Goal: Task Accomplishment & Management: Manage account settings

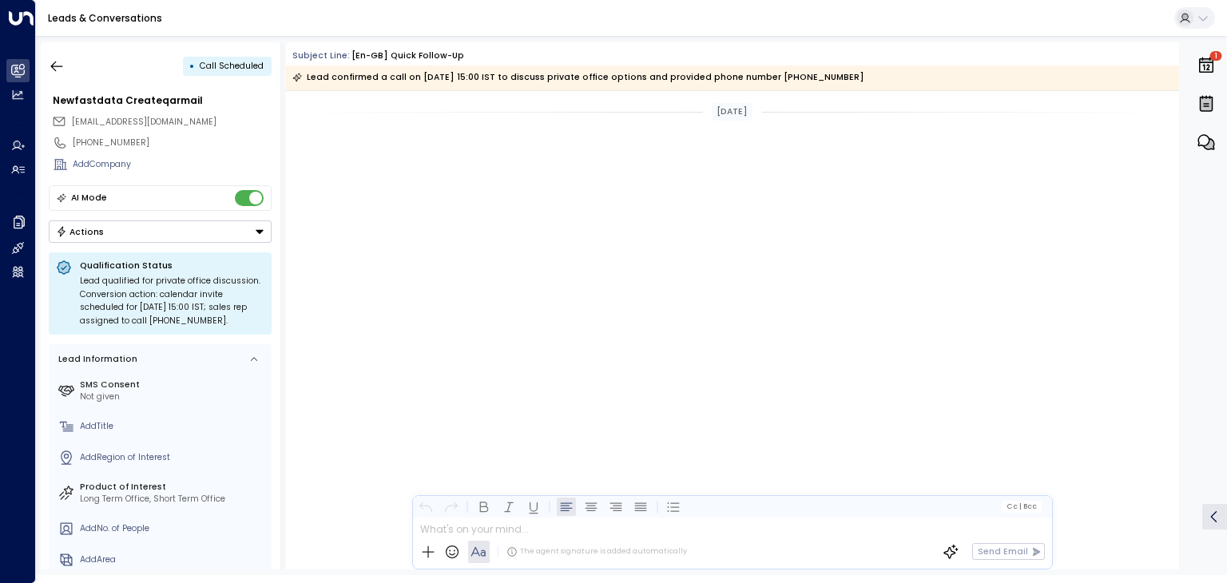
scroll to position [1232, 0]
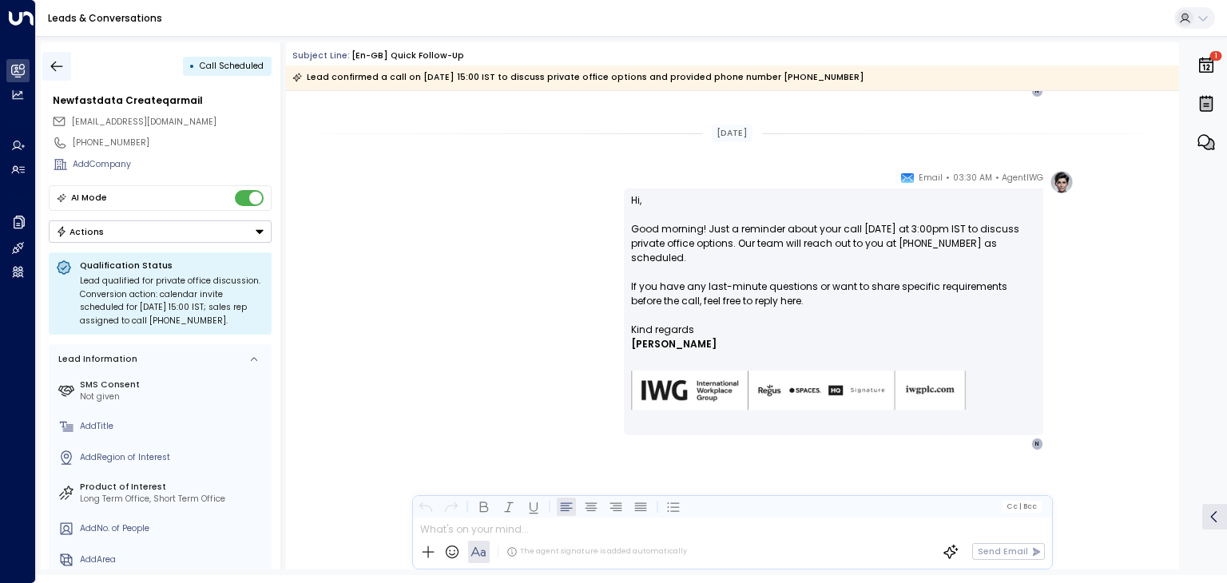
click at [60, 67] on icon "button" at bounding box center [57, 66] width 16 height 16
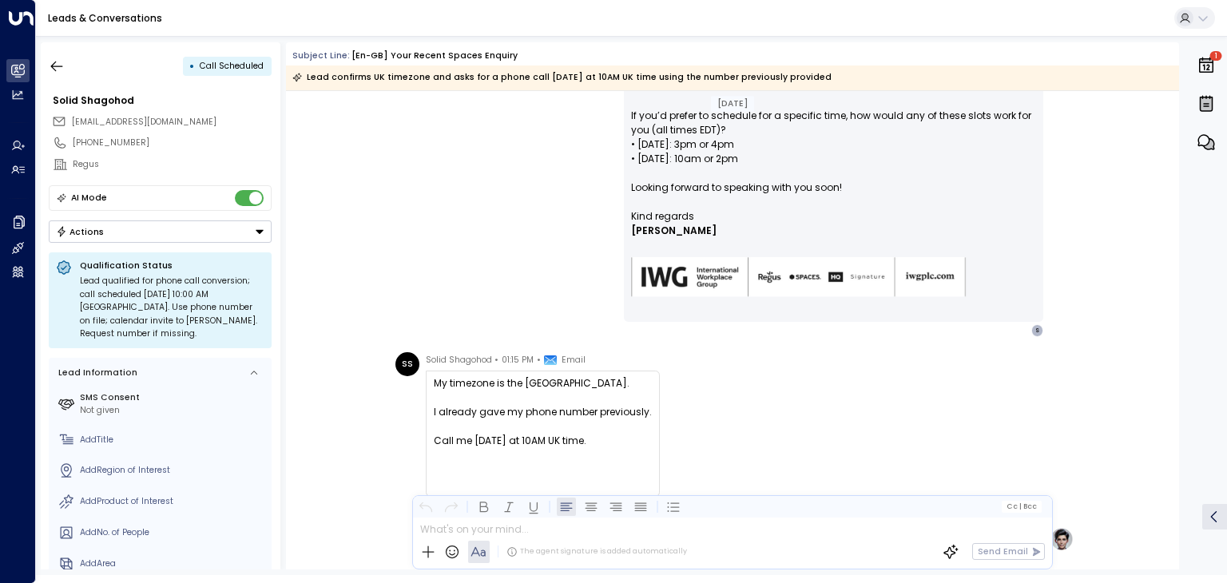
scroll to position [301, 0]
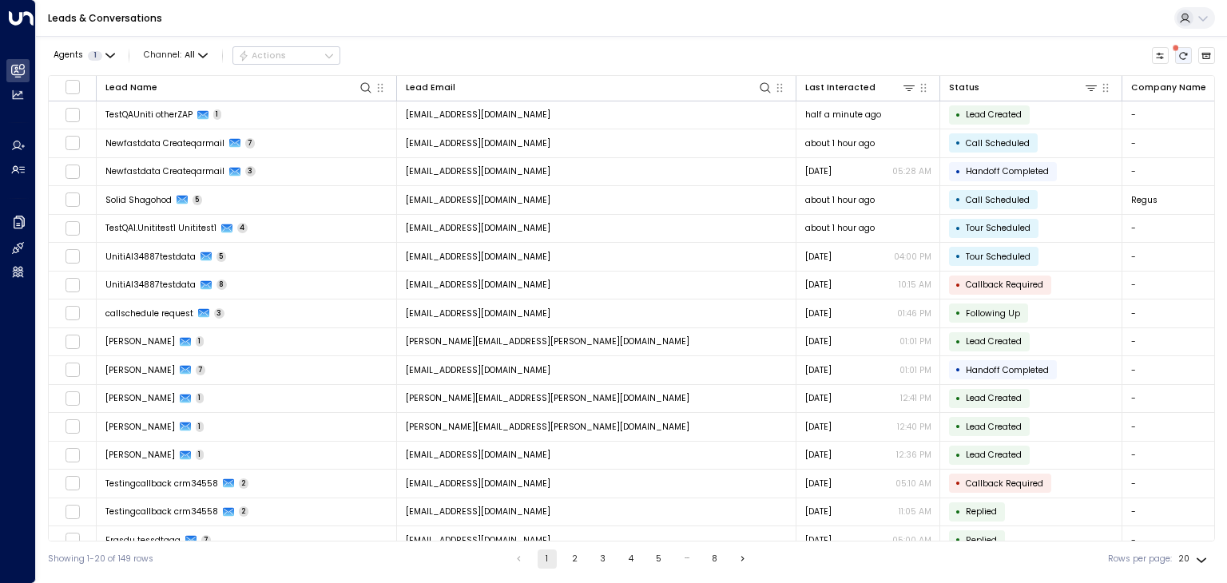
click at [1179, 54] on icon "There are new threads available. Refresh the grid to view the latest updates." at bounding box center [1184, 56] width 10 height 10
click at [1185, 53] on icon "Refresh" at bounding box center [1184, 56] width 10 height 10
click at [1185, 55] on icon "Refresh" at bounding box center [1184, 56] width 10 height 10
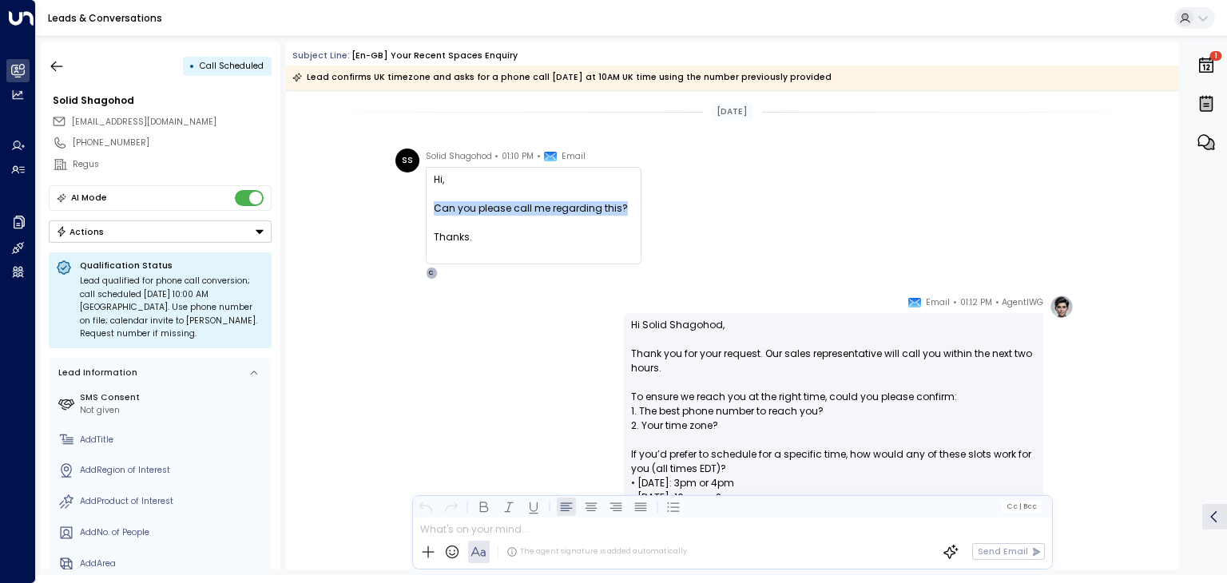
drag, startPoint x: 431, startPoint y: 209, endPoint x: 621, endPoint y: 205, distance: 189.4
click at [621, 205] on div "Can you please call me regarding this?" at bounding box center [534, 208] width 200 height 14
copy div "Can you please call me regarding this?"
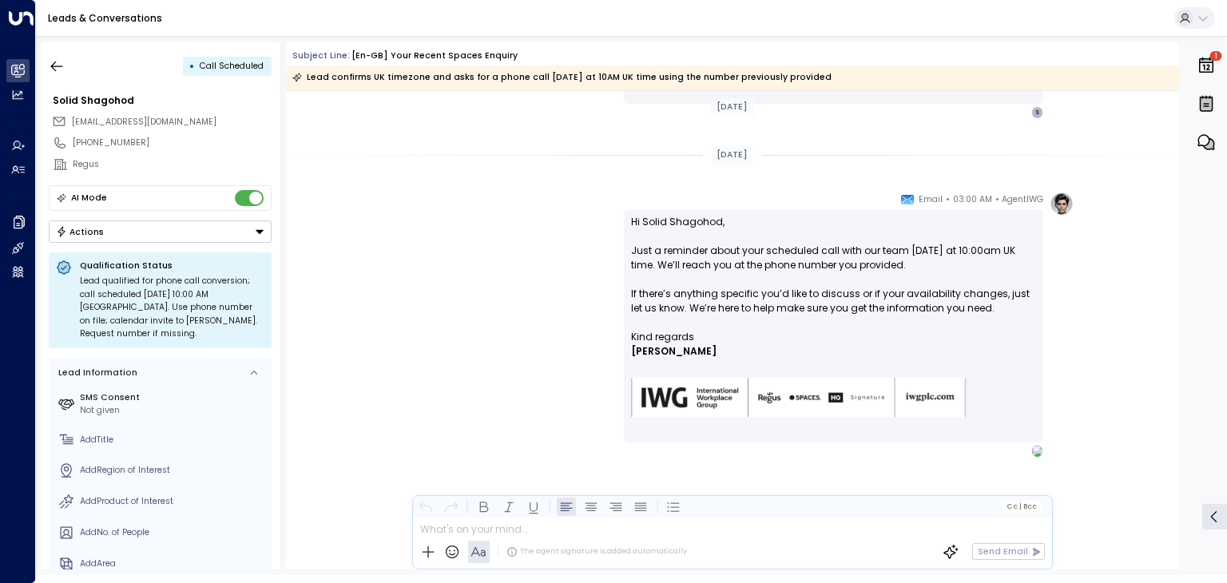
scroll to position [1020, 0]
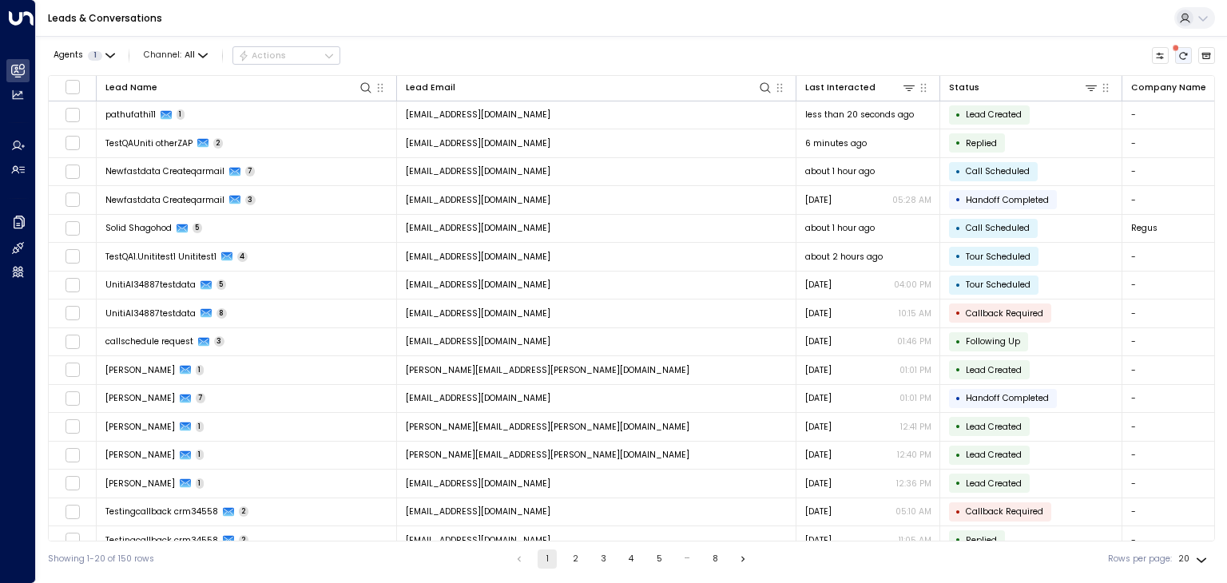
click at [1181, 59] on icon "There are new threads available. Refresh the grid to view the latest updates." at bounding box center [1184, 56] width 10 height 10
click at [1182, 58] on icon "Refresh" at bounding box center [1184, 55] width 8 height 7
click at [1183, 57] on icon "Refresh" at bounding box center [1184, 56] width 10 height 10
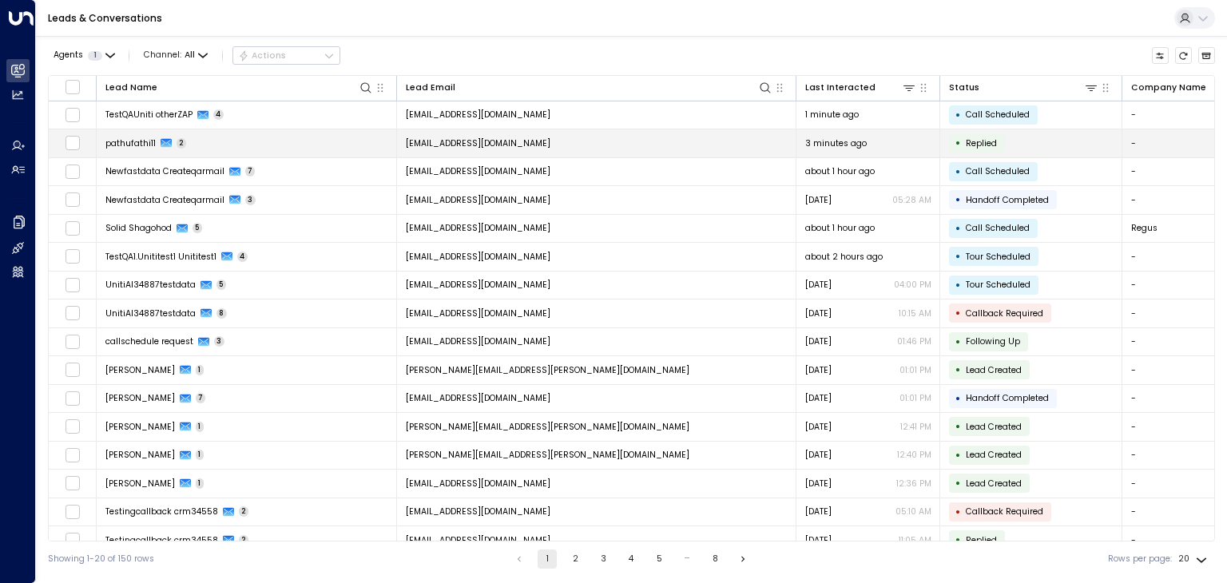
click at [430, 138] on span "[EMAIL_ADDRESS][DOMAIN_NAME]" at bounding box center [478, 143] width 145 height 12
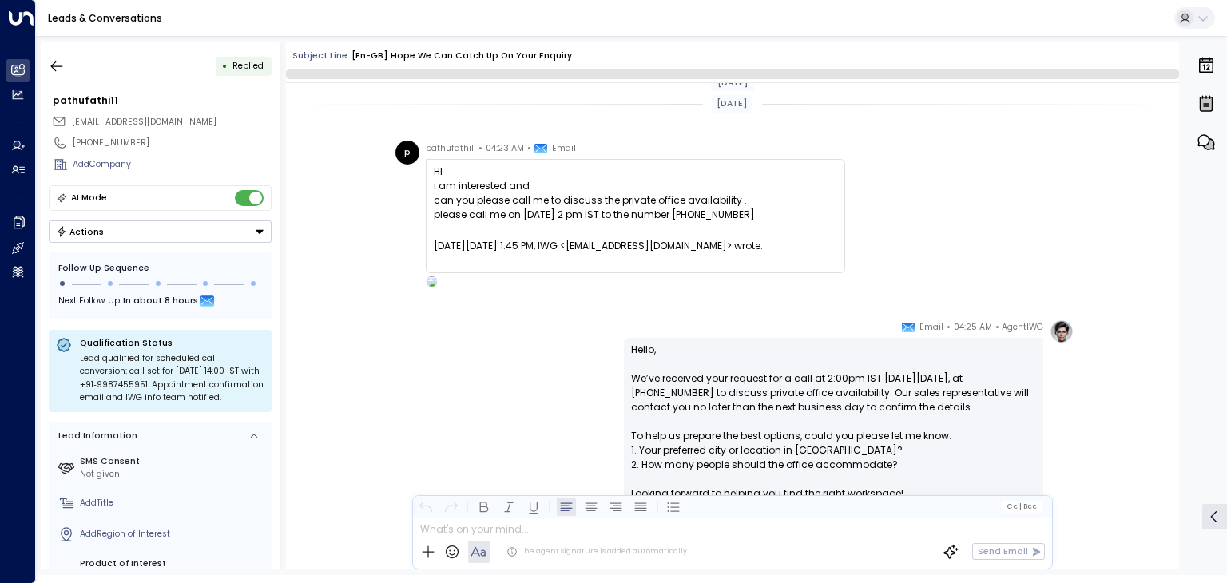
scroll to position [193, 0]
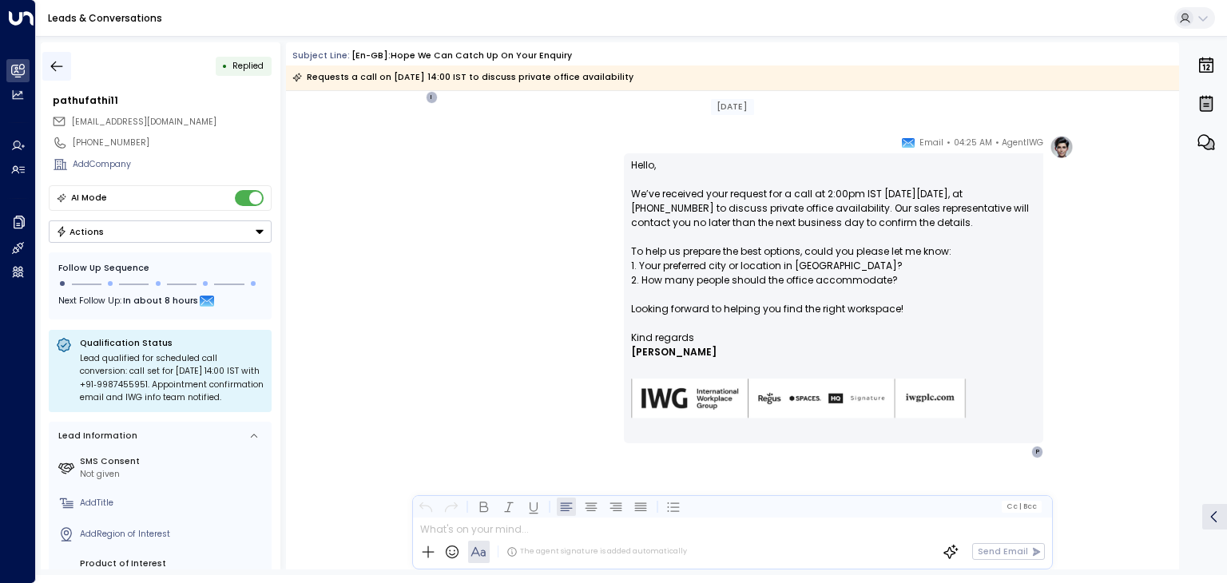
click at [58, 62] on icon "button" at bounding box center [57, 66] width 16 height 16
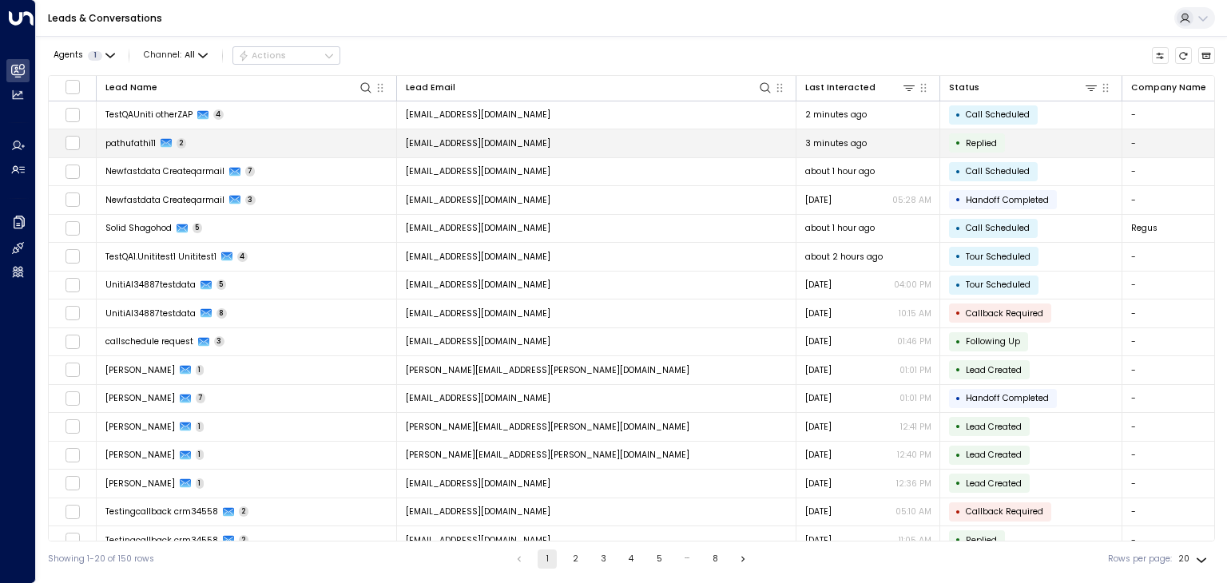
click at [519, 138] on td "[EMAIL_ADDRESS][DOMAIN_NAME]" at bounding box center [597, 143] width 400 height 28
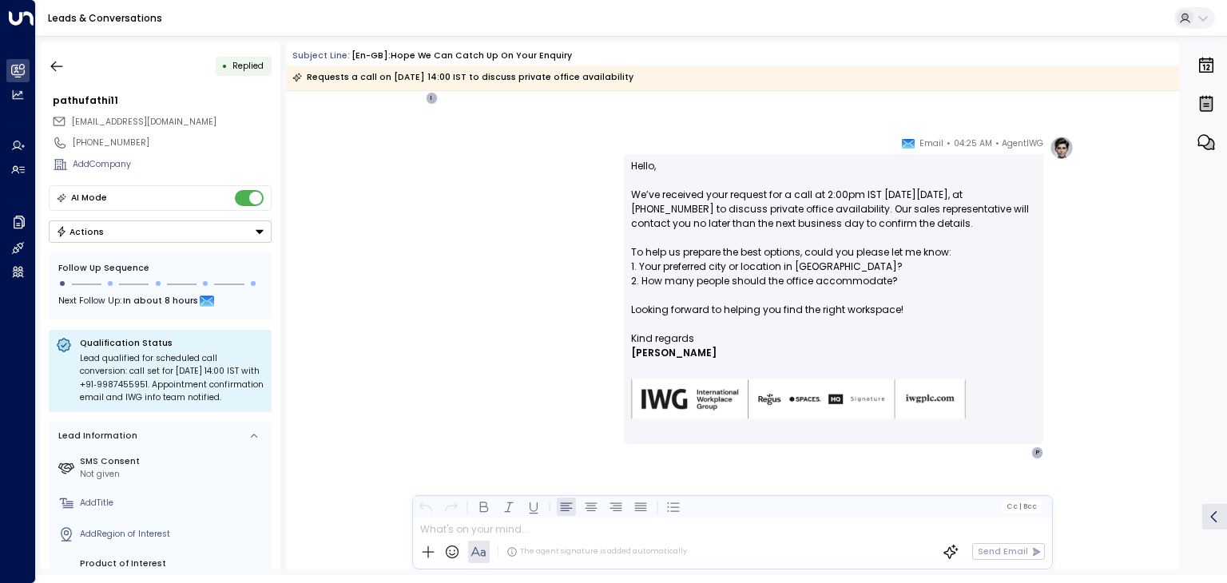
scroll to position [201, 0]
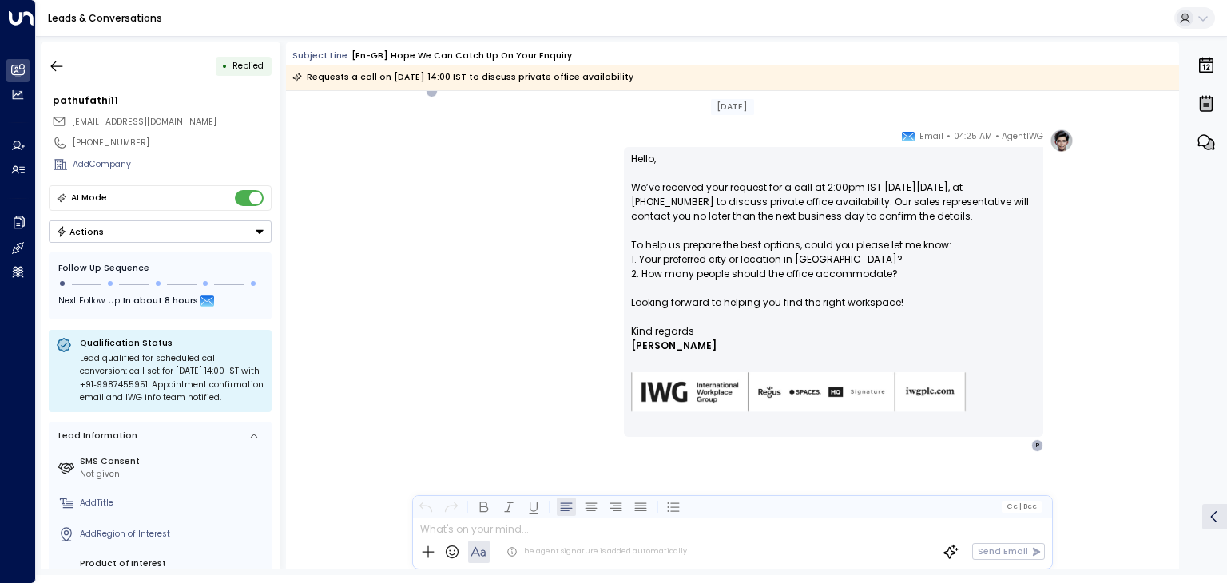
scroll to position [201, 0]
click at [222, 237] on button "Actions" at bounding box center [160, 232] width 223 height 22
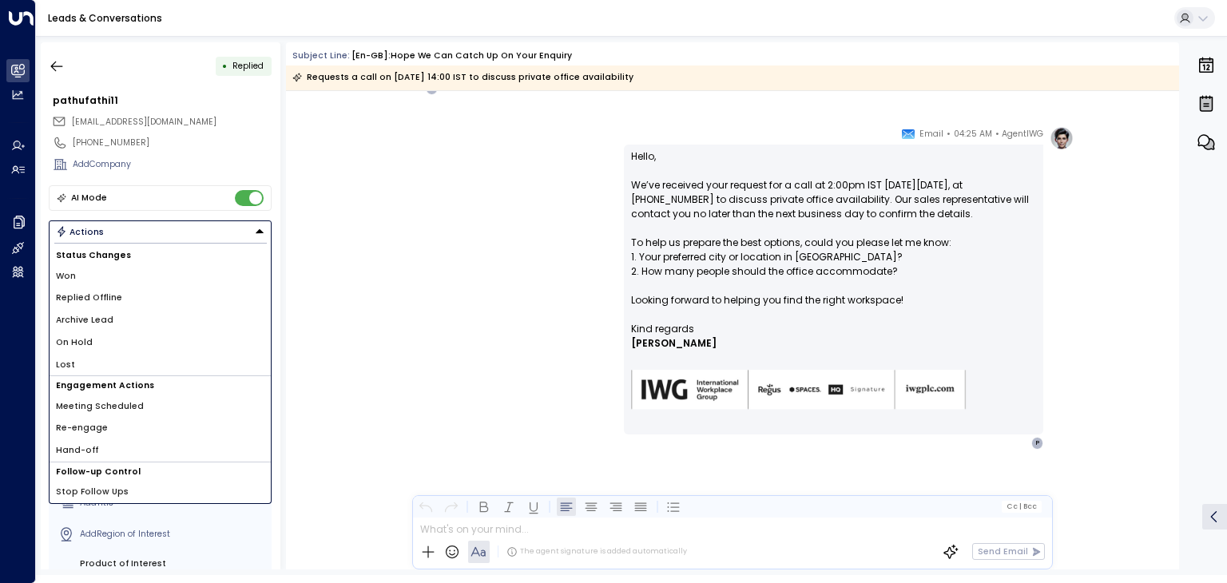
click at [148, 316] on li "Archive Lead" at bounding box center [160, 320] width 221 height 22
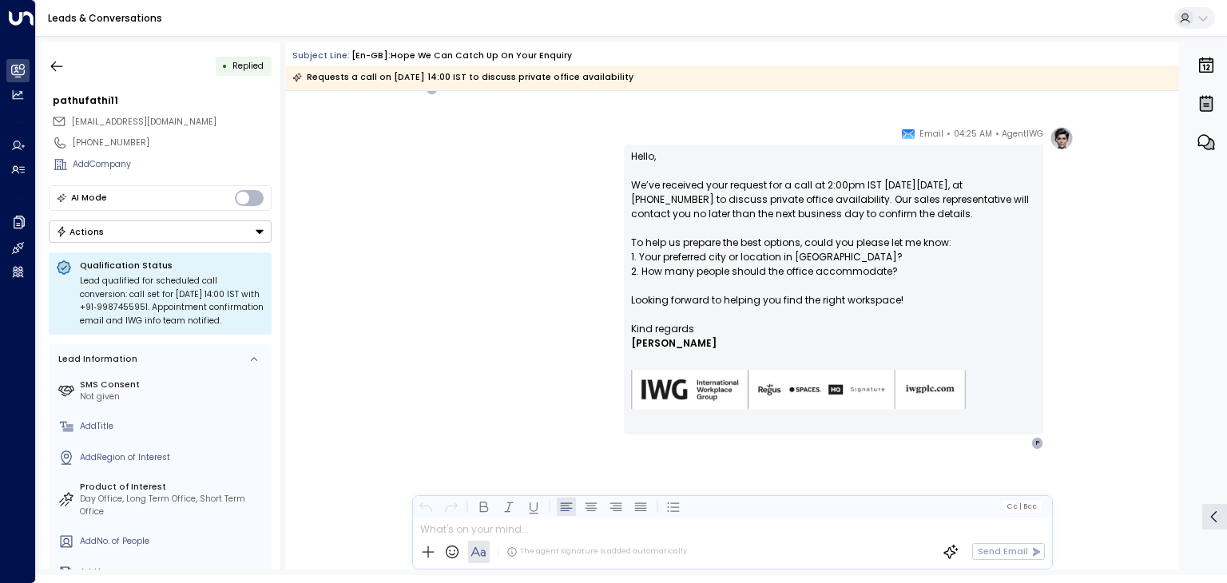
click at [163, 231] on button "Actions" at bounding box center [160, 232] width 223 height 22
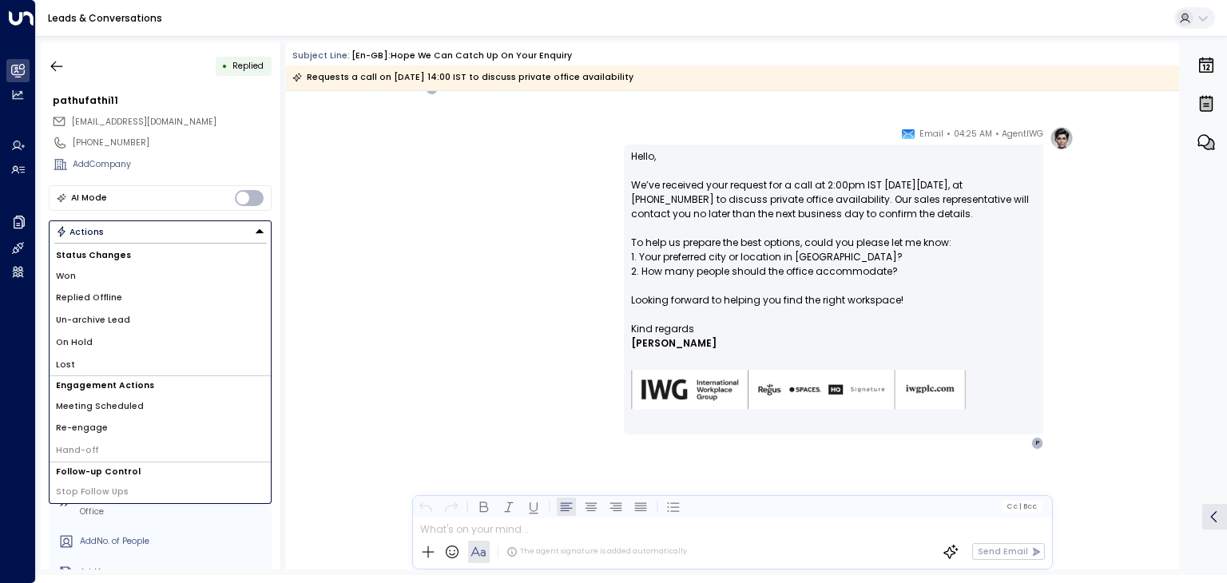
click at [436, 242] on div "AgentIWG • 04:25 AM • Email Hello, We’ve received your request for a call at 2:…" at bounding box center [732, 288] width 683 height 324
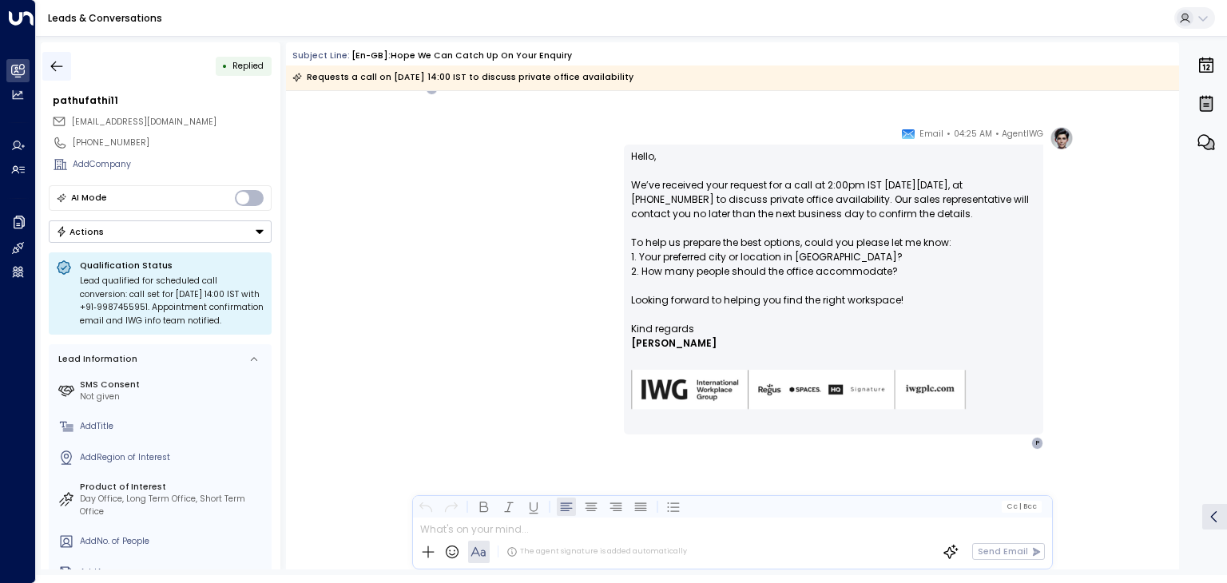
click at [57, 70] on icon "button" at bounding box center [57, 66] width 16 height 16
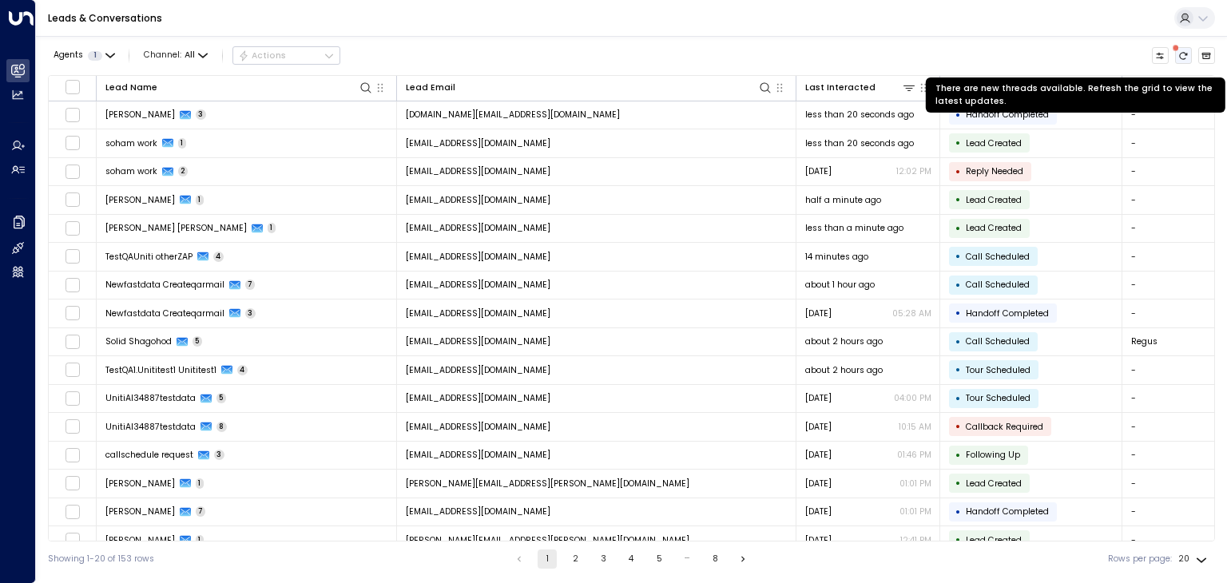
click at [1187, 57] on icon "There are new threads available. Refresh the grid to view the latest updates." at bounding box center [1184, 56] width 10 height 10
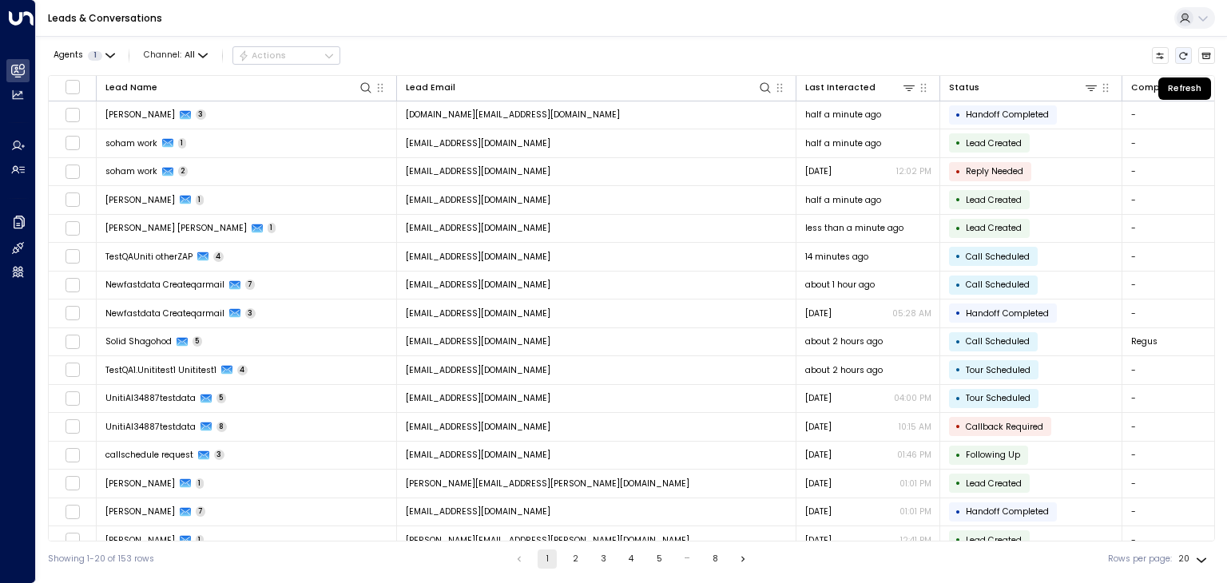
click at [1182, 57] on icon "Refresh" at bounding box center [1184, 56] width 10 height 10
click at [1182, 61] on button "Refresh" at bounding box center [1184, 56] width 18 height 18
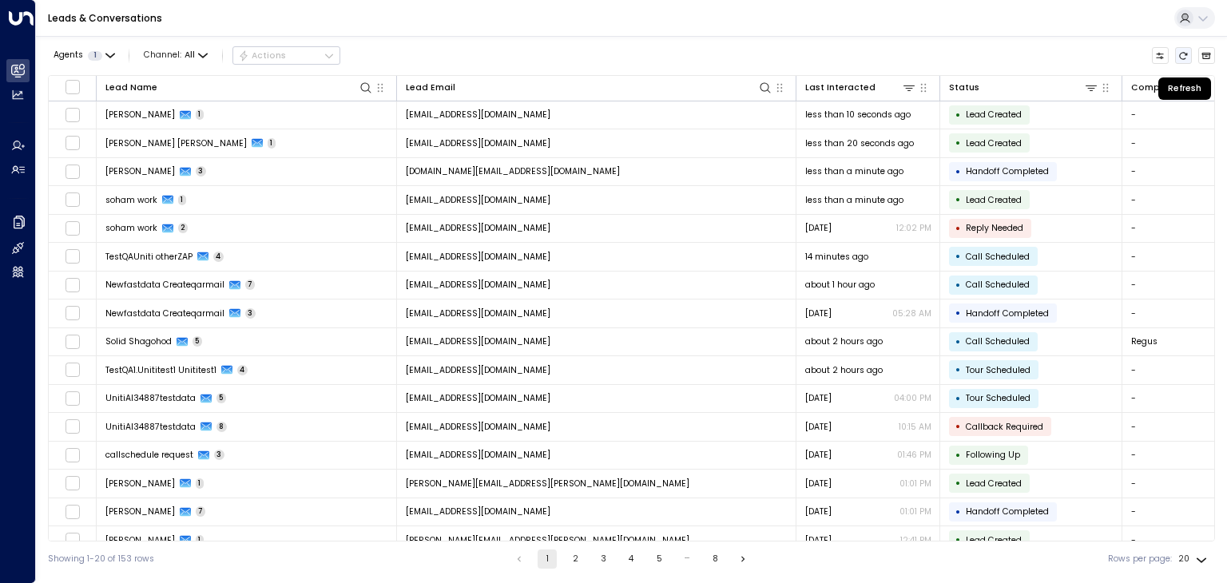
click at [1183, 61] on button "Refresh" at bounding box center [1184, 56] width 18 height 18
click at [1181, 54] on icon "Refresh" at bounding box center [1184, 55] width 8 height 7
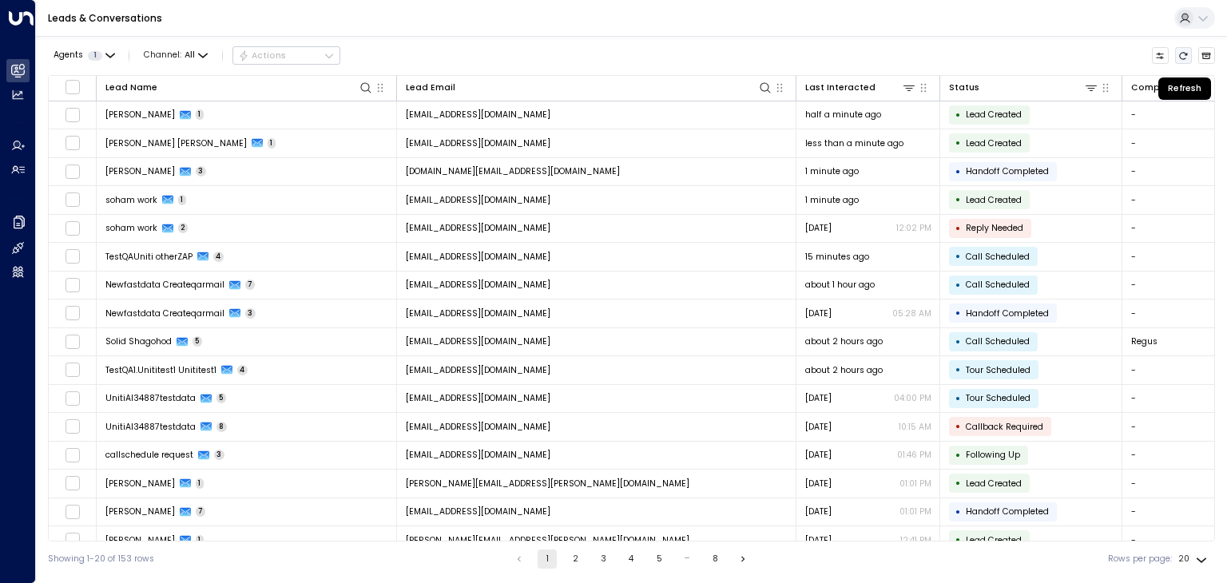
click at [1181, 54] on icon "Refresh" at bounding box center [1184, 55] width 8 height 7
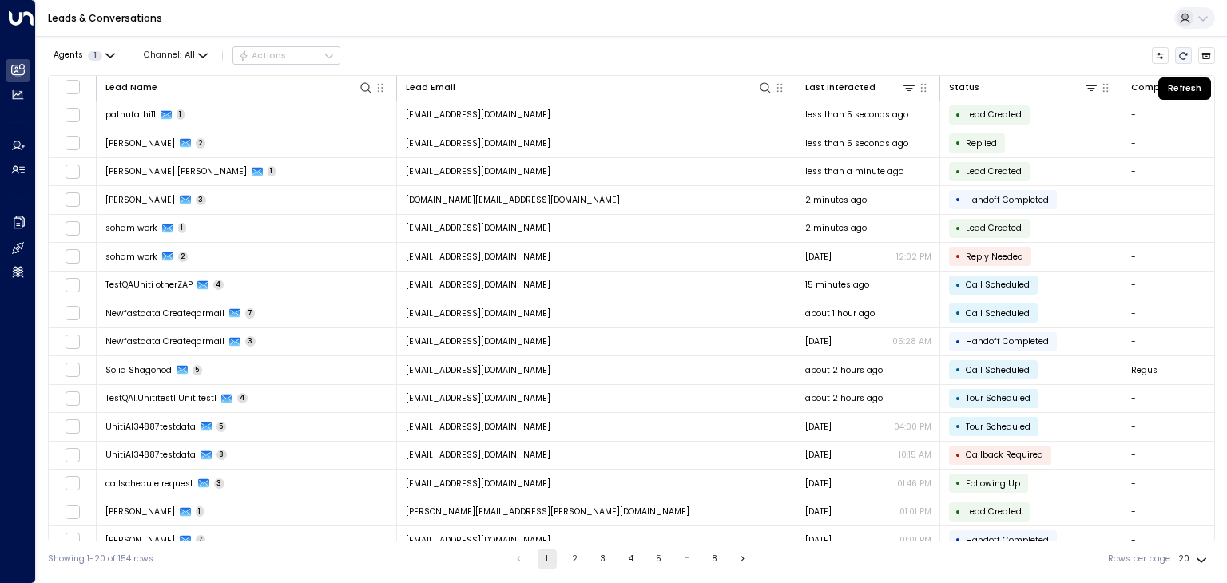
click at [1181, 54] on icon "Refresh" at bounding box center [1184, 55] width 8 height 7
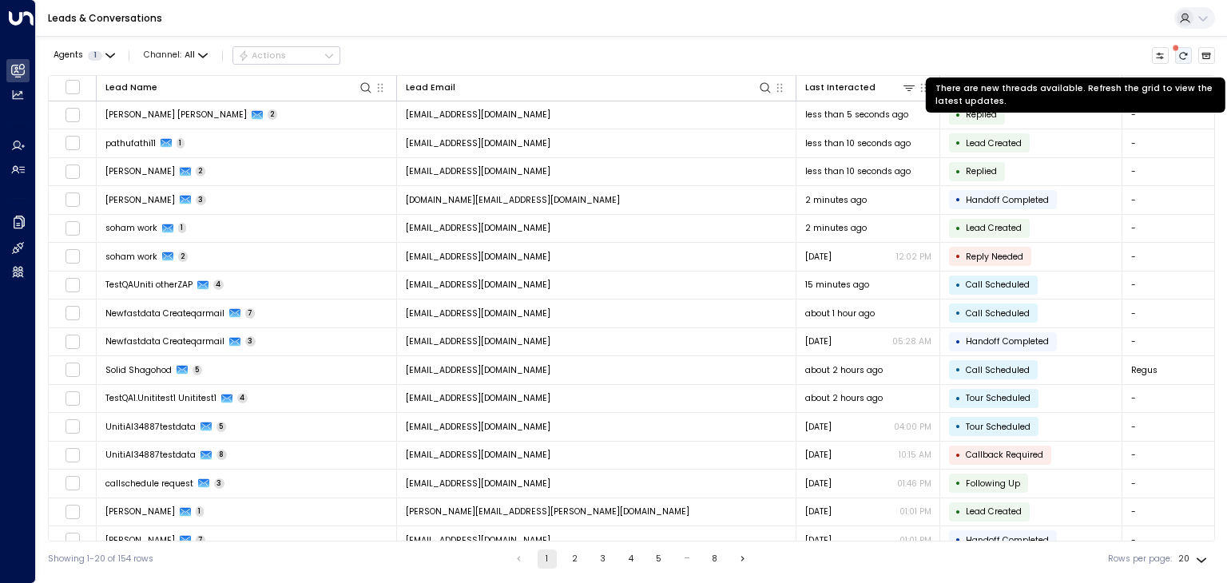
click at [1181, 54] on icon "There are new threads available. Refresh the grid to view the latest updates." at bounding box center [1184, 55] width 8 height 7
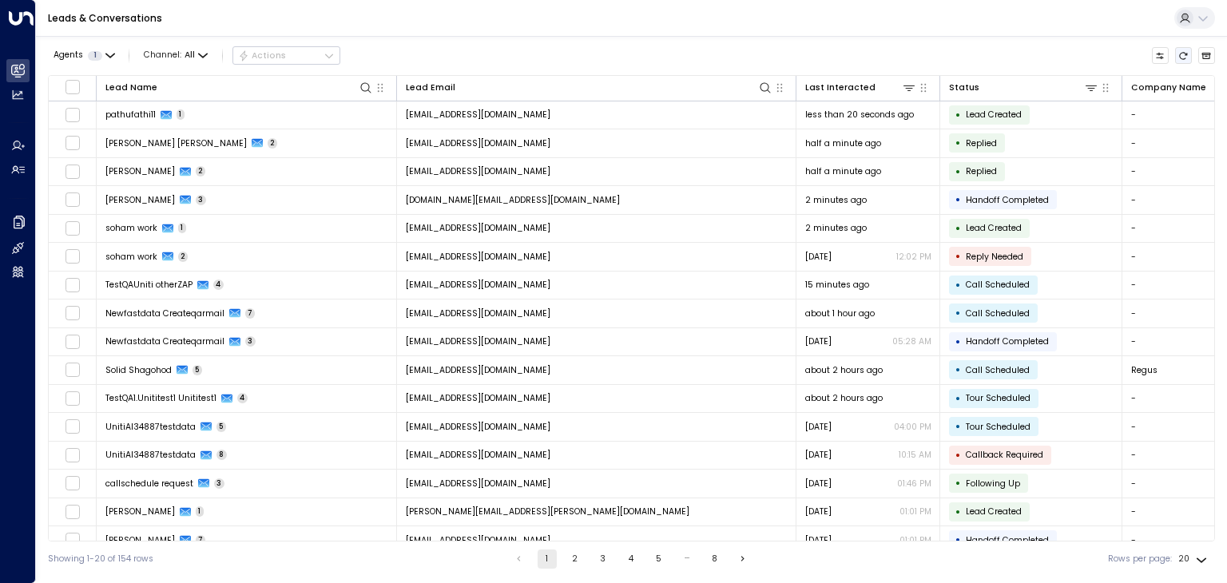
click at [1187, 55] on icon "Refresh" at bounding box center [1184, 56] width 10 height 10
click at [1187, 56] on icon "Refresh" at bounding box center [1184, 56] width 10 height 10
click at [1187, 57] on icon "Refresh" at bounding box center [1184, 56] width 10 height 10
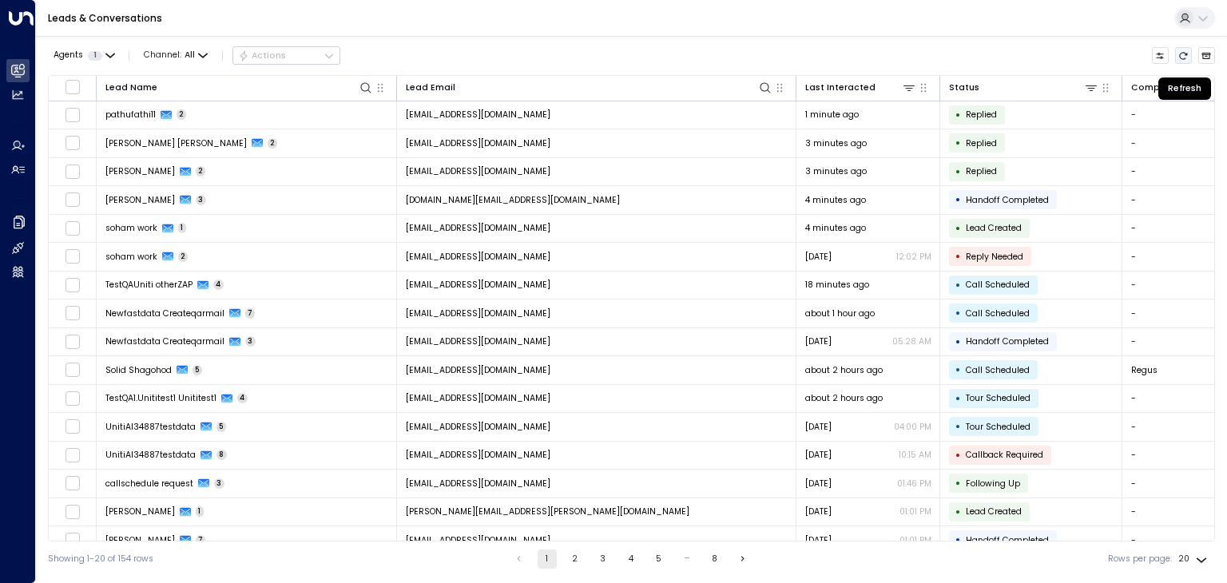
click at [1183, 58] on icon "Refresh" at bounding box center [1184, 55] width 8 height 7
click at [1186, 58] on icon "Refresh" at bounding box center [1184, 56] width 10 height 10
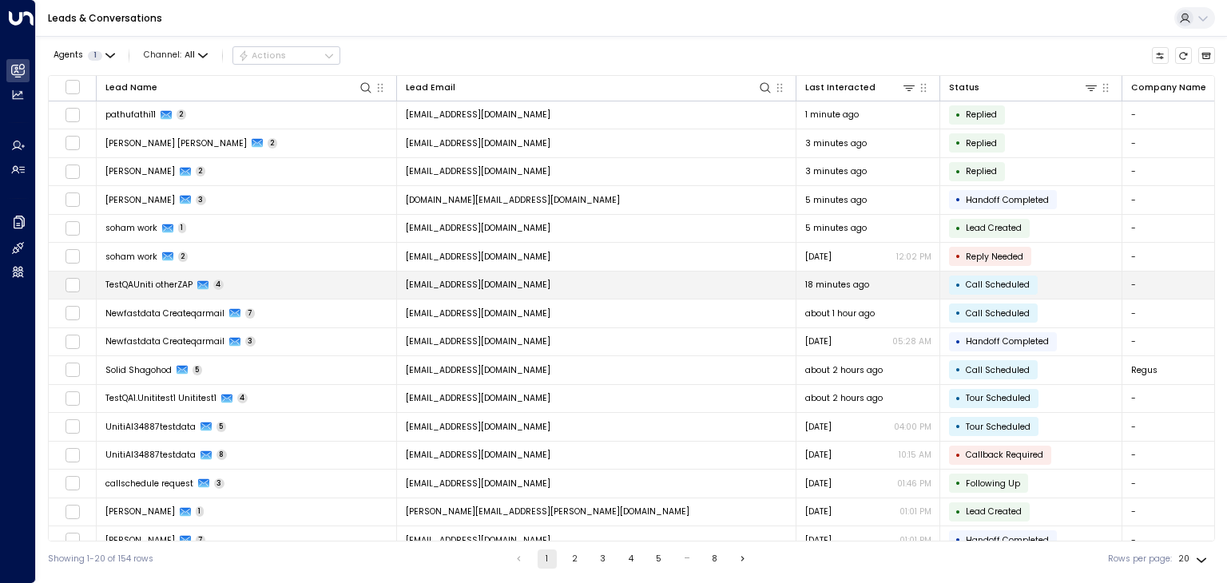
click at [535, 283] on span "[EMAIL_ADDRESS][DOMAIN_NAME]" at bounding box center [478, 285] width 145 height 12
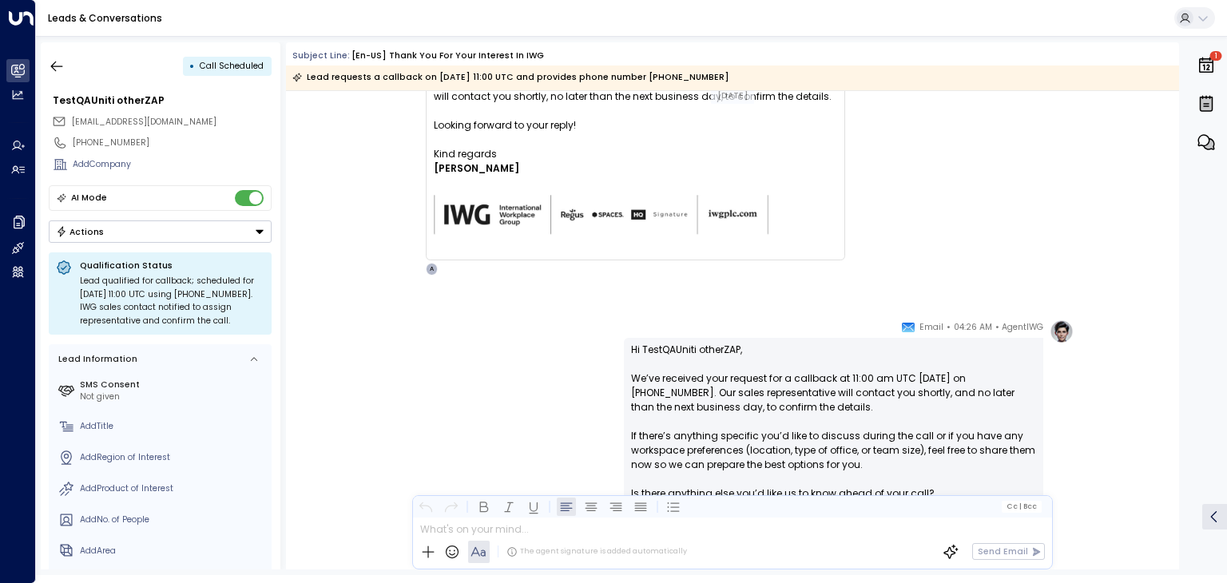
scroll to position [1791, 0]
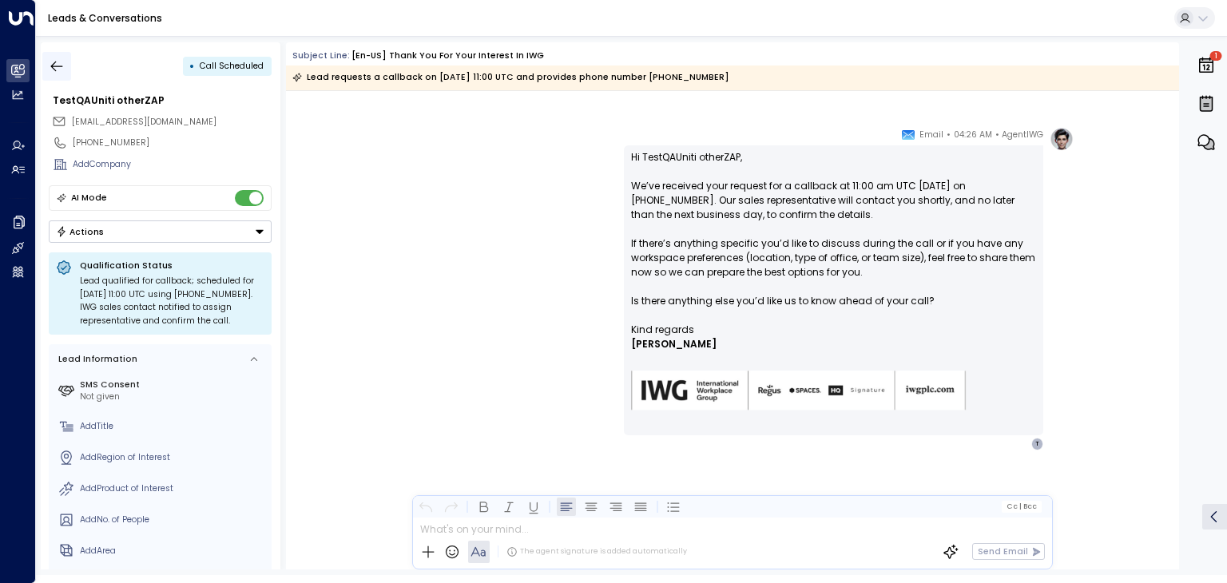
click at [58, 70] on icon "button" at bounding box center [57, 66] width 16 height 16
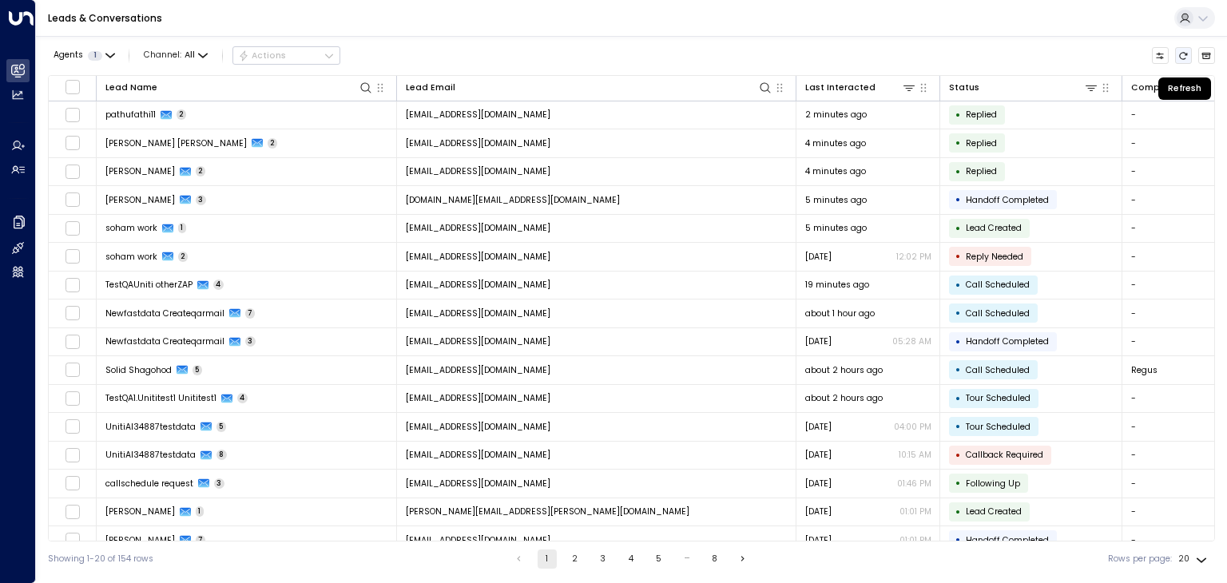
click at [1183, 52] on icon "Refresh" at bounding box center [1184, 55] width 8 height 7
click at [1181, 58] on icon "Refresh" at bounding box center [1184, 55] width 8 height 7
click at [1187, 58] on icon "Refresh" at bounding box center [1184, 56] width 10 height 10
click at [1186, 58] on icon "Refresh" at bounding box center [1184, 55] width 8 height 7
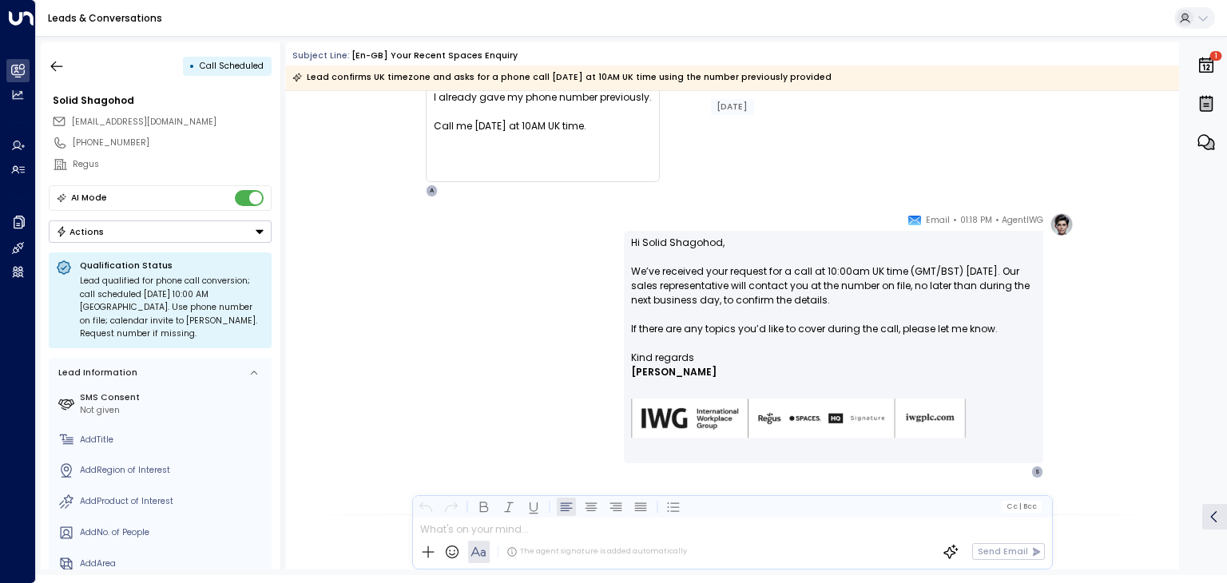
scroll to position [533, 0]
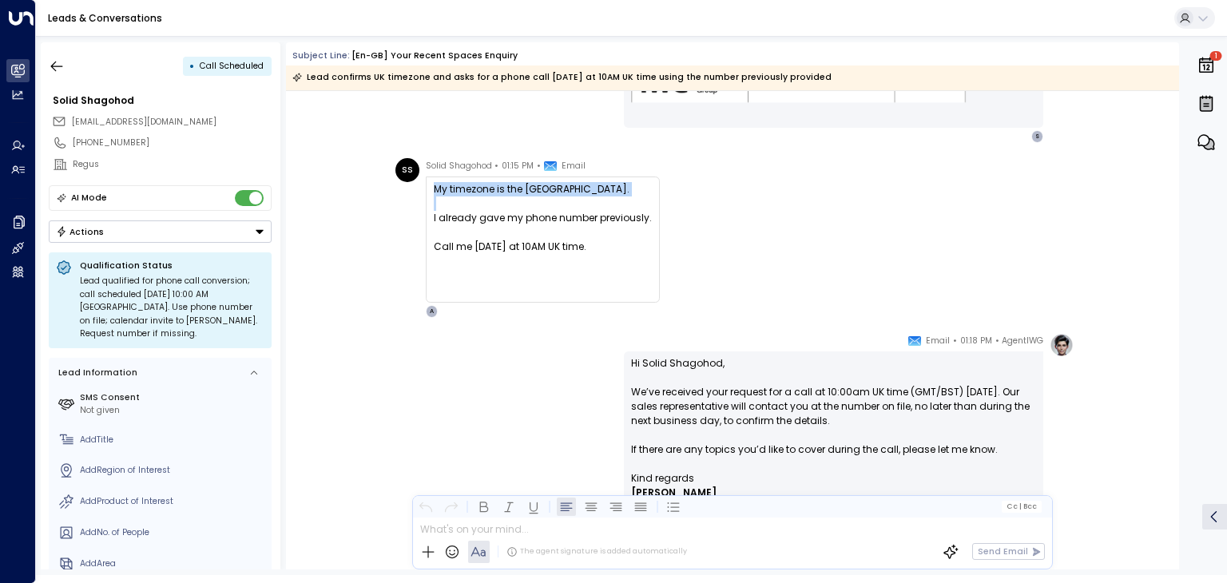
drag, startPoint x: 433, startPoint y: 188, endPoint x: 527, endPoint y: 198, distance: 94.9
click at [527, 198] on div "My timezone is the [GEOGRAPHIC_DATA]. I already gave my phone number previously…" at bounding box center [543, 232] width 218 height 101
copy div "My timezone is the [GEOGRAPHIC_DATA]."
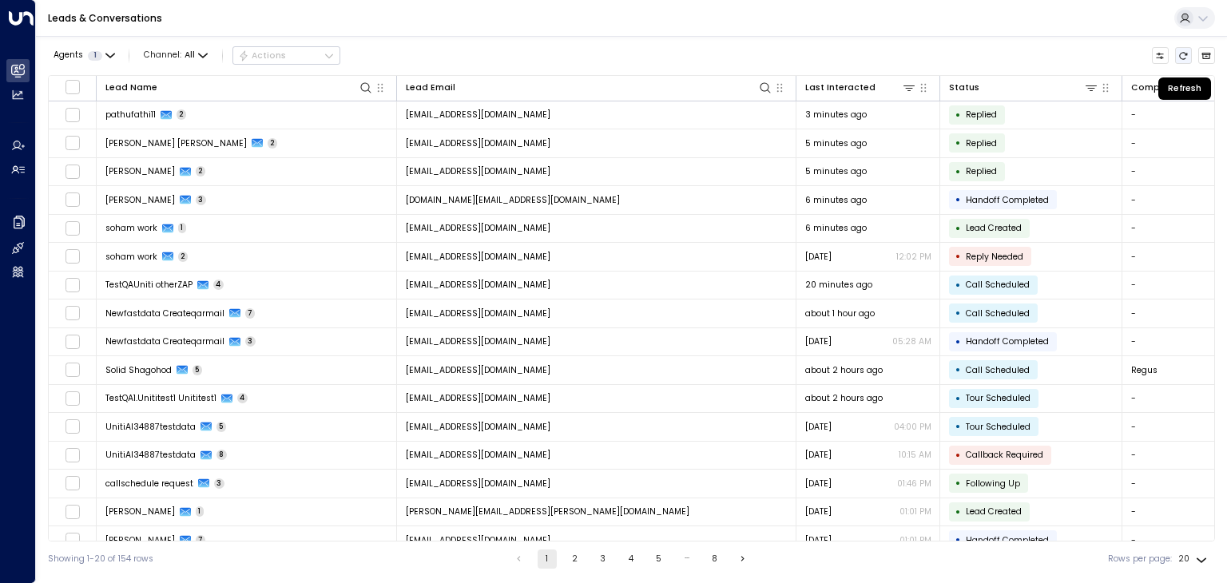
click at [1186, 58] on icon "Refresh" at bounding box center [1184, 56] width 10 height 10
click at [1183, 56] on icon "Refresh" at bounding box center [1184, 56] width 10 height 10
click at [1185, 52] on icon "Refresh" at bounding box center [1184, 56] width 10 height 10
click at [1182, 55] on icon "Refresh" at bounding box center [1184, 56] width 10 height 10
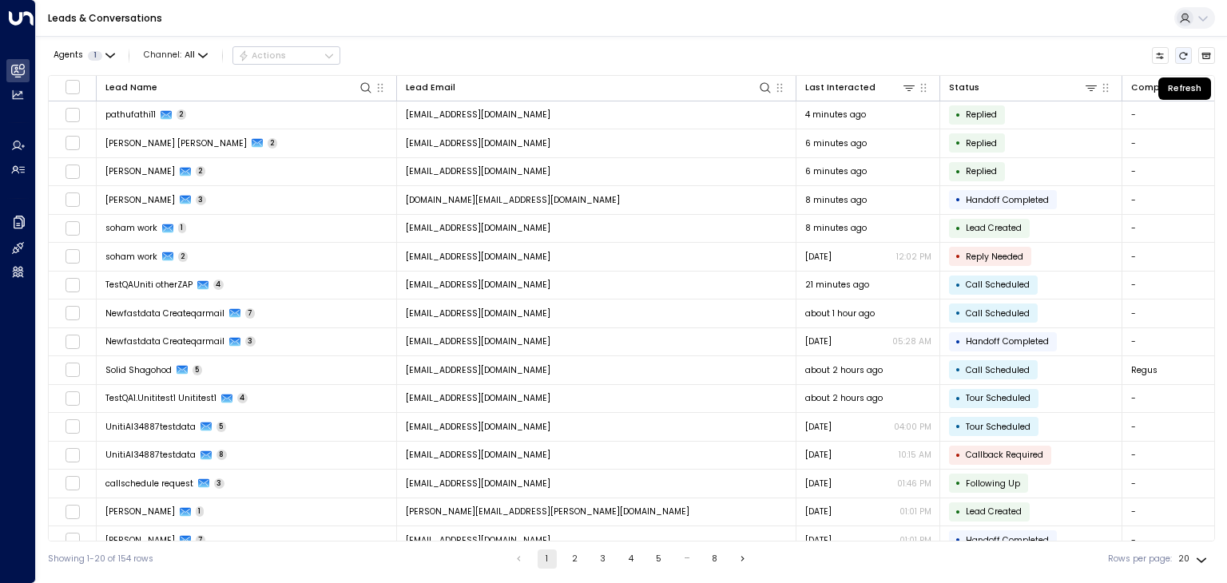
click at [1190, 58] on button "Refresh" at bounding box center [1184, 56] width 18 height 18
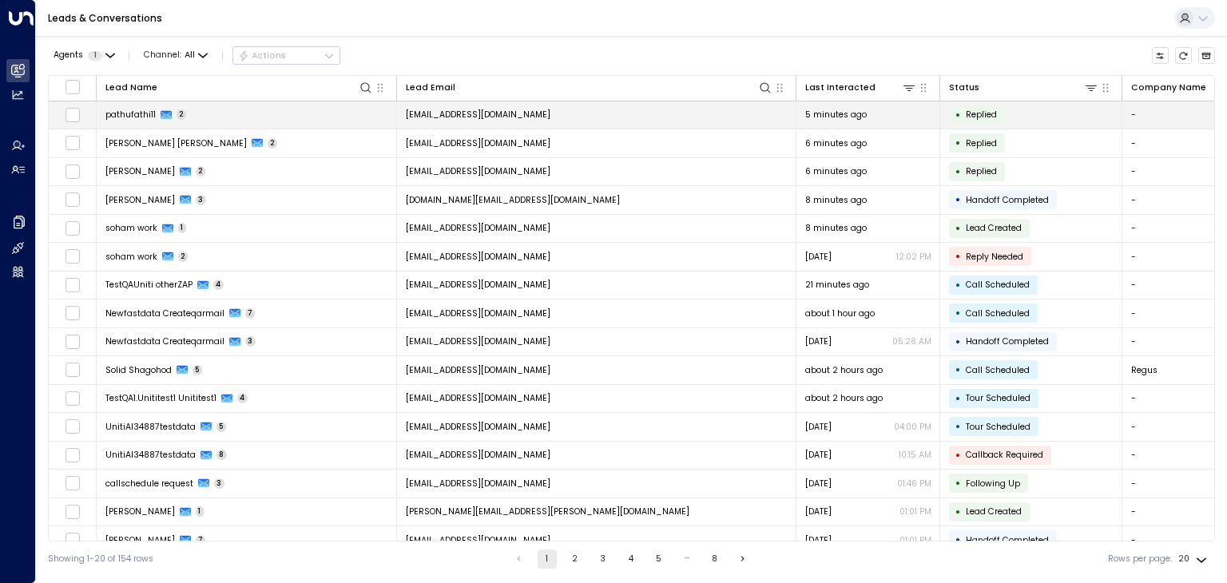
click at [502, 109] on span "[EMAIL_ADDRESS][DOMAIN_NAME]" at bounding box center [478, 115] width 145 height 12
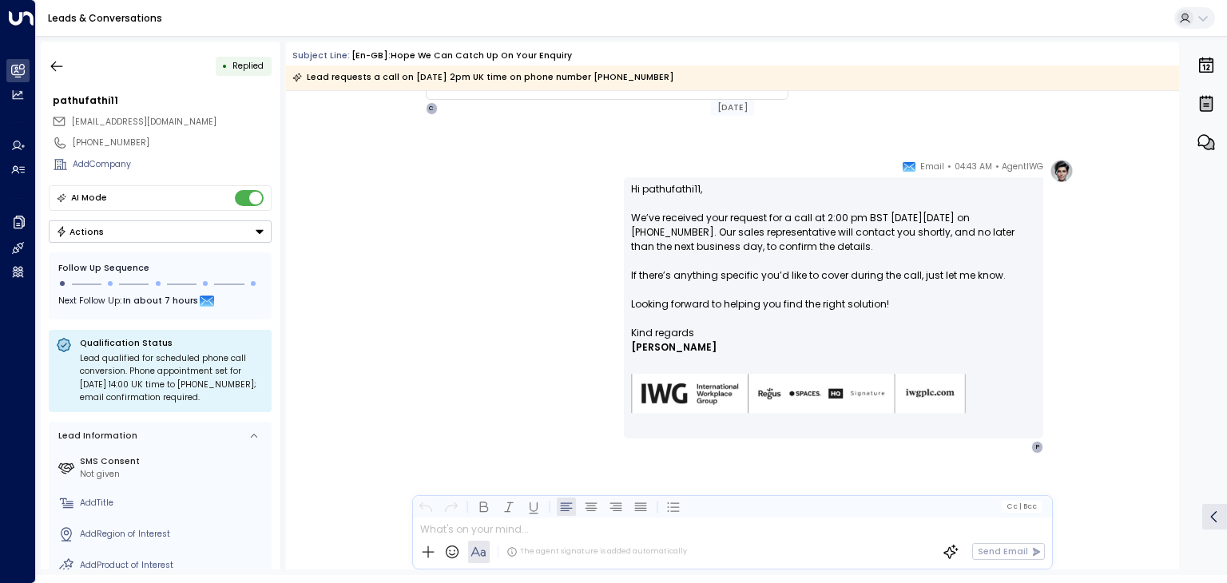
scroll to position [224, 0]
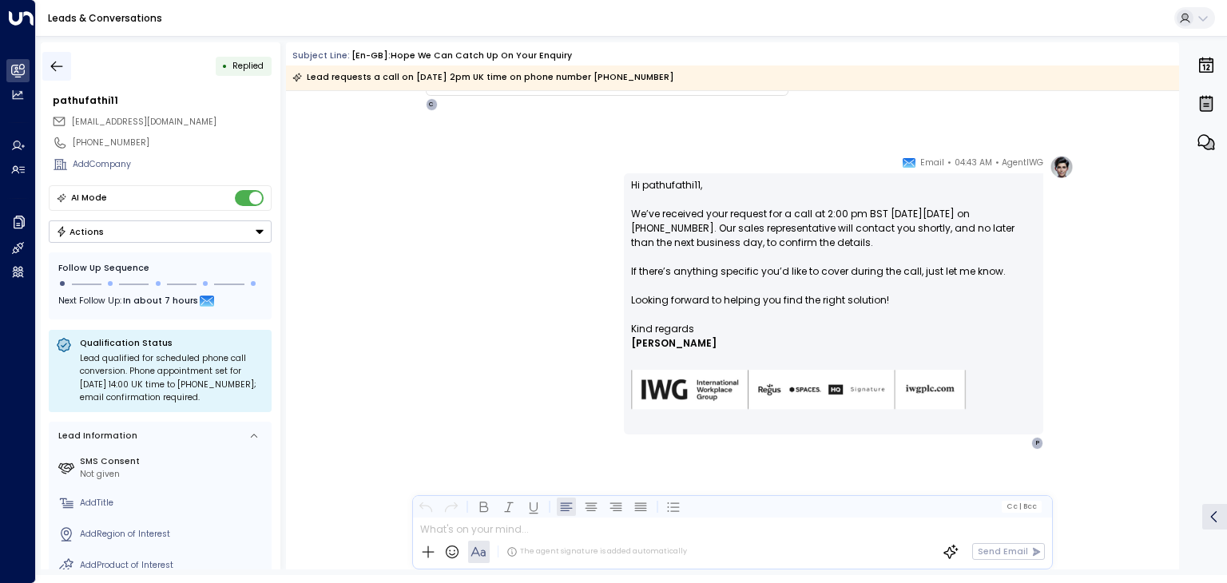
click at [51, 67] on icon "button" at bounding box center [57, 66] width 16 height 16
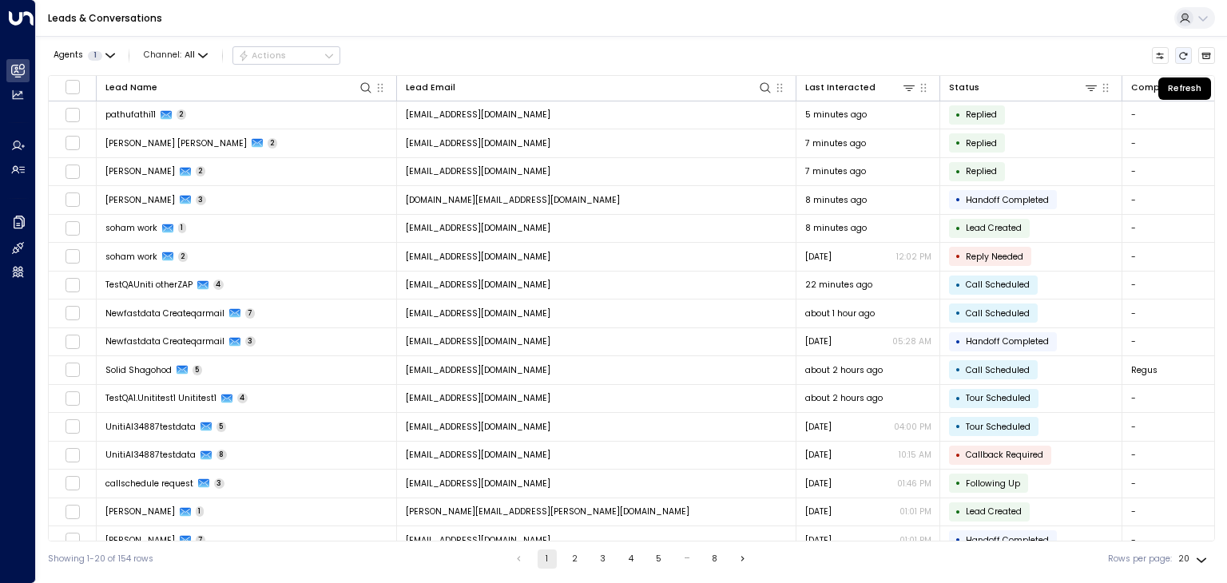
click at [1183, 55] on icon "Refresh" at bounding box center [1184, 56] width 10 height 10
click at [1180, 53] on icon "Refresh" at bounding box center [1184, 56] width 10 height 10
click at [1186, 55] on icon "Refresh" at bounding box center [1184, 56] width 10 height 10
click at [1183, 58] on icon "Refresh" at bounding box center [1184, 55] width 8 height 7
click at [1186, 57] on icon "Refresh" at bounding box center [1184, 56] width 10 height 10
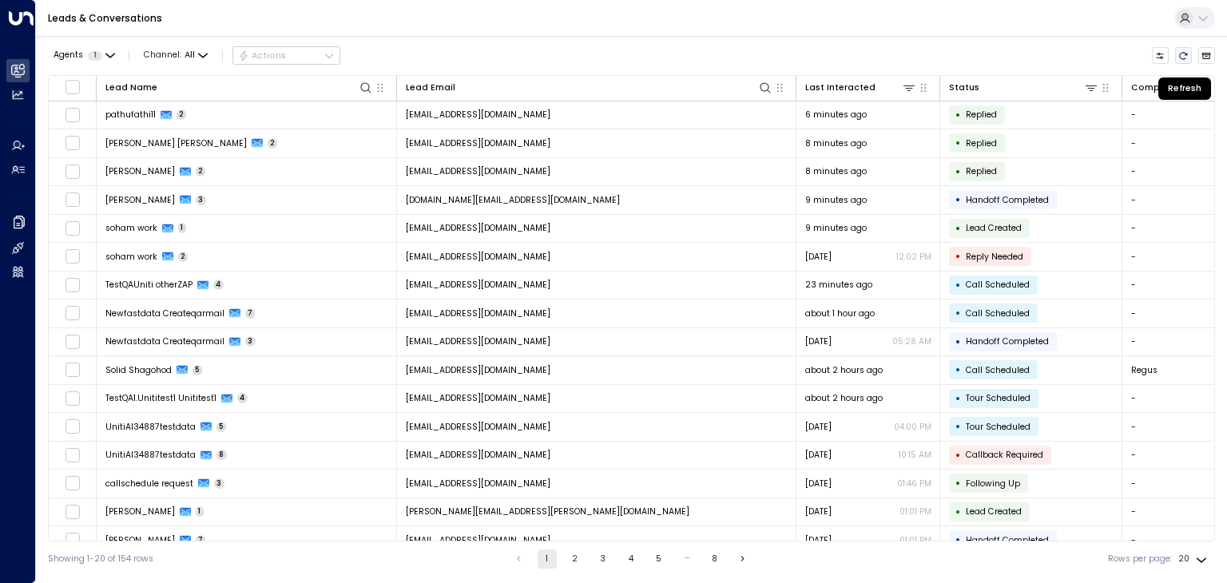
click at [1186, 57] on icon "Refresh" at bounding box center [1184, 56] width 10 height 10
drag, startPoint x: 1187, startPoint y: 56, endPoint x: 1147, endPoint y: 65, distance: 40.9
click at [1187, 56] on icon "Refresh" at bounding box center [1184, 56] width 10 height 10
click at [1184, 58] on icon "Refresh" at bounding box center [1184, 56] width 10 height 10
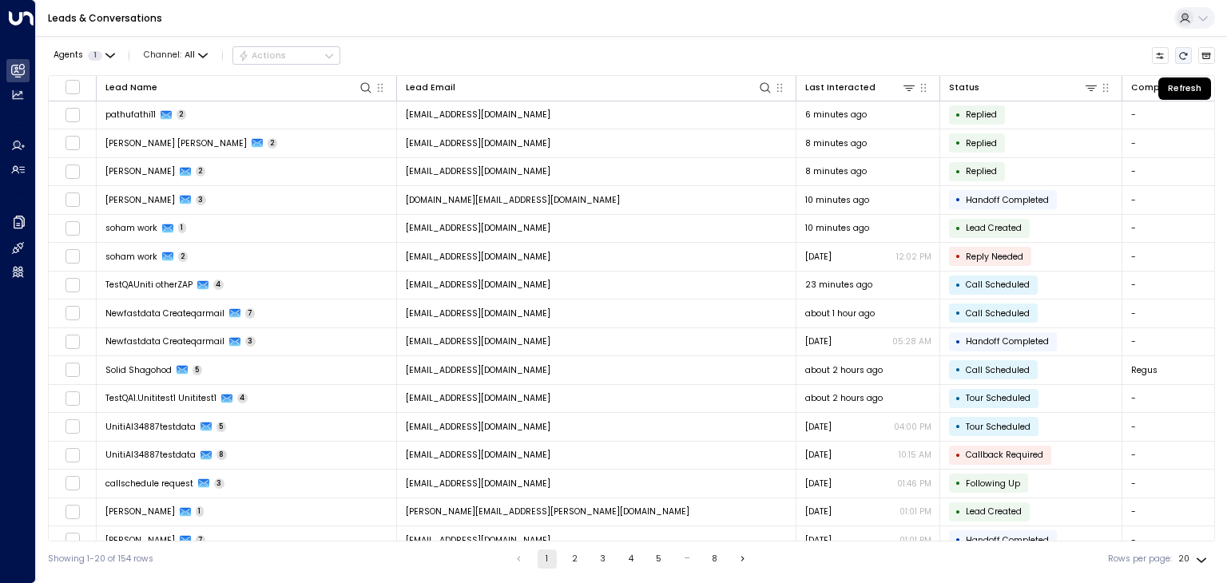
click at [1184, 58] on icon "Refresh" at bounding box center [1184, 56] width 10 height 10
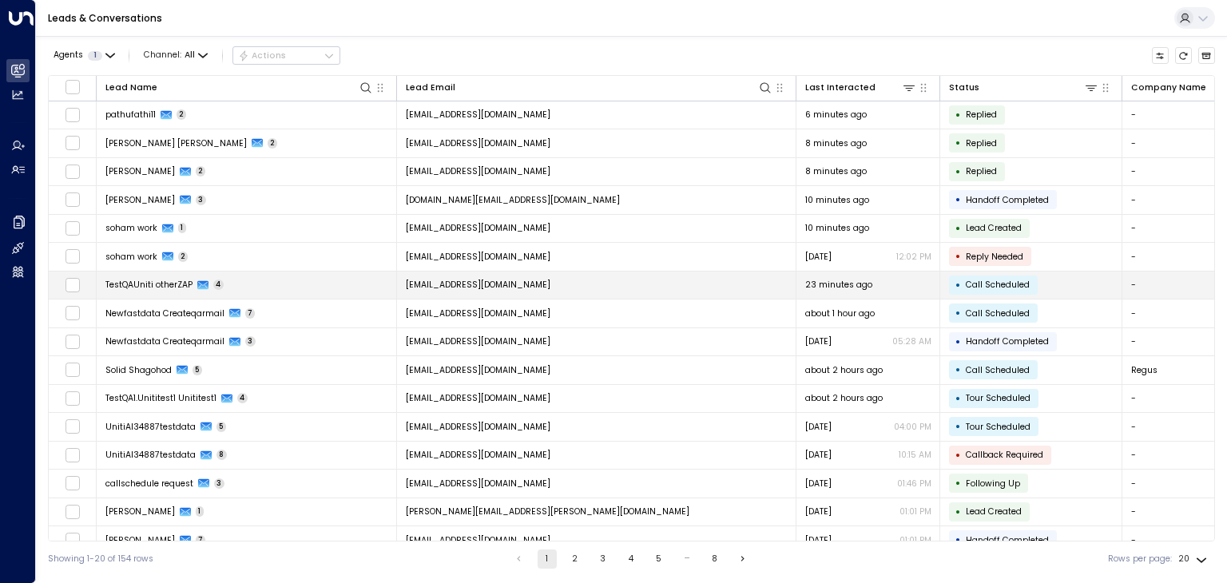
click at [527, 285] on span "[EMAIL_ADDRESS][DOMAIN_NAME]" at bounding box center [478, 285] width 145 height 12
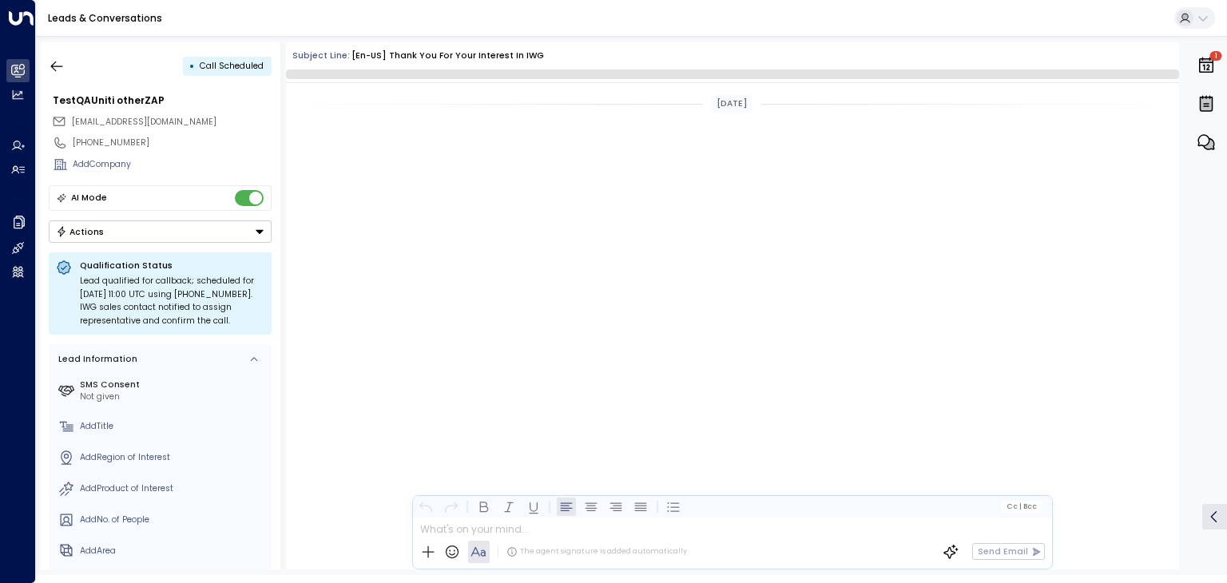
scroll to position [1644, 0]
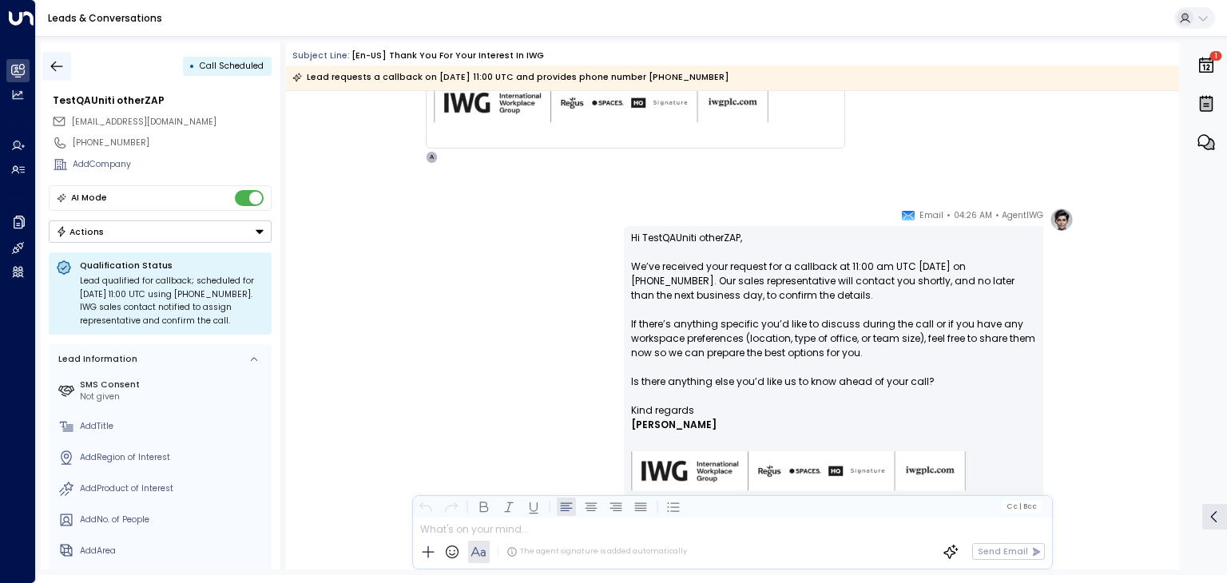
click at [55, 58] on icon "button" at bounding box center [57, 66] width 16 height 16
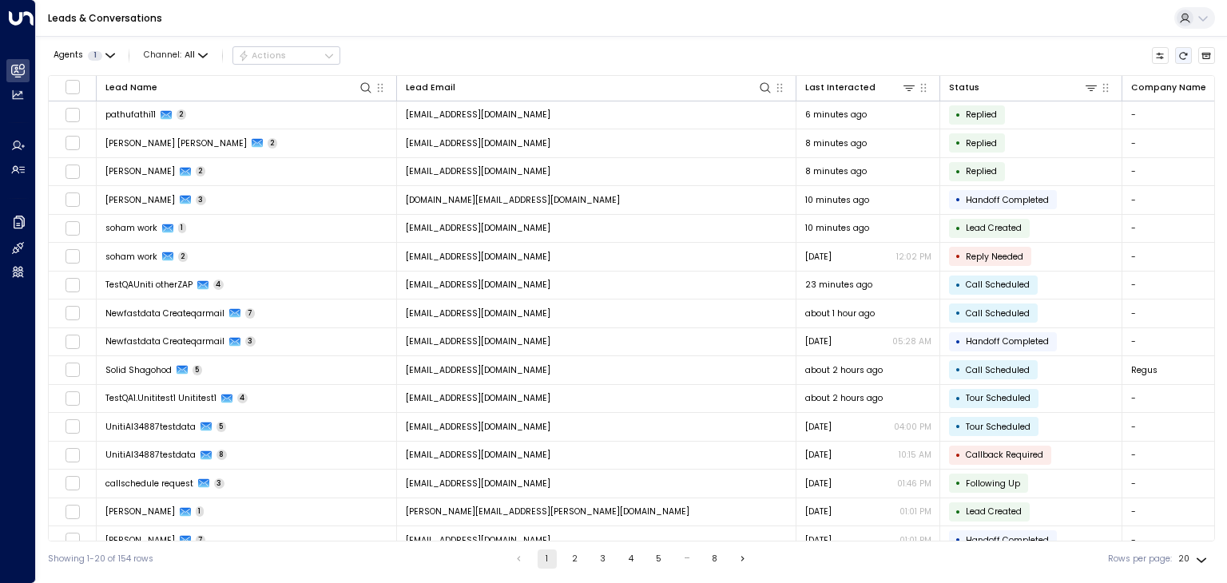
click at [1185, 60] on icon "Refresh" at bounding box center [1184, 56] width 10 height 10
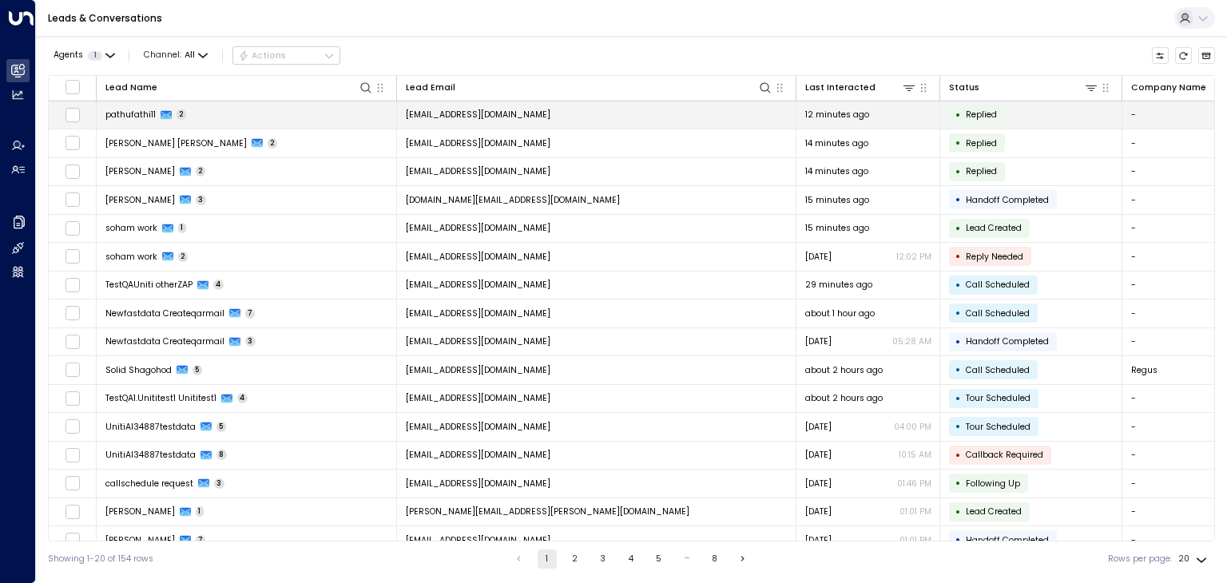
click at [519, 113] on td "pathufathi11@proton.me" at bounding box center [597, 115] width 400 height 28
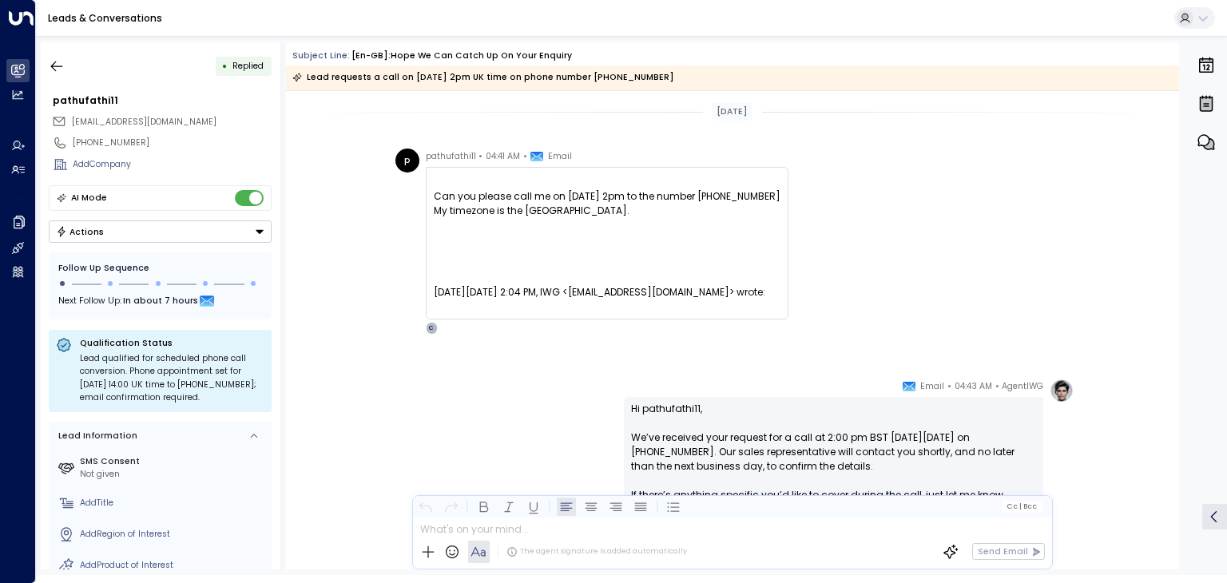
click at [169, 237] on button "Actions" at bounding box center [160, 232] width 223 height 22
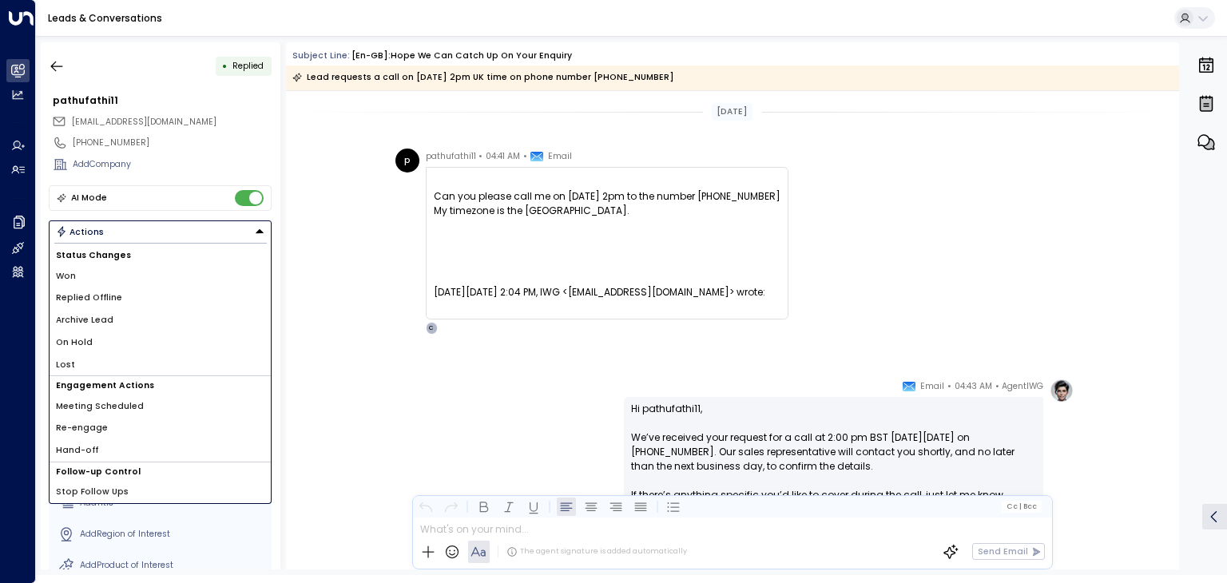
click at [107, 312] on li "Archive Lead" at bounding box center [160, 320] width 221 height 22
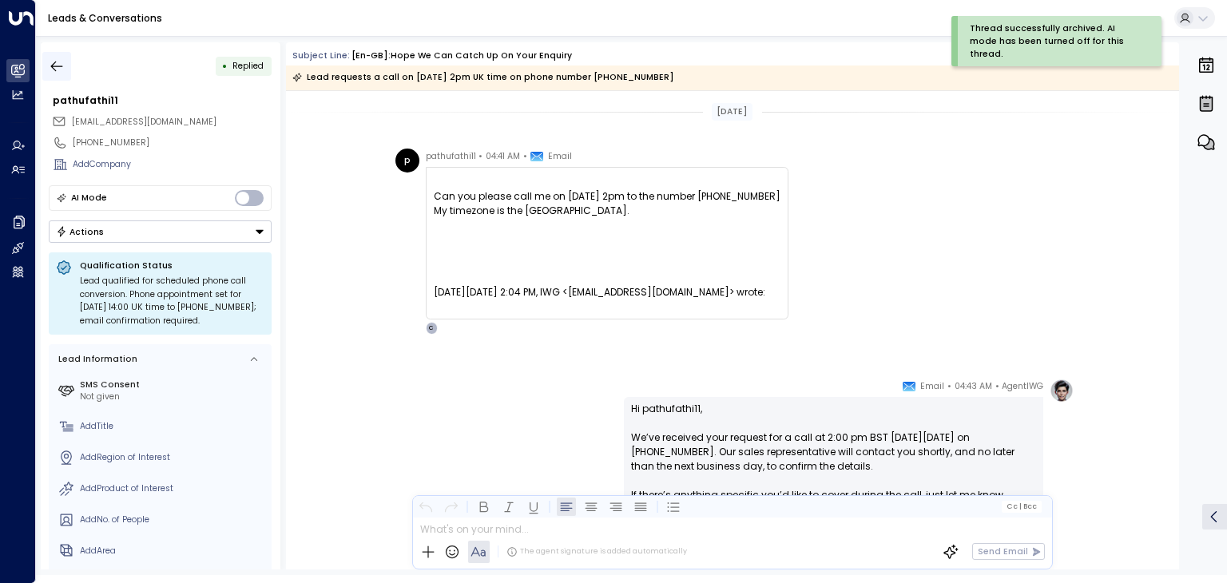
click at [57, 63] on icon "button" at bounding box center [57, 66] width 16 height 16
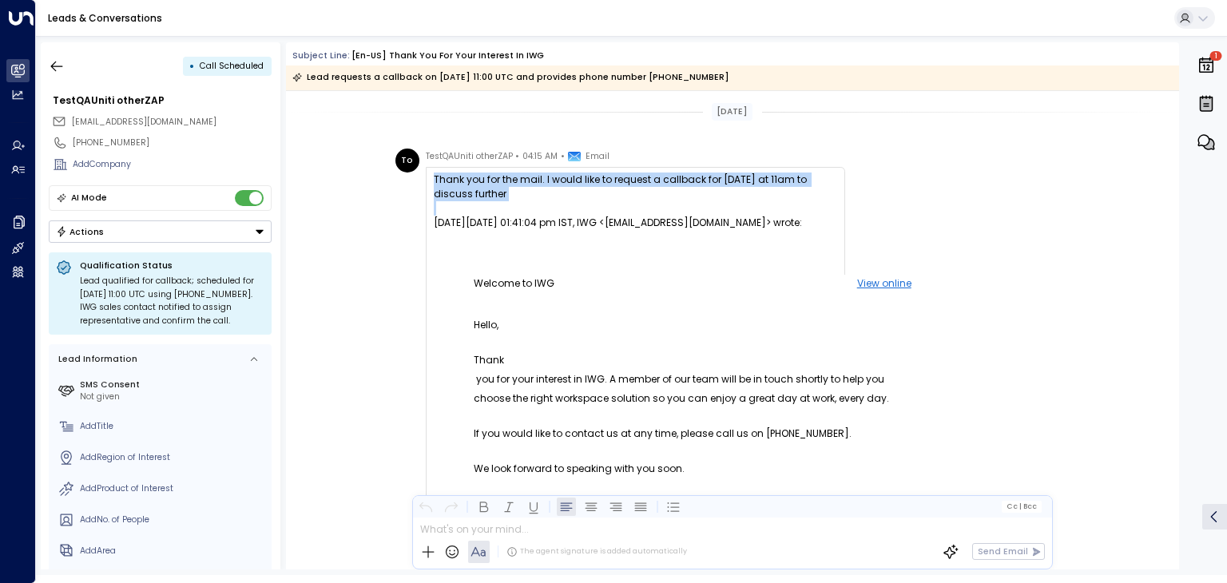
drag, startPoint x: 427, startPoint y: 181, endPoint x: 505, endPoint y: 202, distance: 80.2
click at [505, 202] on div "Thank you for the mail. I would like to request a callback for [DATE] at 11am t…" at bounding box center [635, 587] width 419 height 840
copy div "Thank you for the mail. I would like to request a callback for [DATE] at 11am t…"
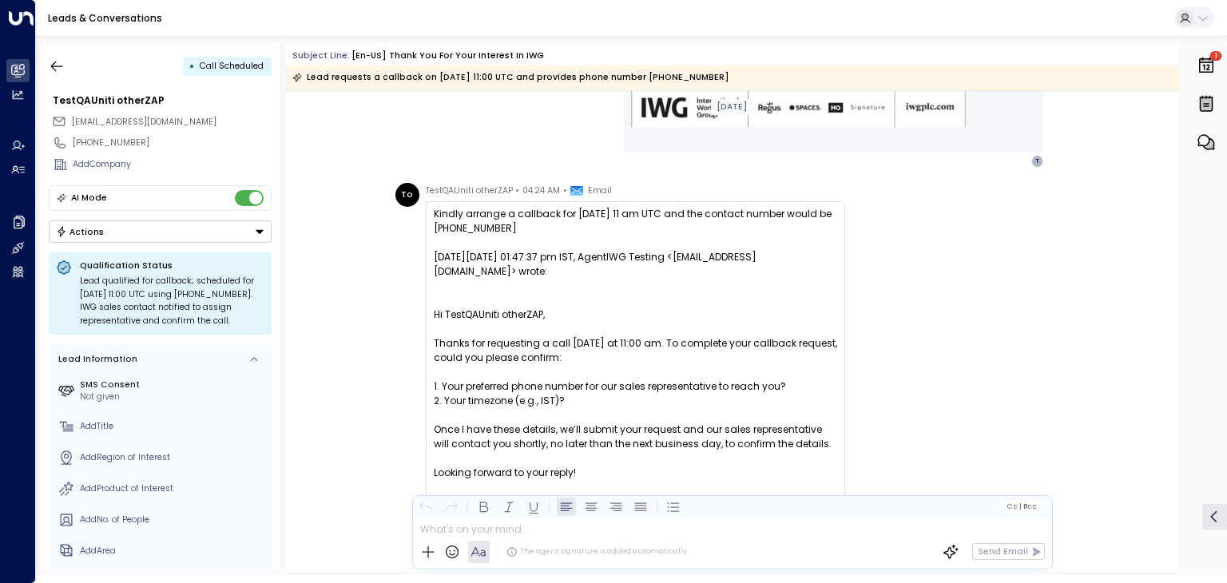
scroll to position [1278, 0]
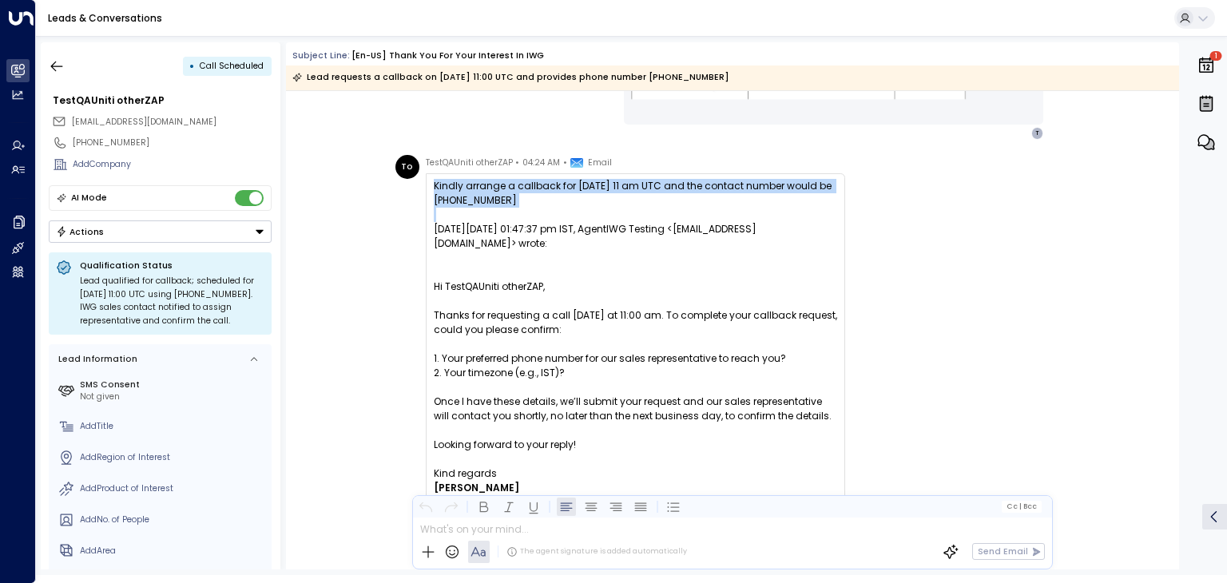
drag, startPoint x: 428, startPoint y: 186, endPoint x: 514, endPoint y: 207, distance: 88.0
click at [514, 207] on div "Kindly arrange a callback for [DATE] 11 am UTC and the contact number would be …" at bounding box center [635, 376] width 419 height 407
copy div "Kindly arrange a callback for [DATE] 11 am UTC and the contact number would be …"
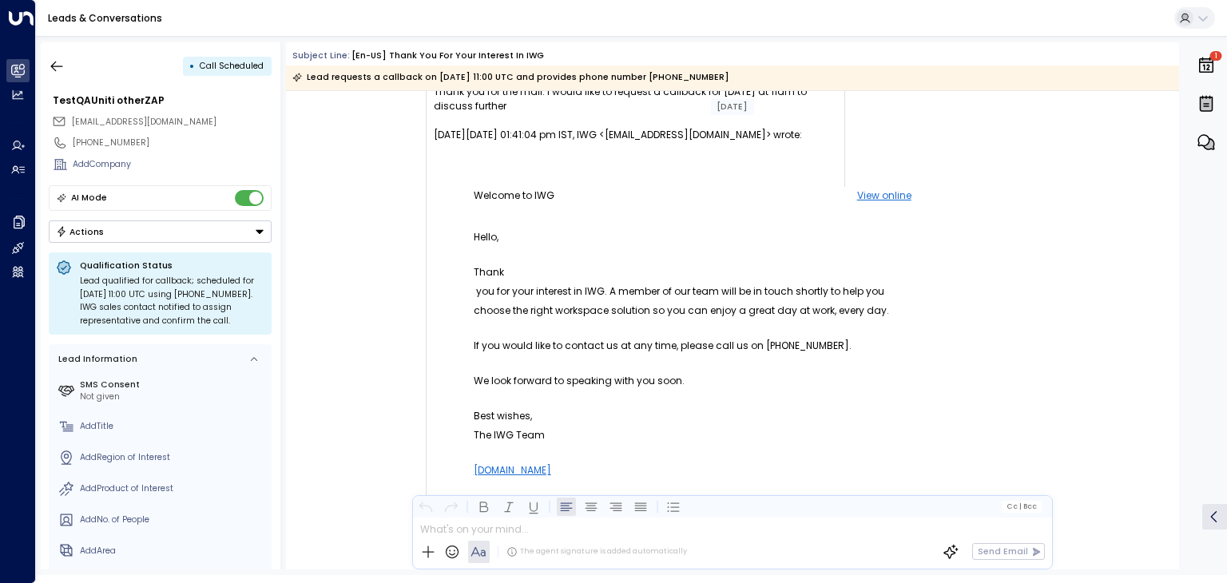
scroll to position [0, 0]
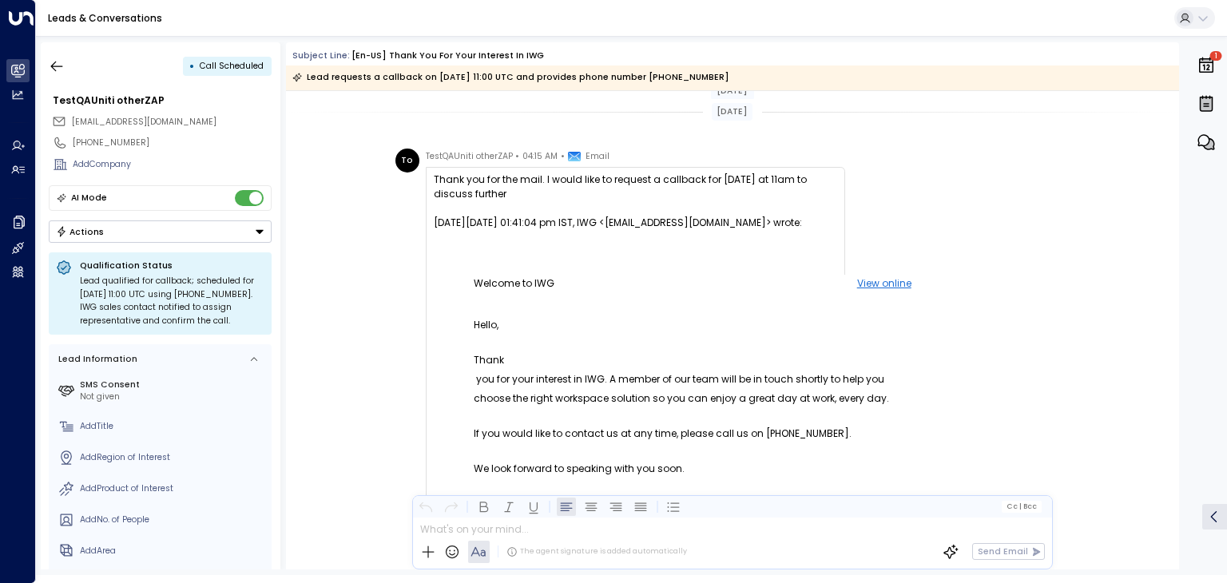
click at [601, 244] on div at bounding box center [635, 237] width 403 height 14
drag, startPoint x: 543, startPoint y: 181, endPoint x: 763, endPoint y: 177, distance: 220.6
click at [763, 177] on div "Thank you for the mail. I would like to request a callback for [DATE] at 11am t…" at bounding box center [635, 187] width 403 height 29
copy div "I would like to request a callback for [DATE]"
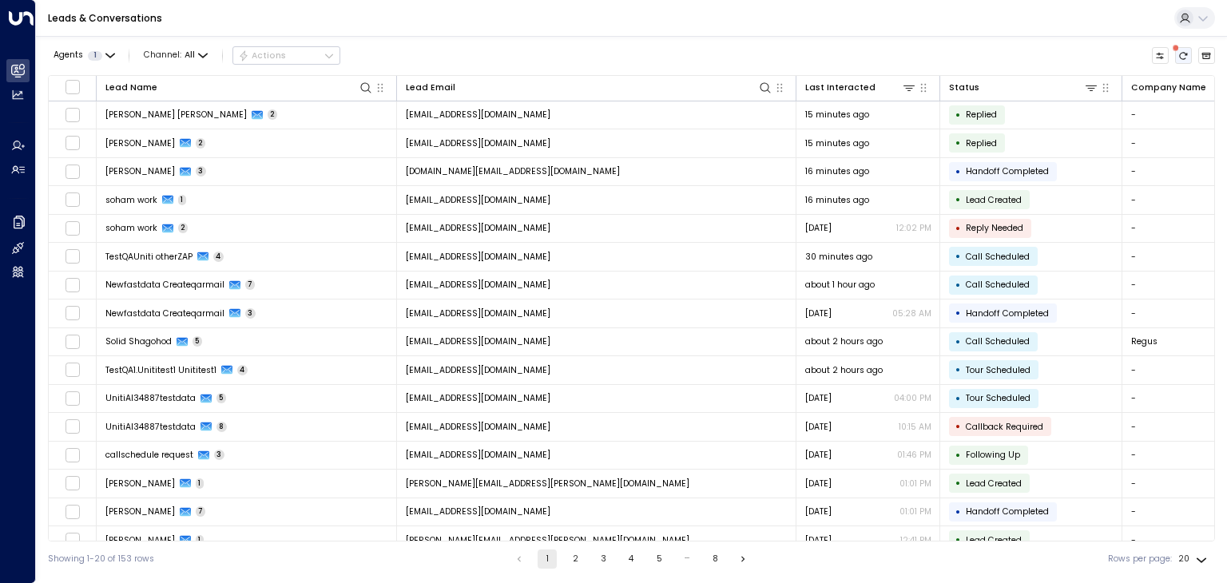
click at [1191, 58] on button "There are new threads available. Refresh the grid to view the latest updates." at bounding box center [1184, 56] width 18 height 18
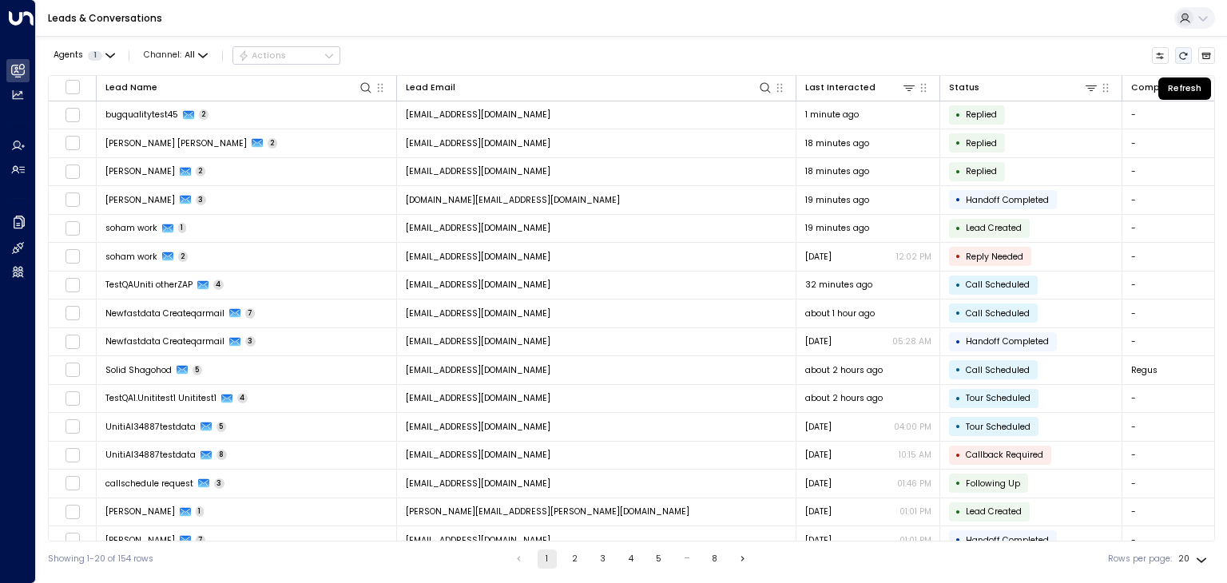
click at [1189, 58] on button "Refresh" at bounding box center [1184, 56] width 18 height 18
click at [1186, 56] on icon "Refresh" at bounding box center [1184, 56] width 10 height 10
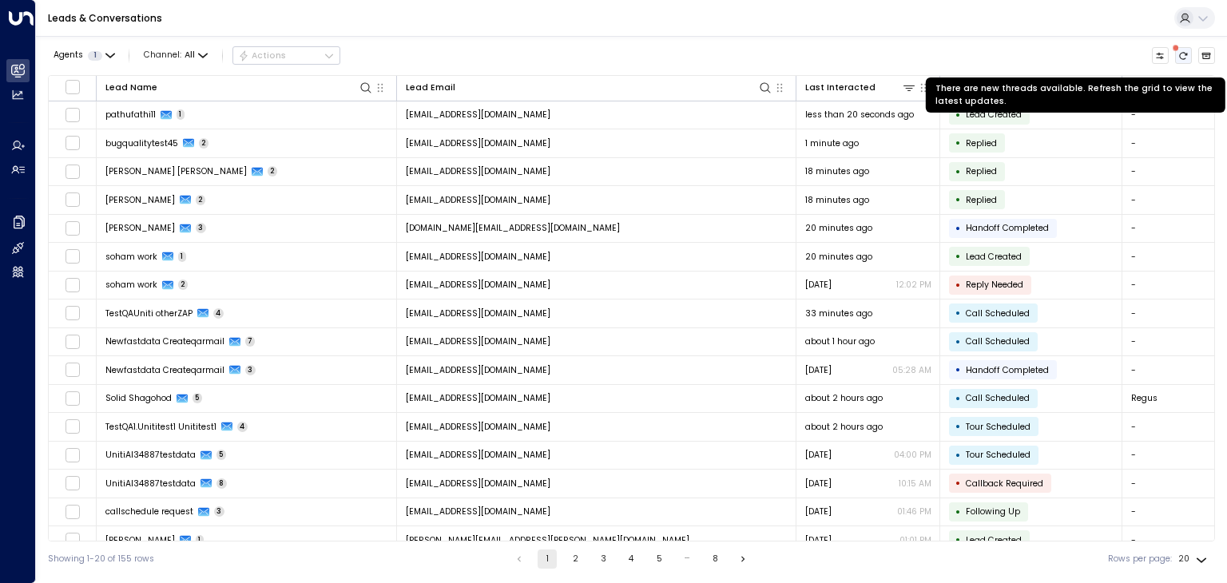
click at [1181, 52] on icon "There are new threads available. Refresh the grid to view the latest updates." at bounding box center [1184, 56] width 10 height 10
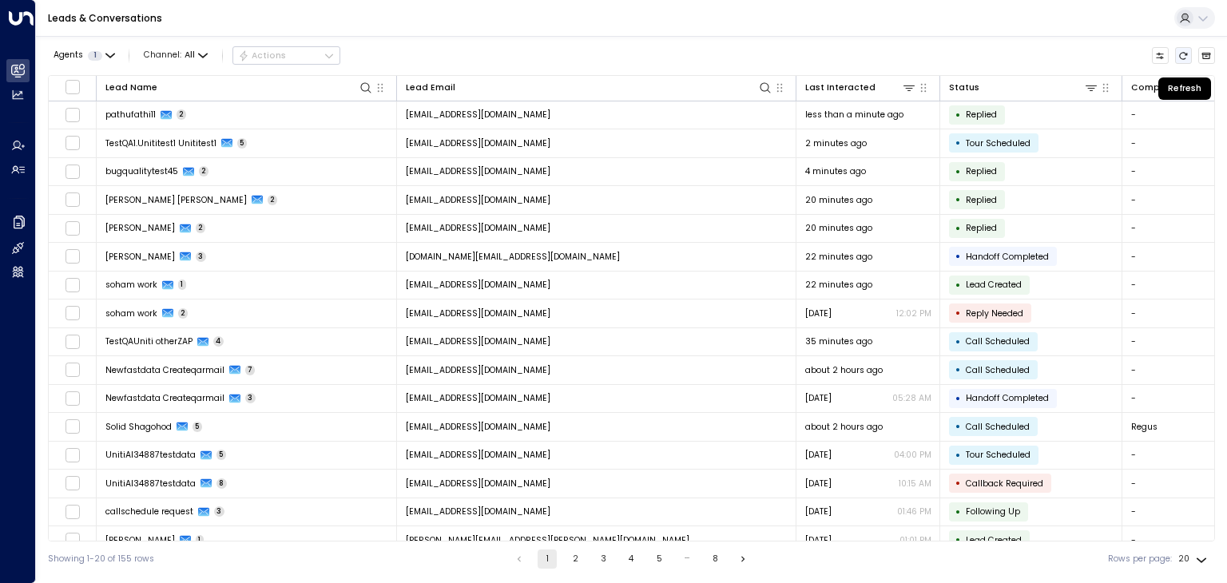
click at [1180, 54] on icon "Refresh" at bounding box center [1184, 55] width 8 height 7
click at [1186, 58] on icon "Refresh" at bounding box center [1184, 55] width 8 height 7
click at [1190, 54] on button "Refresh" at bounding box center [1184, 56] width 18 height 18
click at [1186, 55] on icon "Refresh" at bounding box center [1184, 56] width 10 height 10
click at [1187, 54] on icon "Refresh" at bounding box center [1184, 55] width 8 height 7
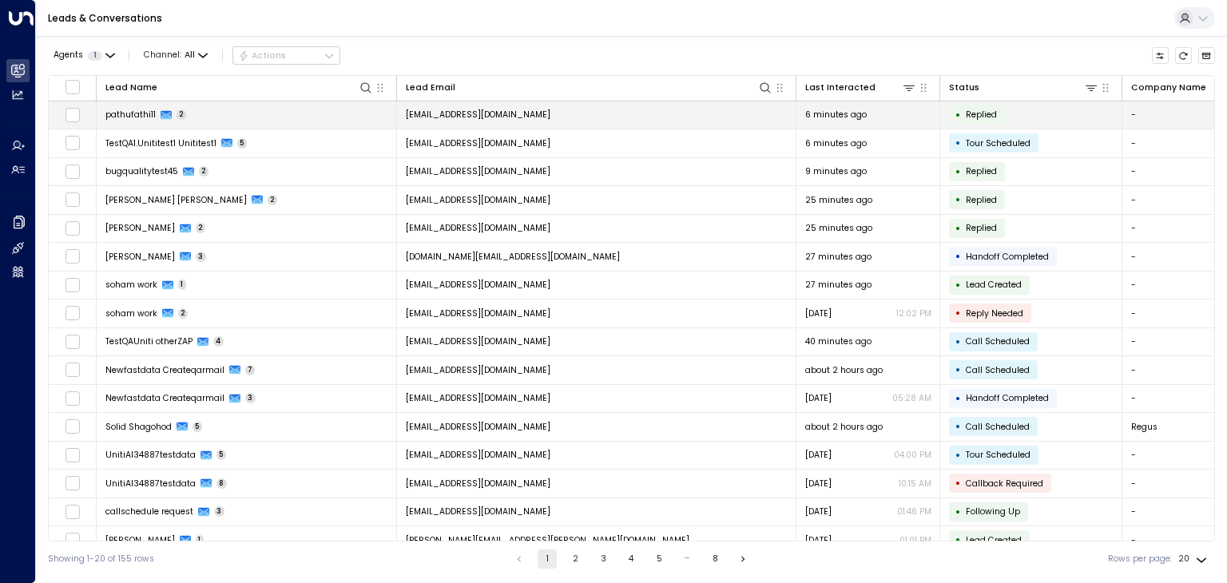
click at [545, 113] on td "[EMAIL_ADDRESS][DOMAIN_NAME]" at bounding box center [597, 115] width 400 height 28
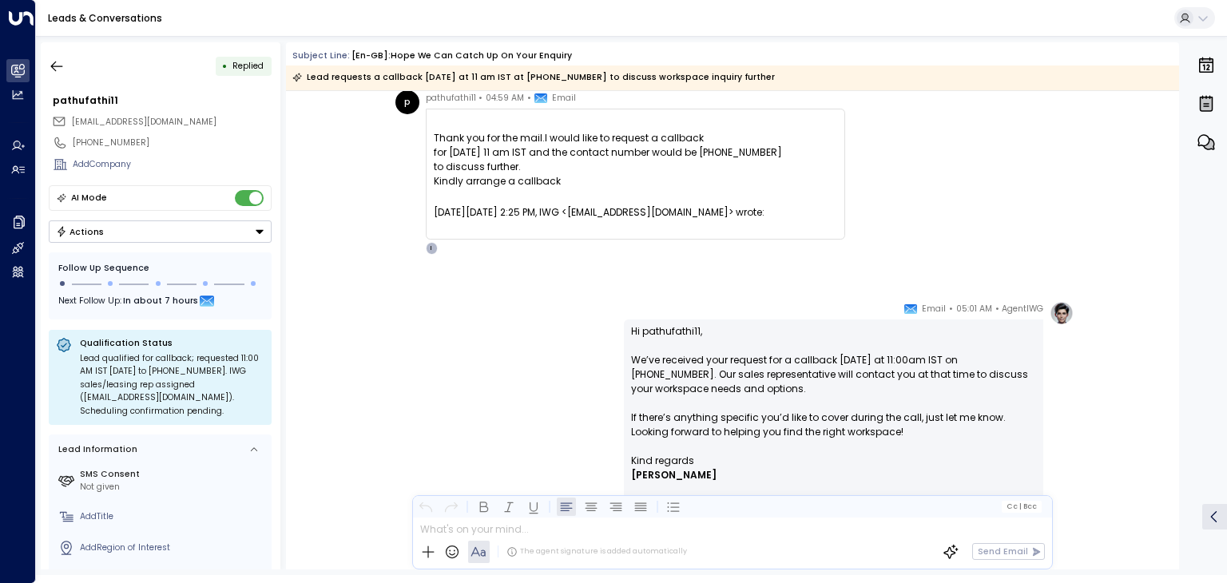
scroll to position [22, 0]
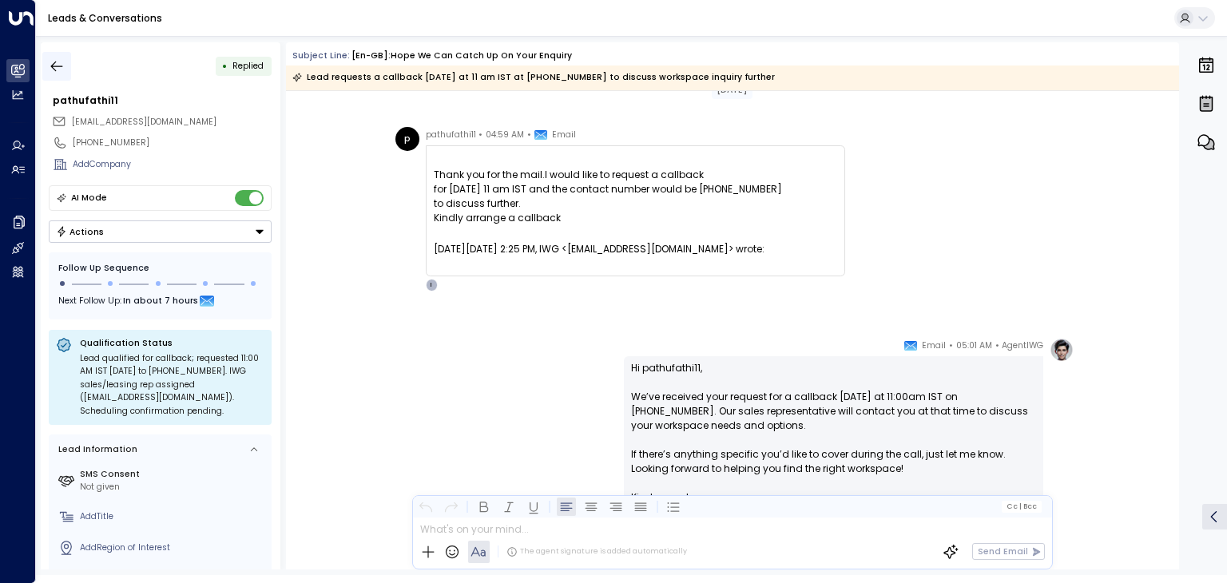
click at [56, 68] on icon "button" at bounding box center [57, 66] width 16 height 16
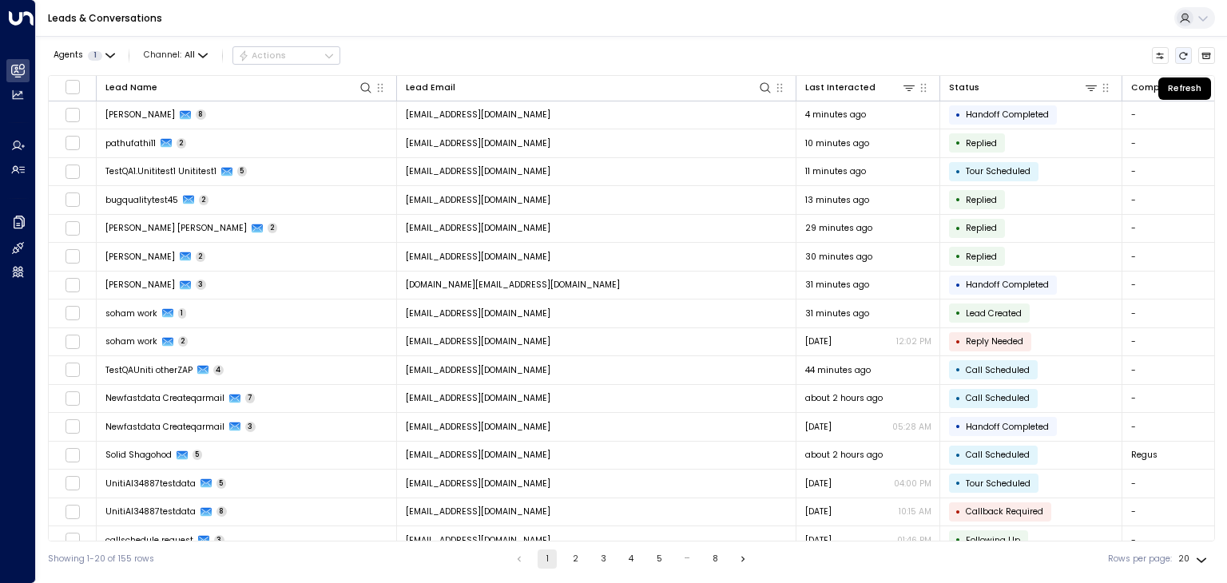
click at [1181, 52] on icon "Refresh" at bounding box center [1184, 56] width 10 height 10
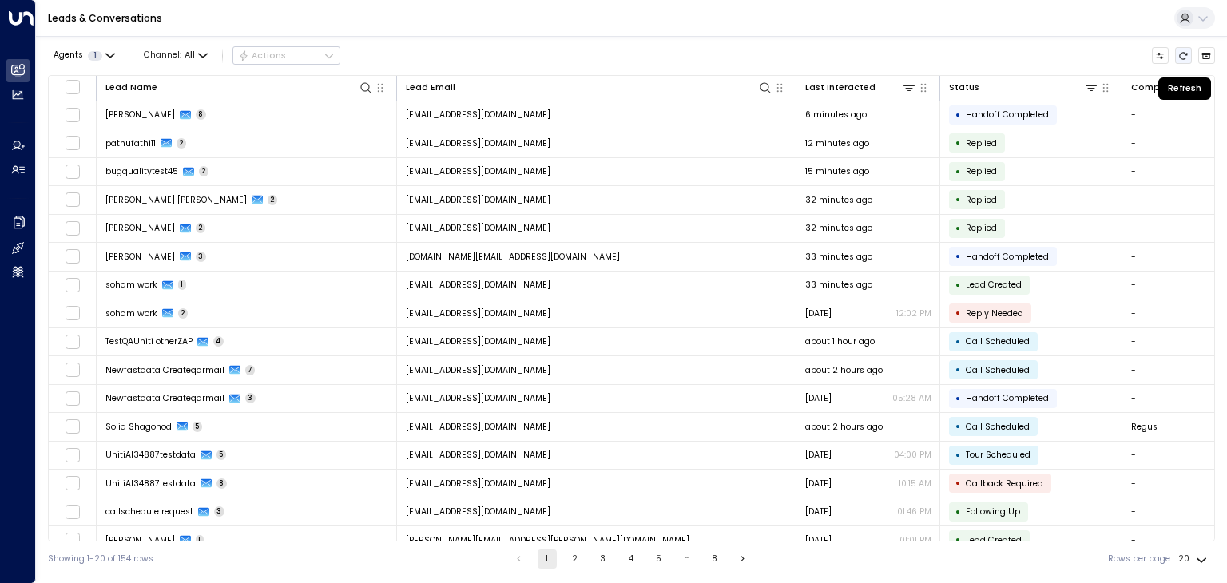
click at [1183, 55] on icon "Refresh" at bounding box center [1184, 56] width 10 height 10
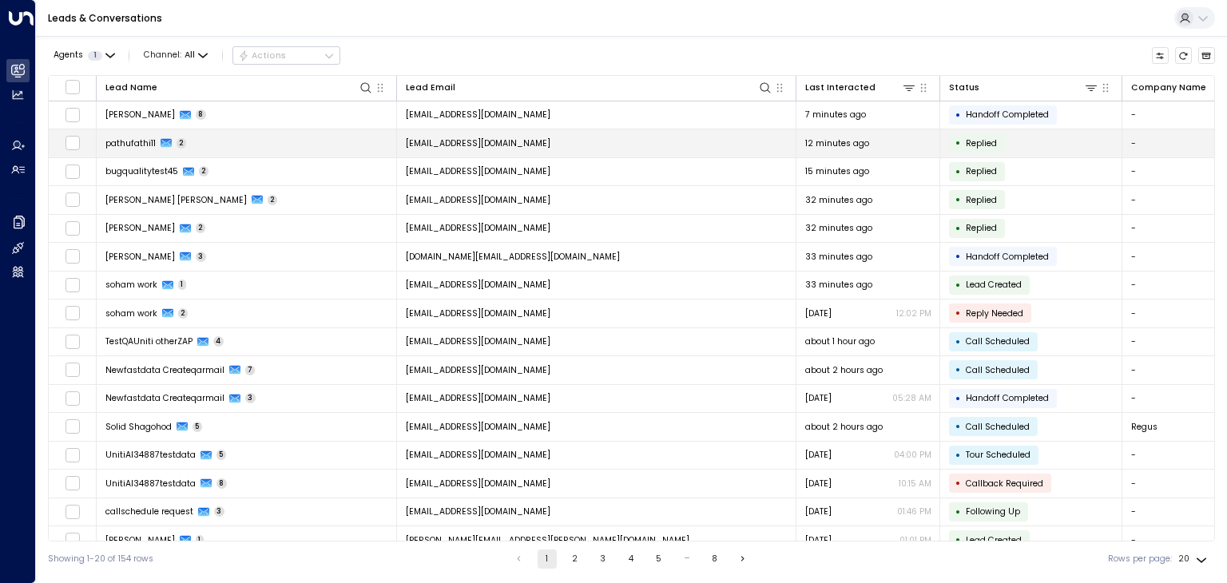
click at [605, 139] on td "[EMAIL_ADDRESS][DOMAIN_NAME]" at bounding box center [597, 143] width 400 height 28
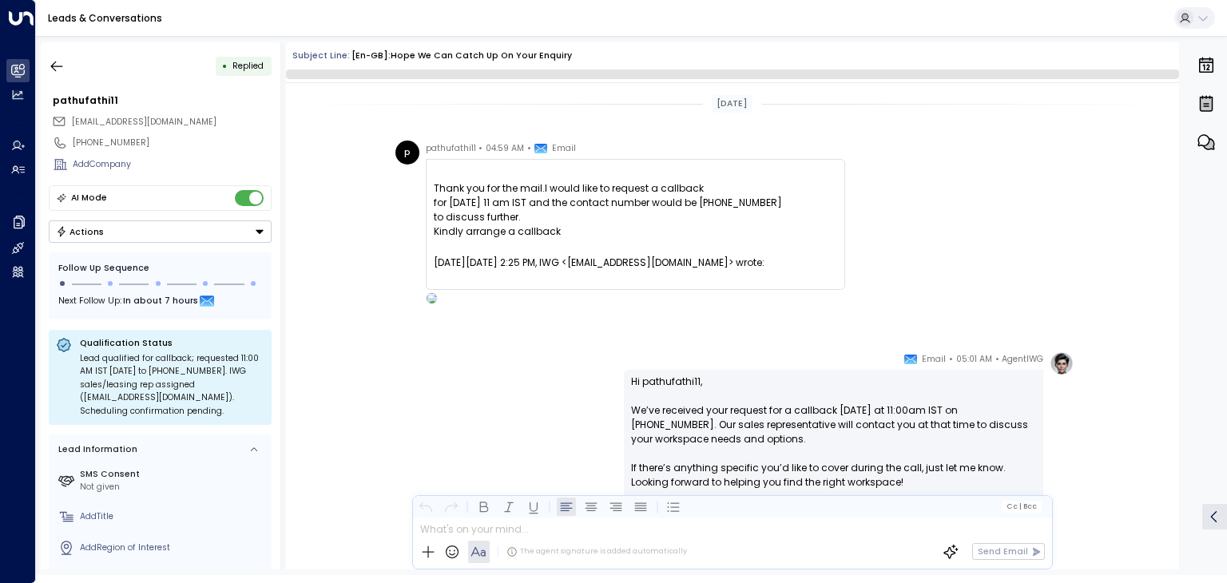
scroll to position [181, 0]
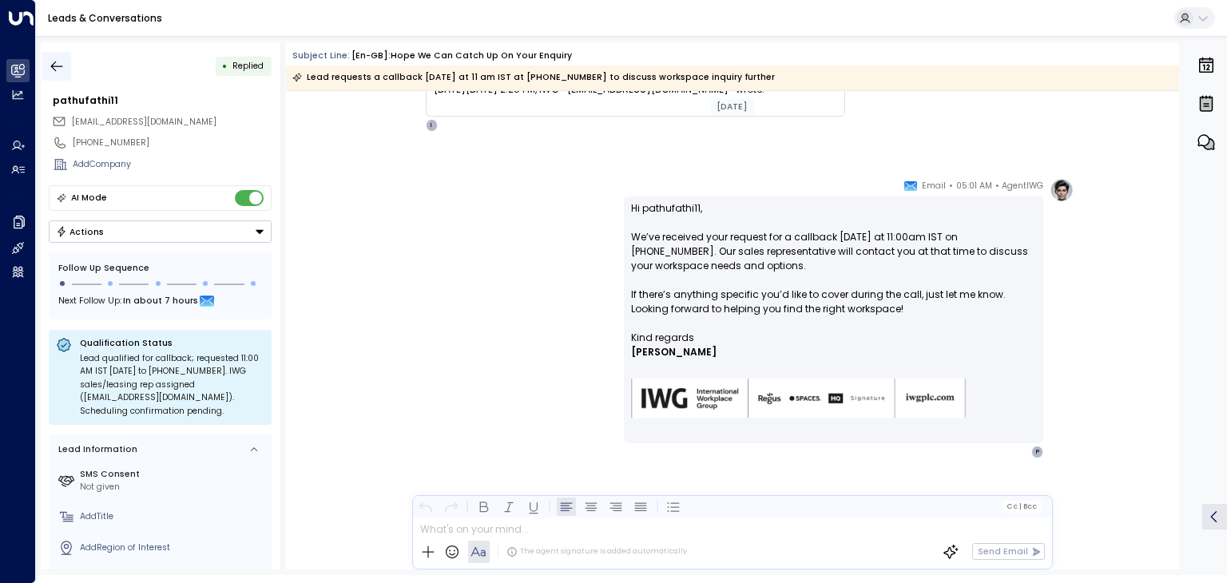
click at [54, 71] on icon "button" at bounding box center [57, 66] width 16 height 16
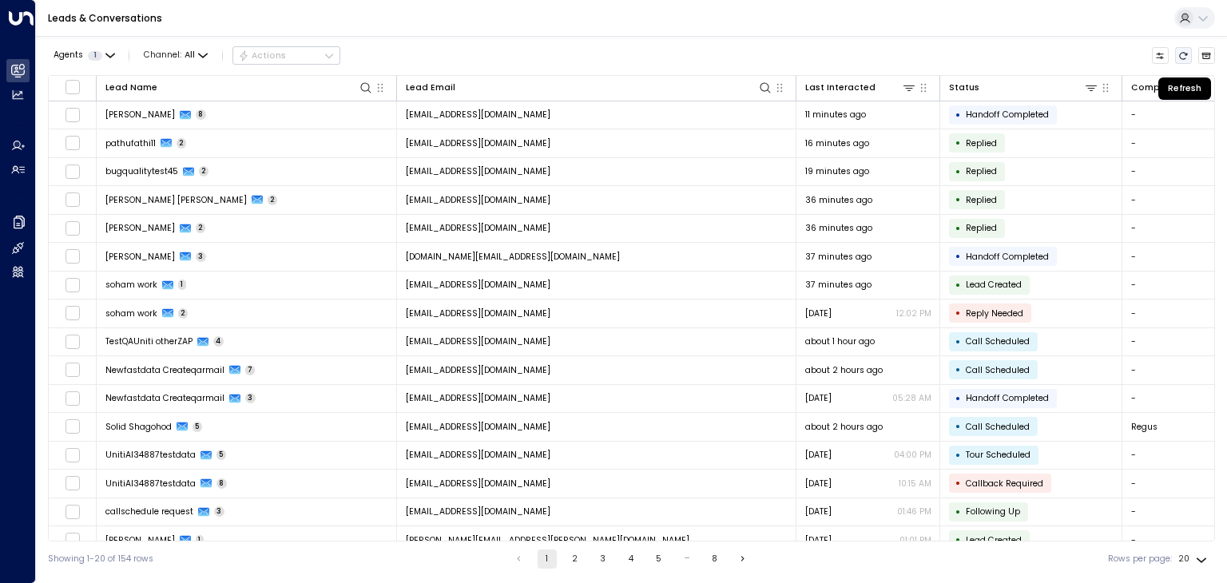
click at [1182, 56] on icon "Refresh" at bounding box center [1184, 56] width 10 height 10
click at [1186, 56] on icon "Refresh" at bounding box center [1184, 56] width 10 height 10
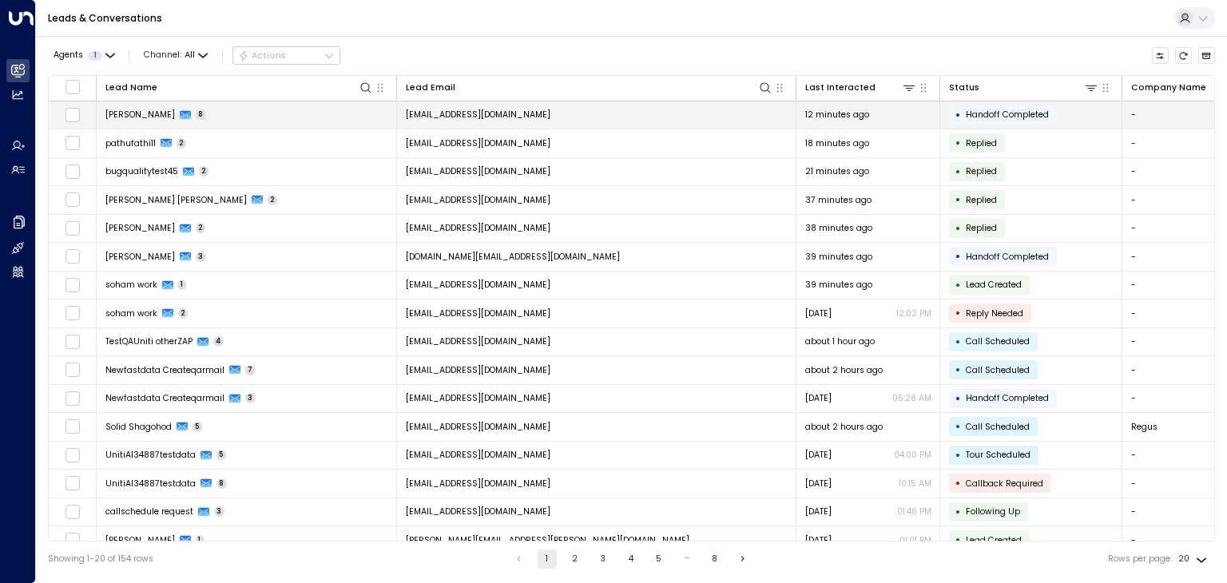
click at [523, 108] on td "[EMAIL_ADDRESS][DOMAIN_NAME]" at bounding box center [597, 115] width 400 height 28
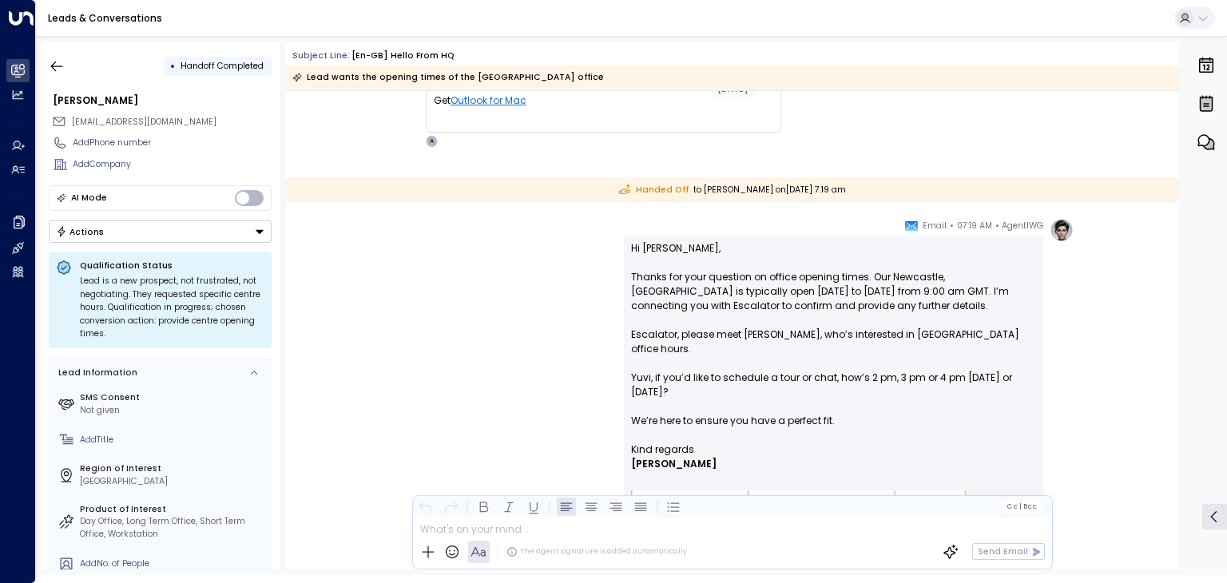
scroll to position [2002, 0]
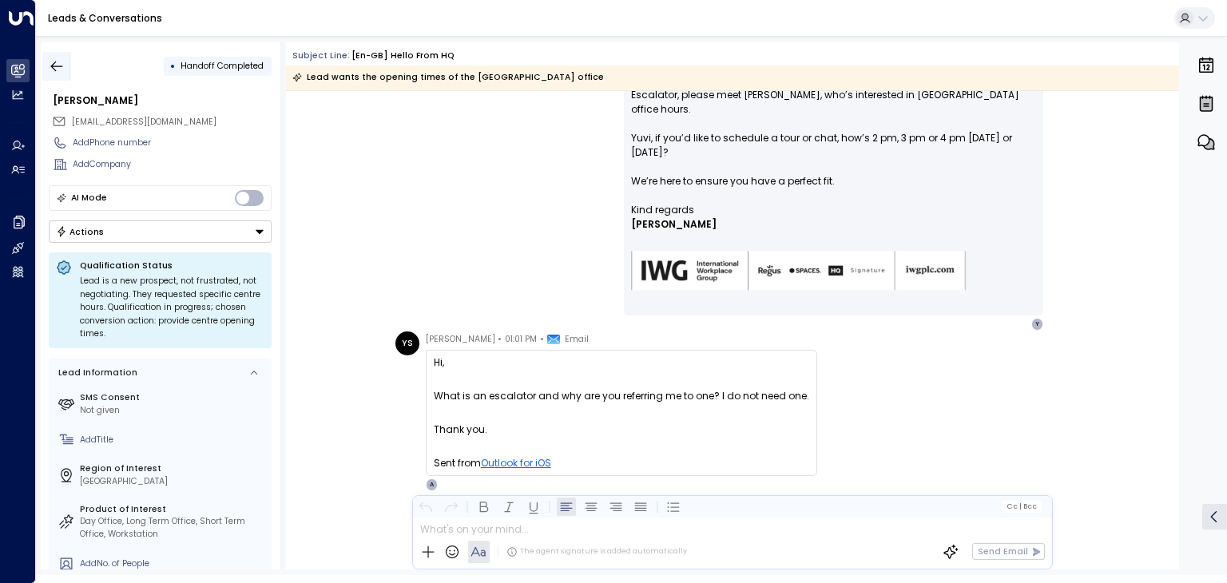
click at [58, 63] on icon "button" at bounding box center [57, 66] width 16 height 16
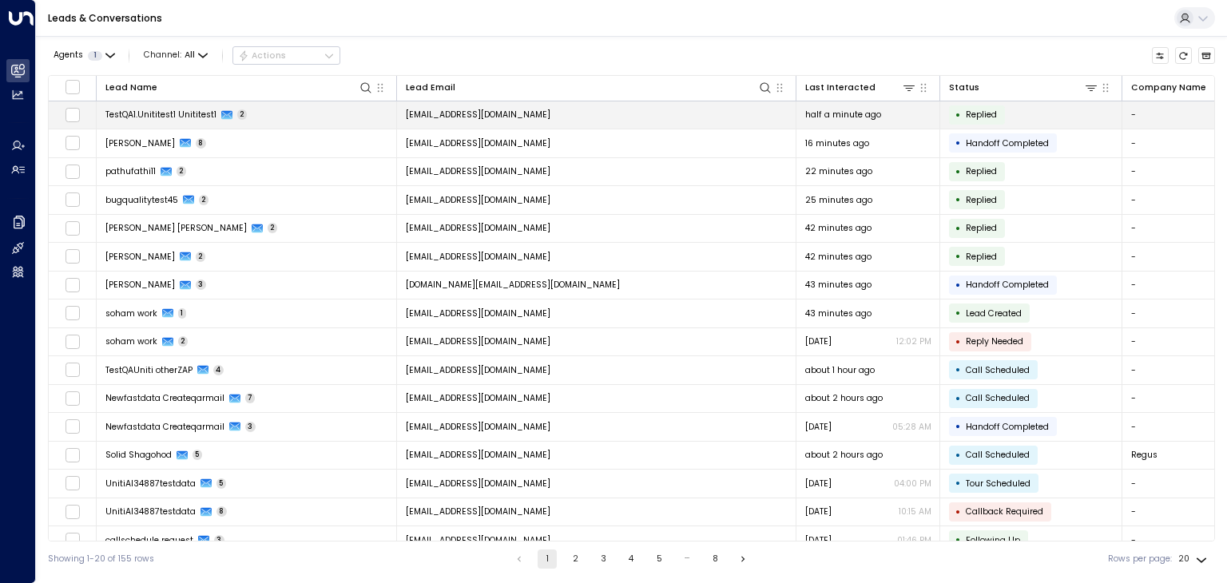
click at [564, 115] on td "[EMAIL_ADDRESS][DOMAIN_NAME]" at bounding box center [597, 115] width 400 height 28
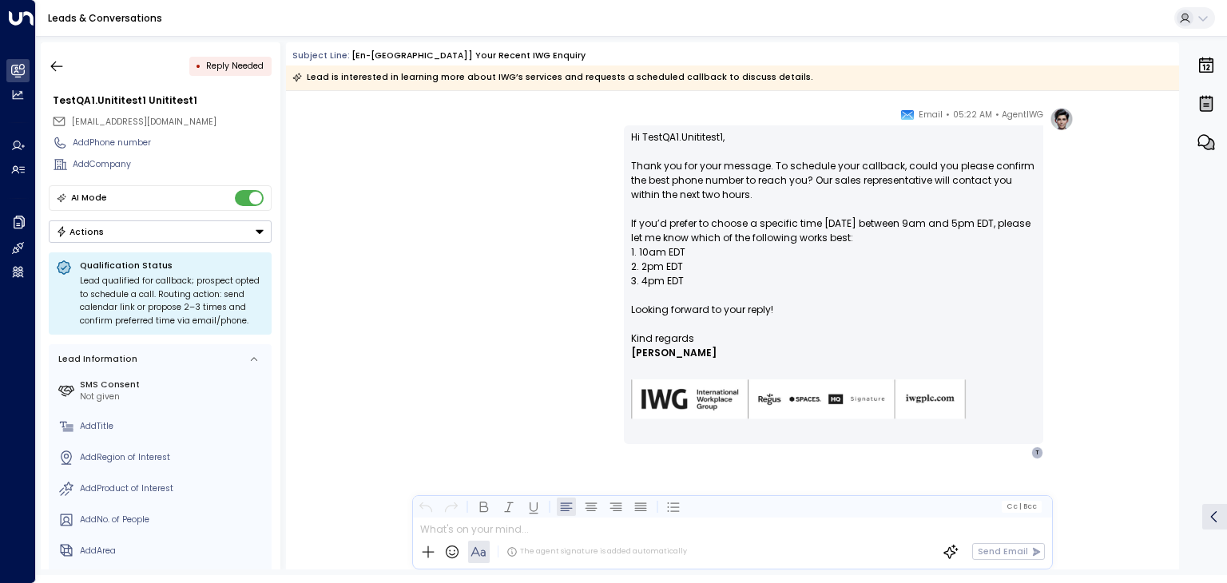
scroll to position [499, 0]
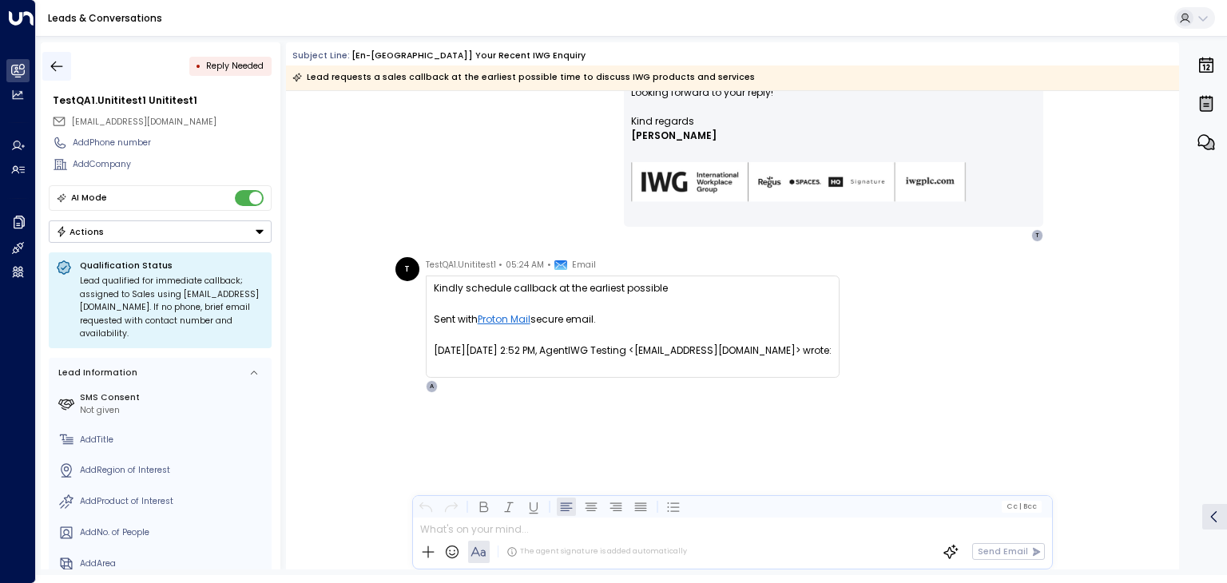
click at [53, 60] on icon "button" at bounding box center [57, 66] width 16 height 16
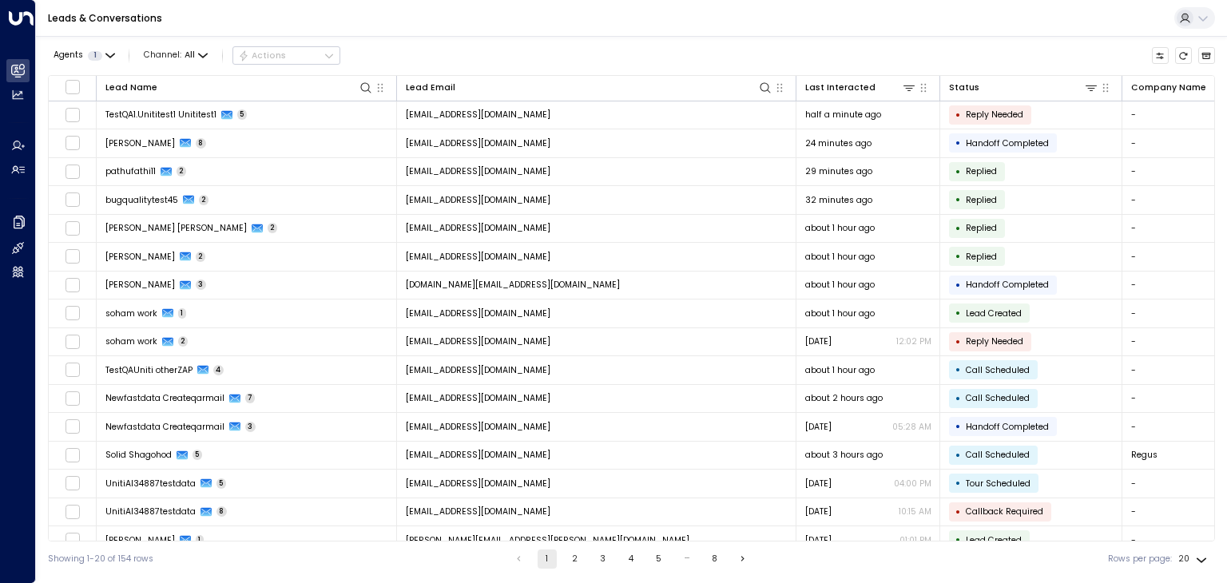
click at [593, 11] on div "Leads & Conversations" at bounding box center [631, 18] width 1191 height 37
click at [1183, 54] on icon "Refresh" at bounding box center [1184, 56] width 10 height 10
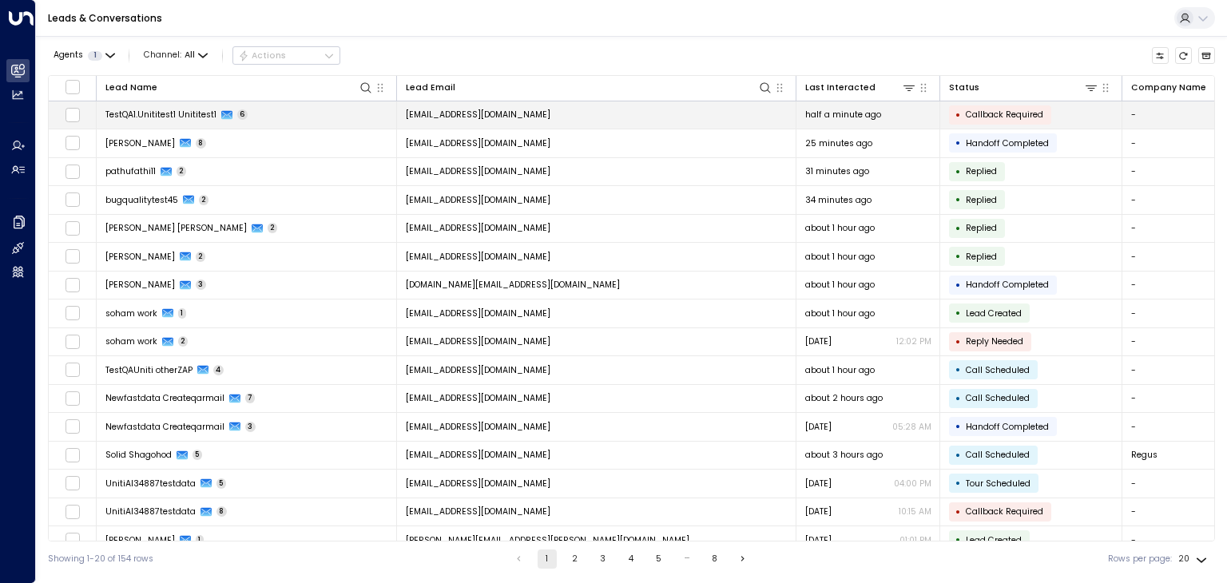
click at [543, 116] on td "[EMAIL_ADDRESS][DOMAIN_NAME]" at bounding box center [597, 115] width 400 height 28
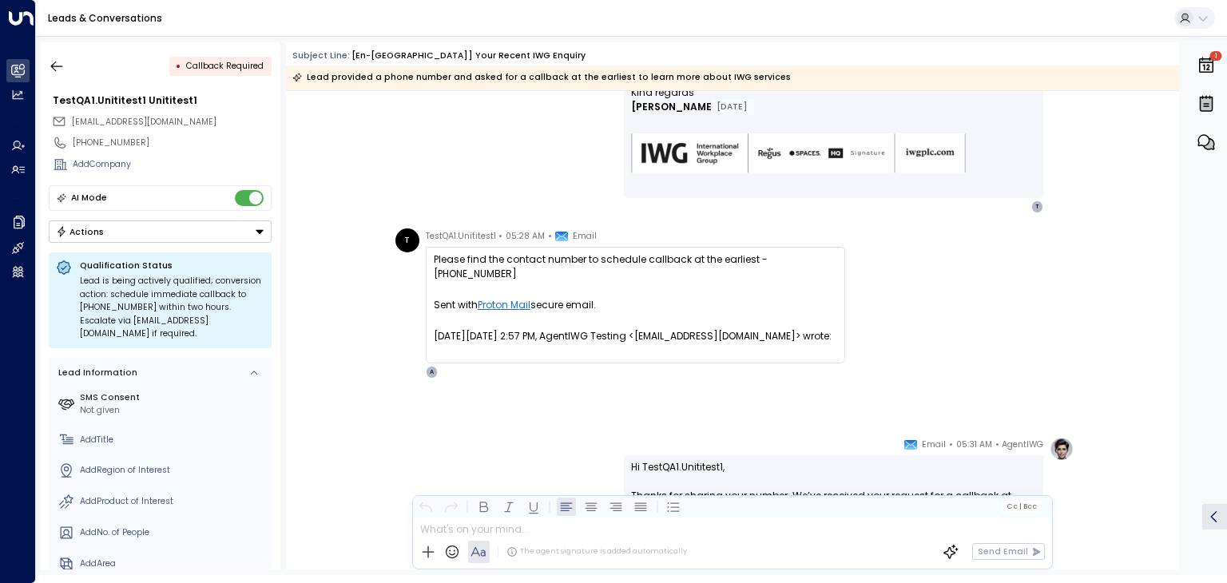
scroll to position [994, 0]
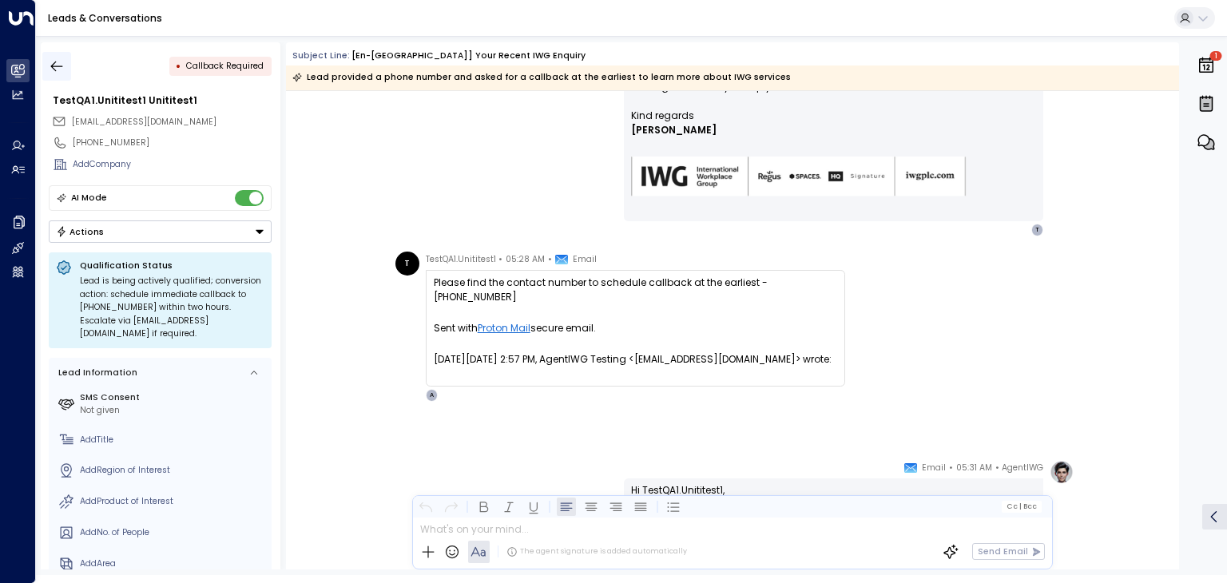
click at [56, 64] on icon "button" at bounding box center [57, 66] width 16 height 16
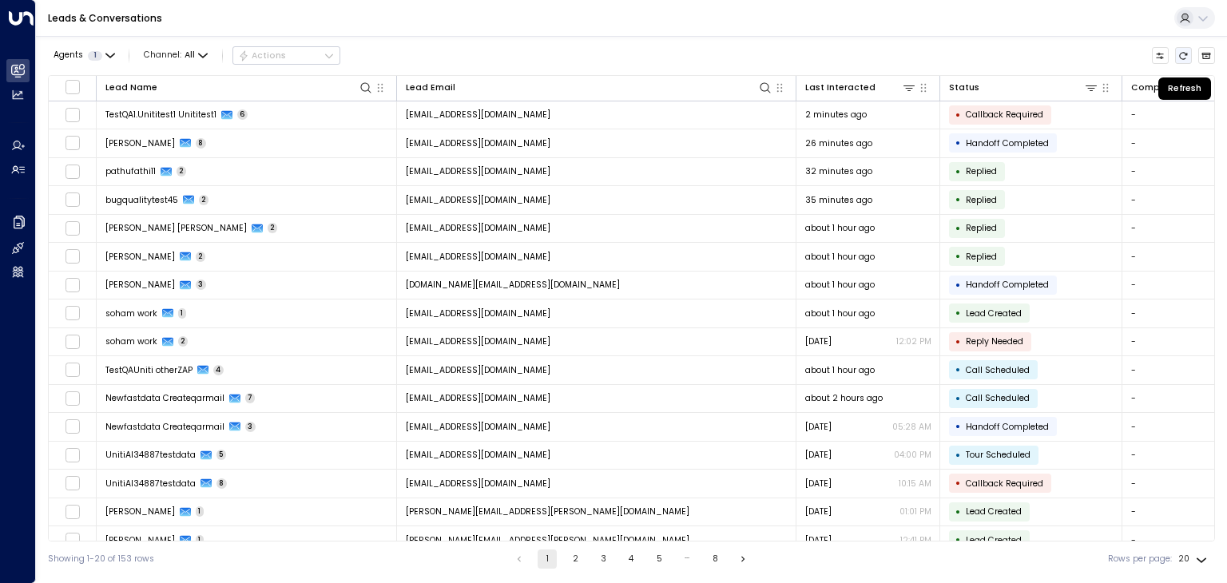
click at [1185, 55] on icon "Refresh" at bounding box center [1184, 56] width 10 height 10
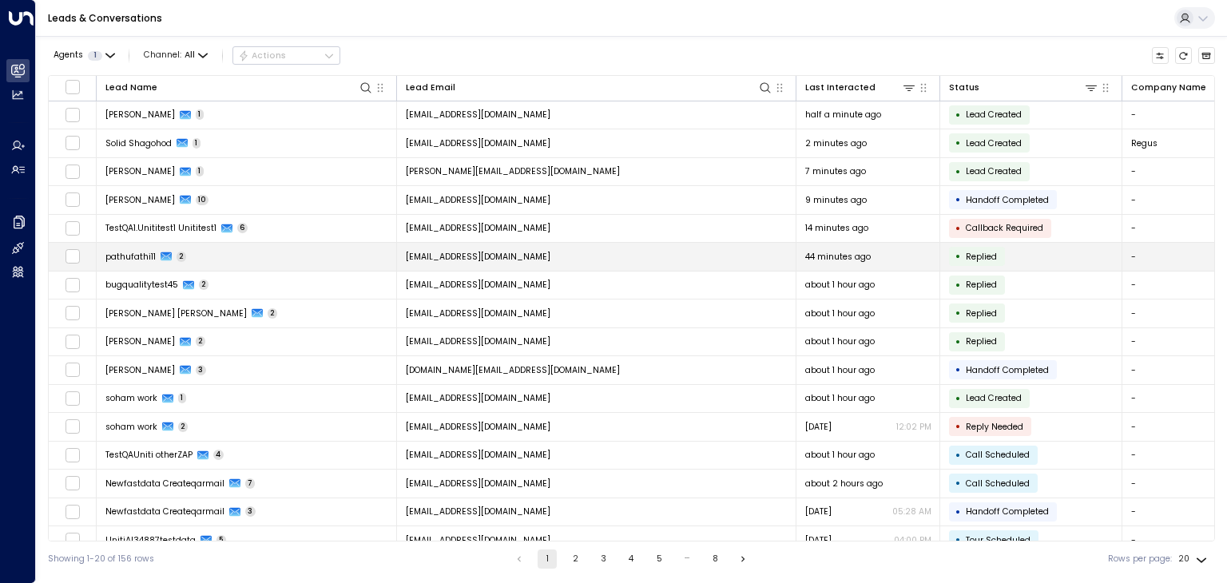
click at [499, 256] on span "[EMAIL_ADDRESS][DOMAIN_NAME]" at bounding box center [478, 257] width 145 height 12
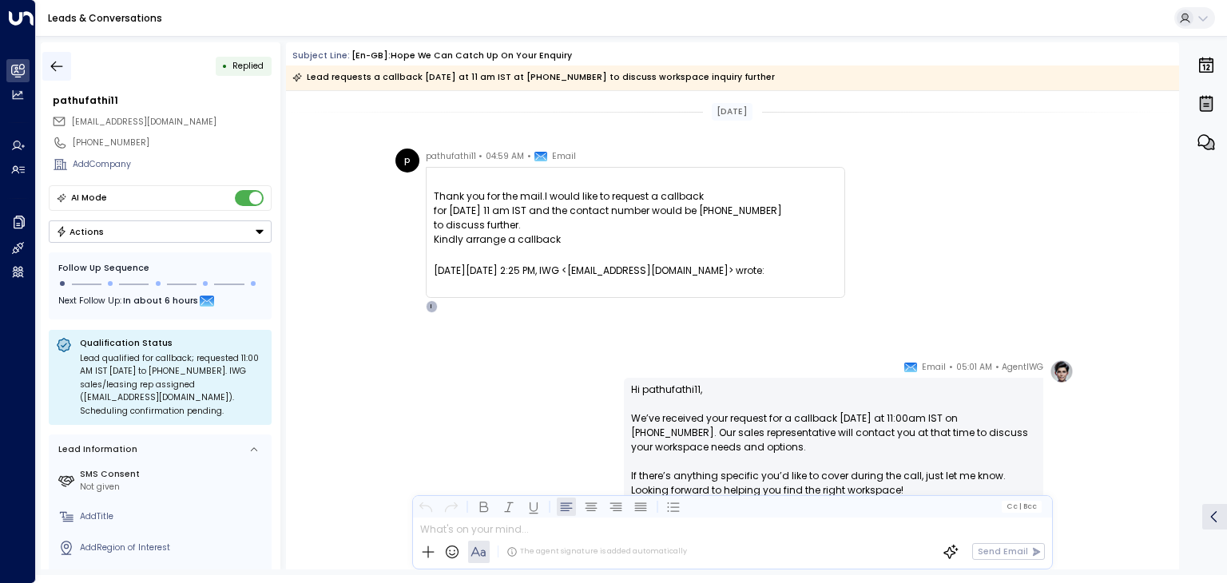
click at [61, 65] on icon "button" at bounding box center [57, 66] width 16 height 16
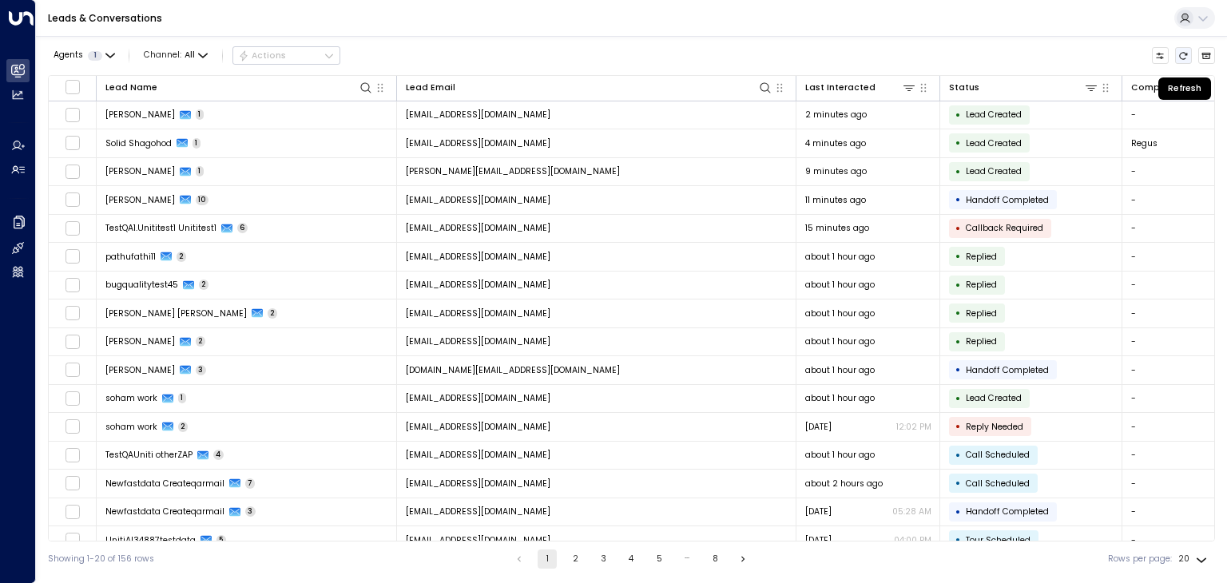
click at [1183, 58] on icon "Refresh" at bounding box center [1184, 55] width 8 height 7
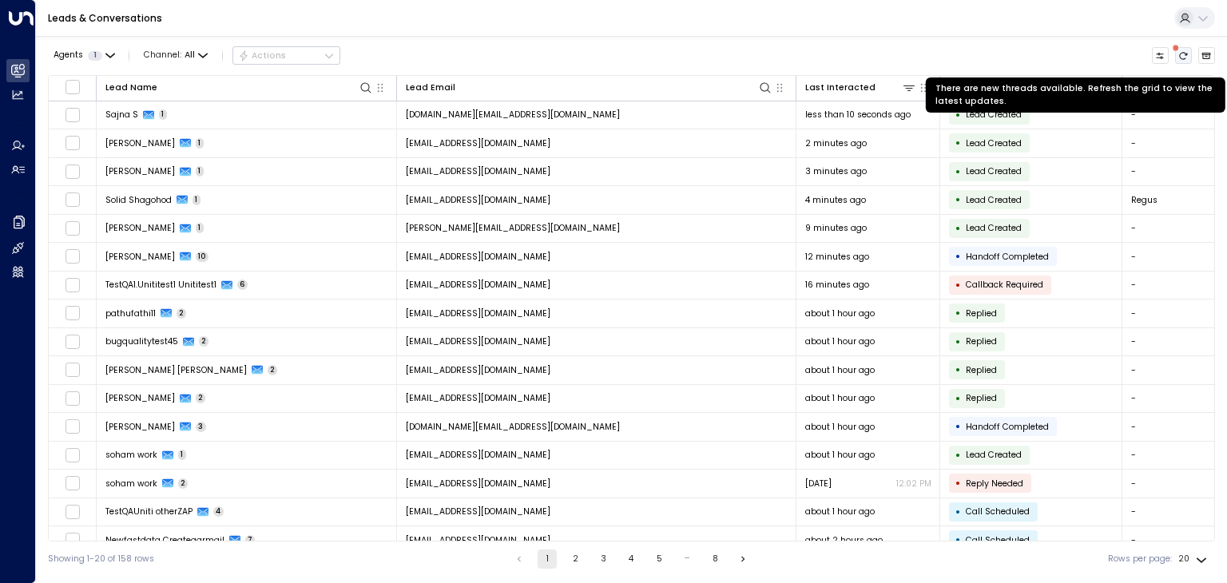
click at [1183, 54] on icon "There are new threads available. Refresh the grid to view the latest updates." at bounding box center [1184, 56] width 10 height 10
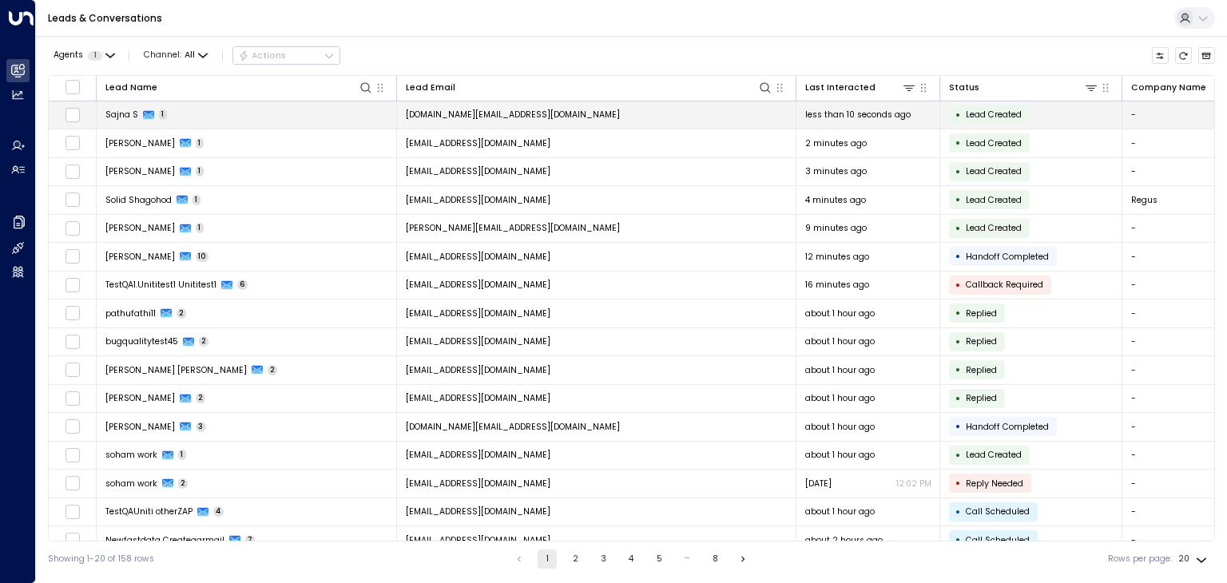
click at [682, 122] on td "[DOMAIN_NAME][EMAIL_ADDRESS][DOMAIN_NAME]" at bounding box center [597, 115] width 400 height 28
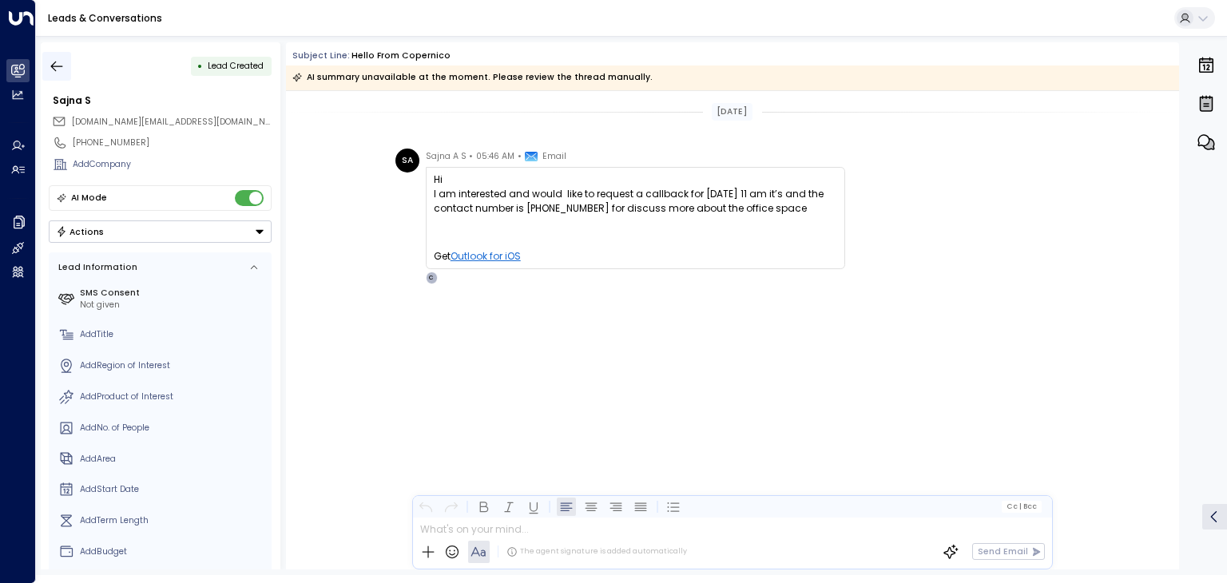
click at [60, 61] on icon "button" at bounding box center [57, 66] width 16 height 16
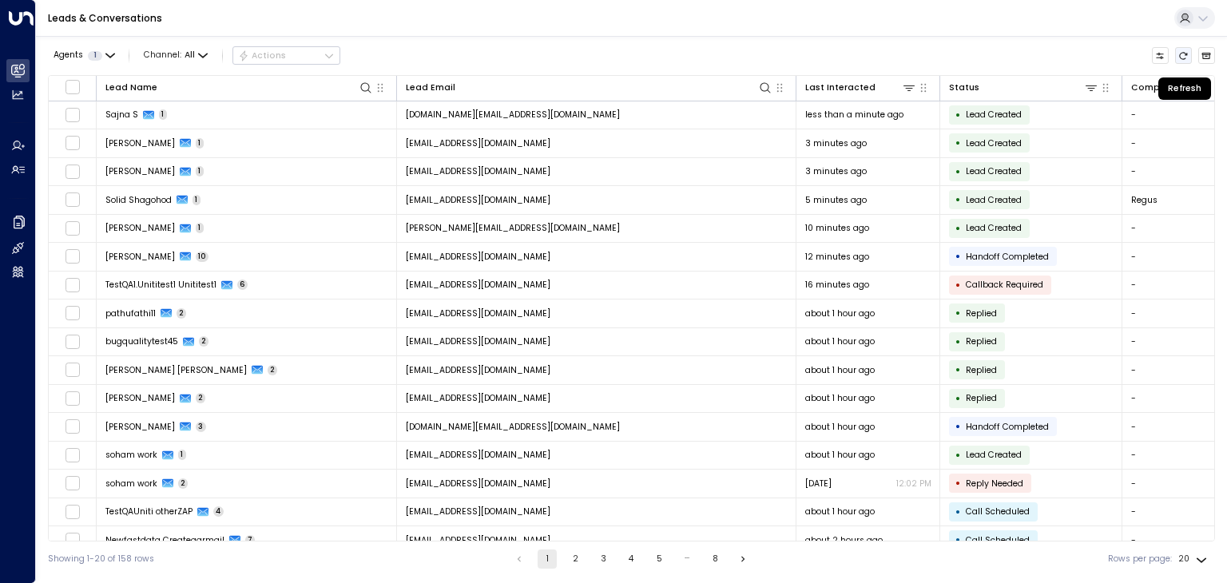
click at [1183, 56] on icon "Refresh" at bounding box center [1184, 56] width 10 height 10
click at [1190, 52] on button "Refresh" at bounding box center [1184, 56] width 18 height 18
click at [1188, 54] on icon "Refresh" at bounding box center [1184, 55] width 8 height 7
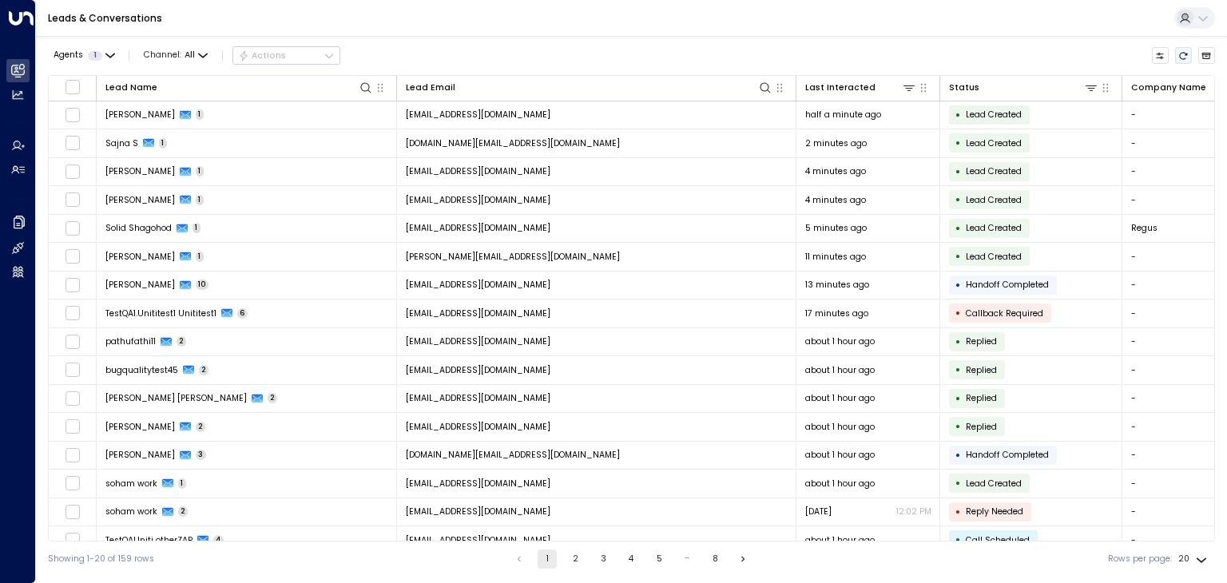
click at [1185, 62] on button "Refresh" at bounding box center [1184, 56] width 18 height 18
click at [1184, 56] on icon "Refresh" at bounding box center [1184, 56] width 10 height 10
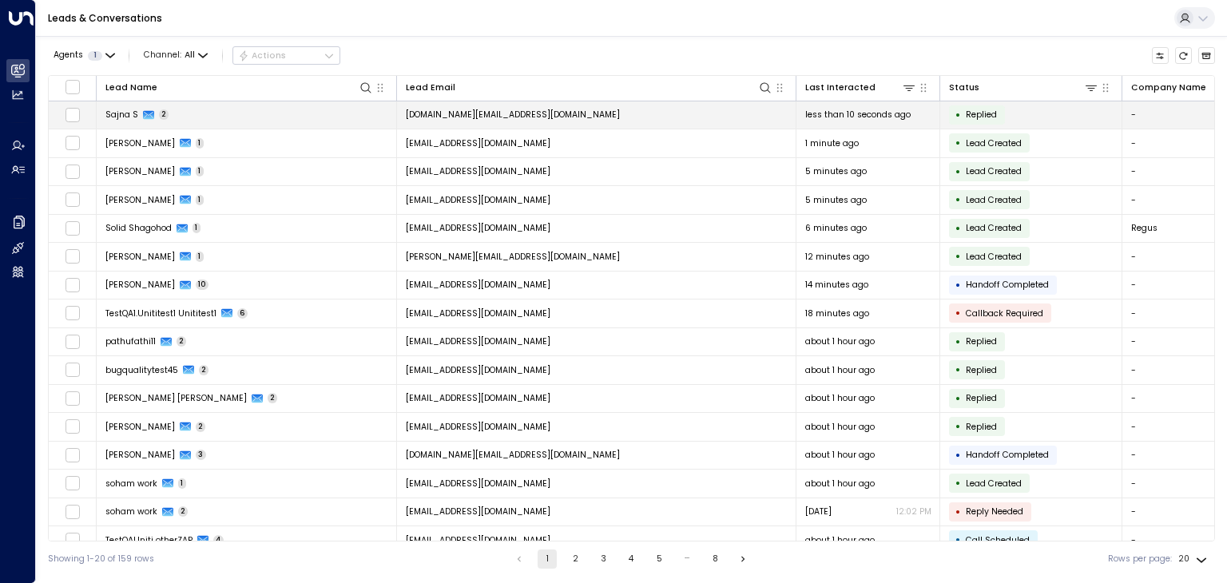
click at [470, 112] on span "sajna.as@iwgplc.com" at bounding box center [513, 115] width 214 height 12
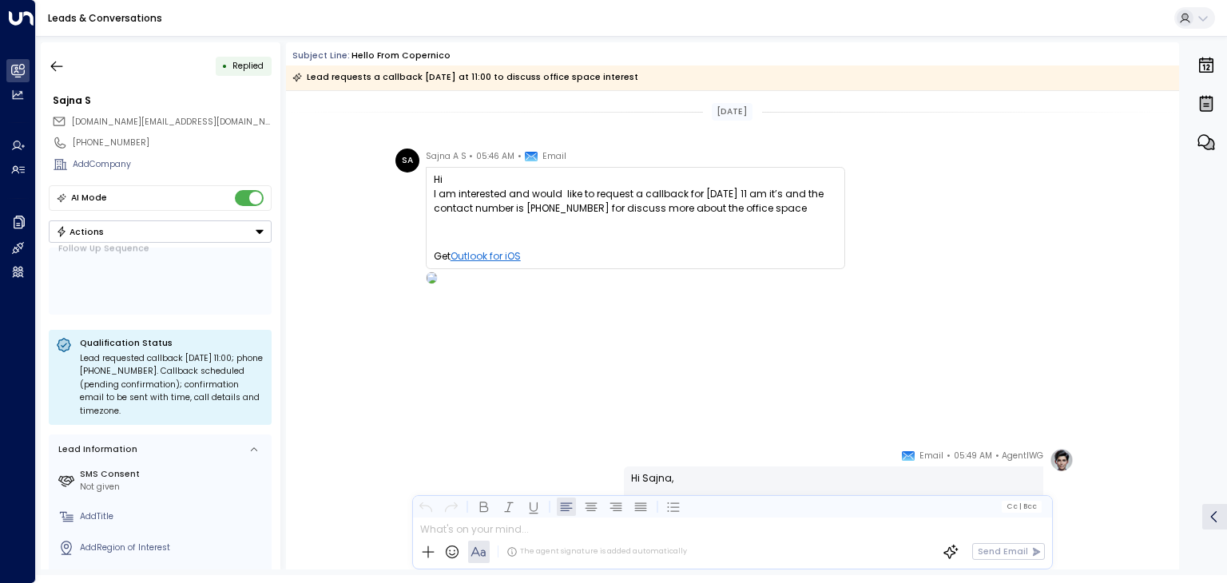
scroll to position [201, 0]
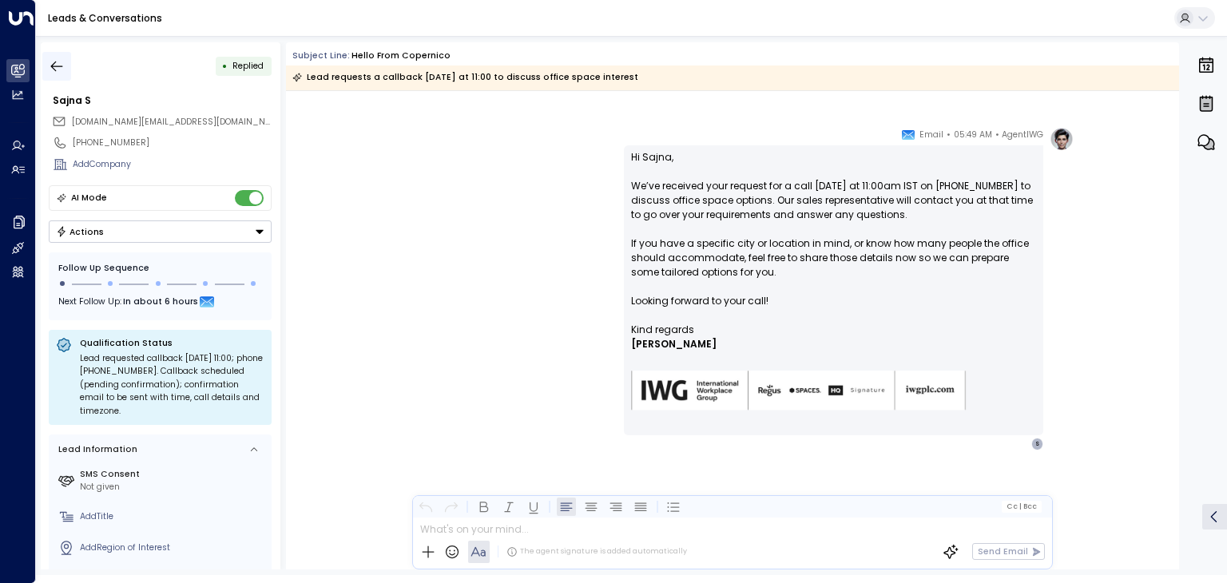
click at [54, 62] on icon "button" at bounding box center [57, 66] width 16 height 16
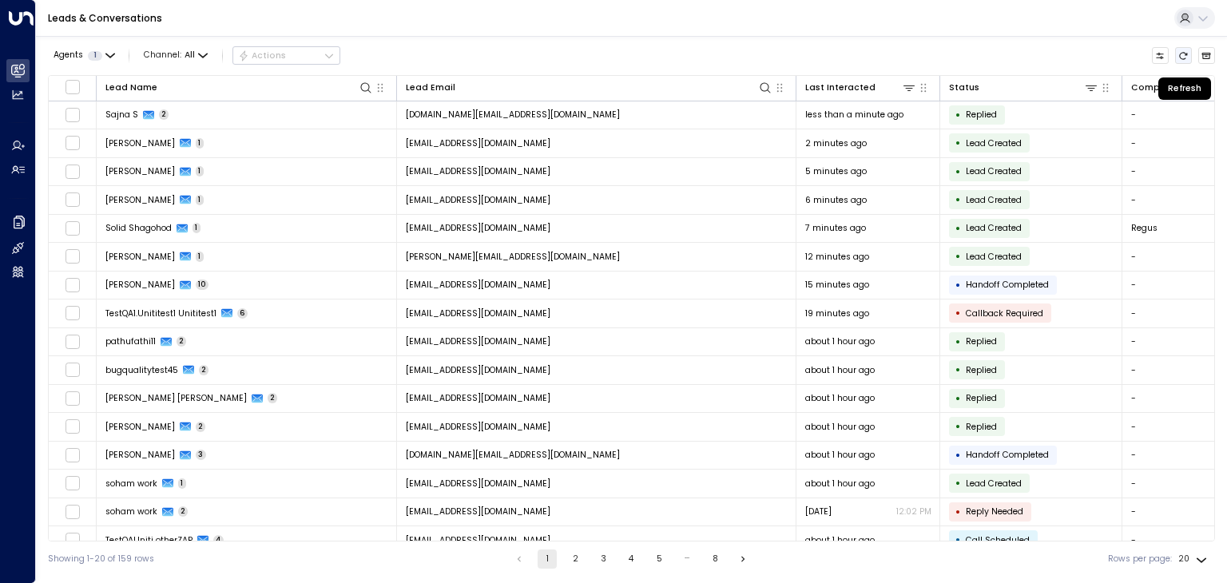
click at [1188, 54] on icon "Refresh" at bounding box center [1184, 55] width 8 height 7
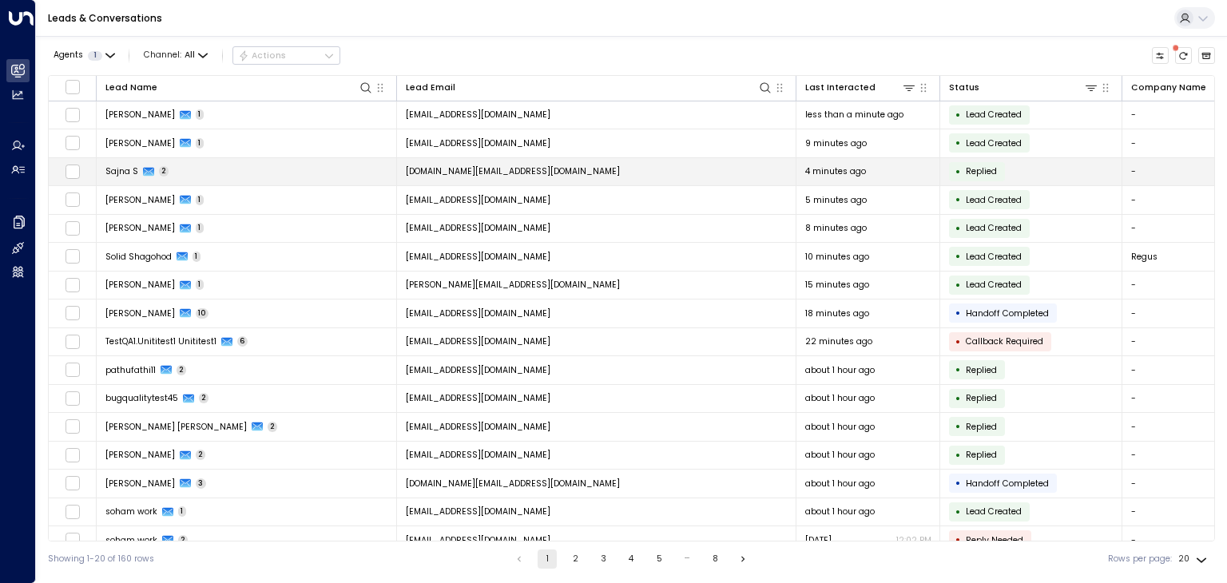
click at [468, 165] on span "sajna.as@iwgplc.com" at bounding box center [513, 171] width 214 height 12
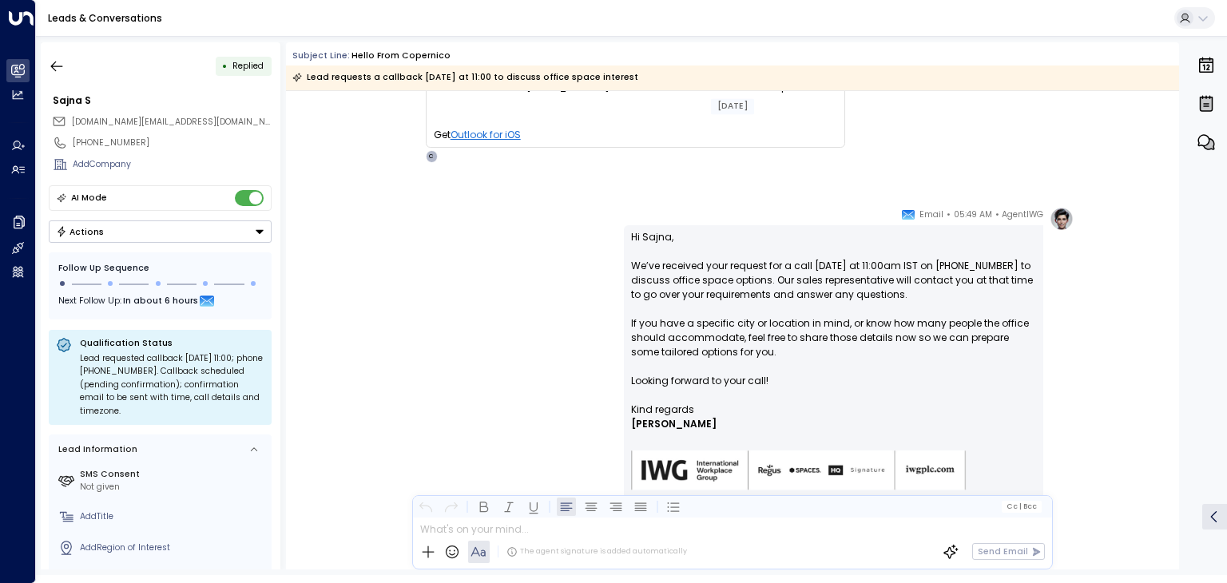
scroll to position [42, 0]
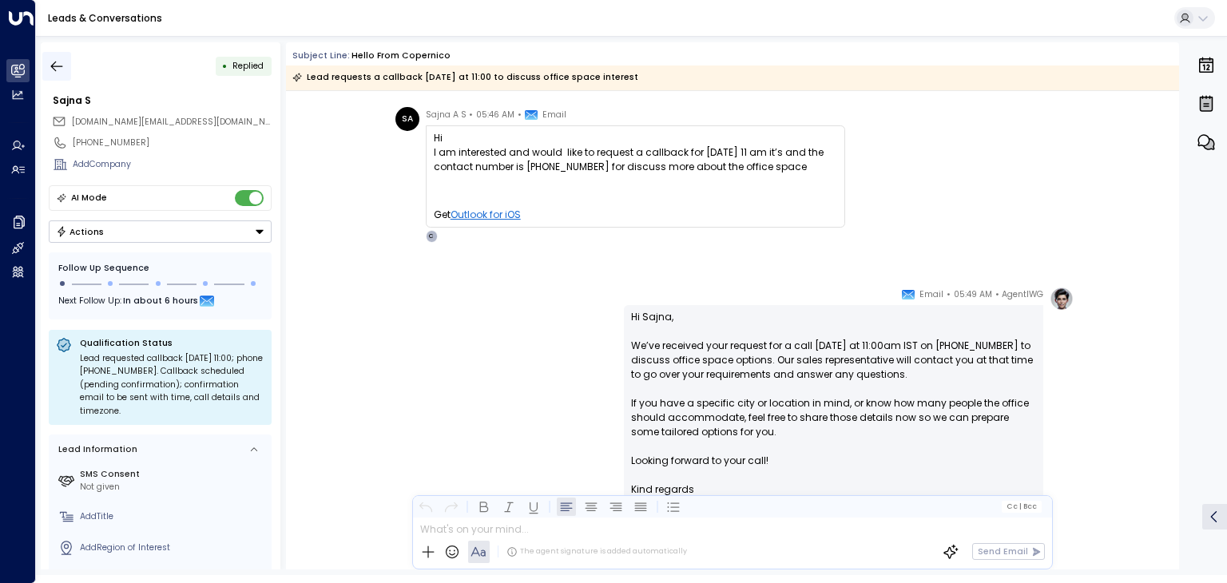
click at [62, 64] on icon "button" at bounding box center [57, 66] width 16 height 16
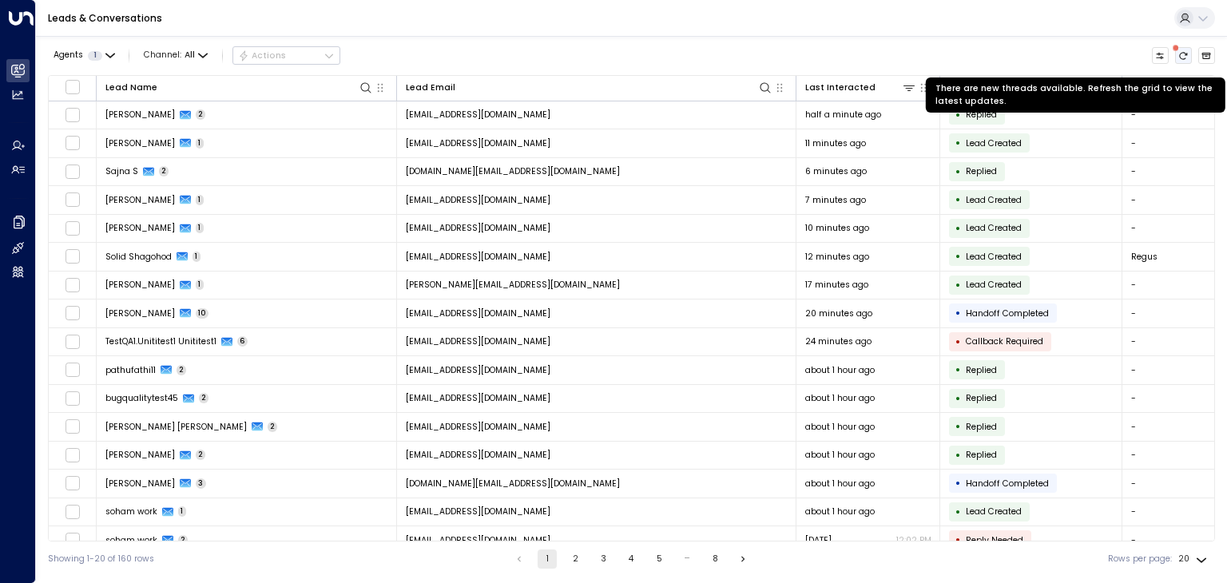
click at [1179, 56] on icon "There are new threads available. Refresh the grid to view the latest updates." at bounding box center [1184, 56] width 10 height 10
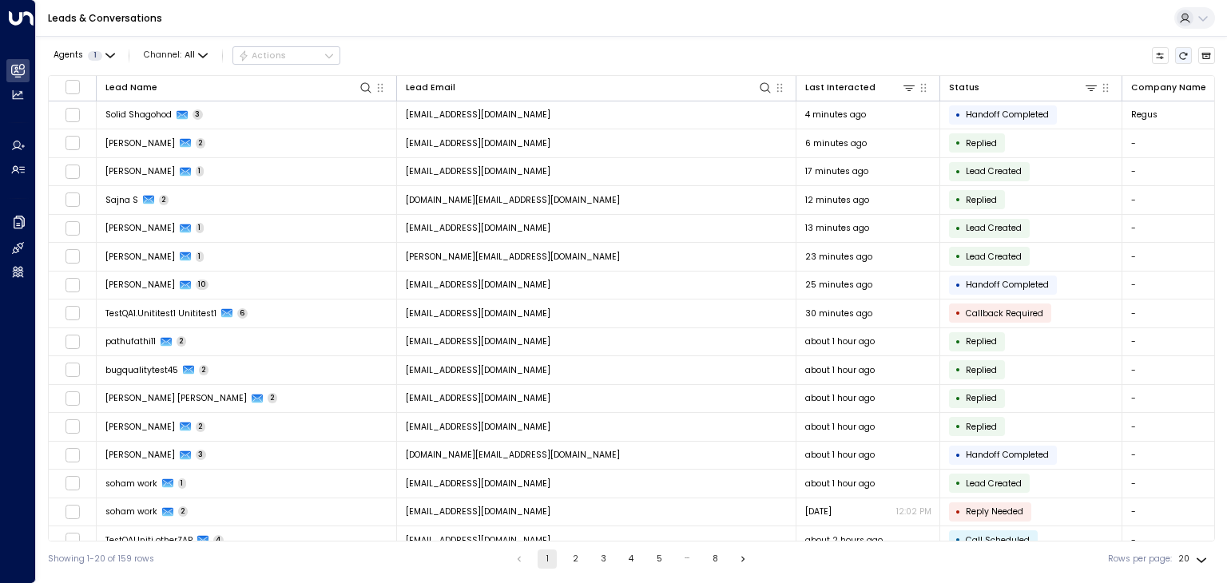
click at [1182, 55] on icon "Refresh" at bounding box center [1184, 56] width 10 height 10
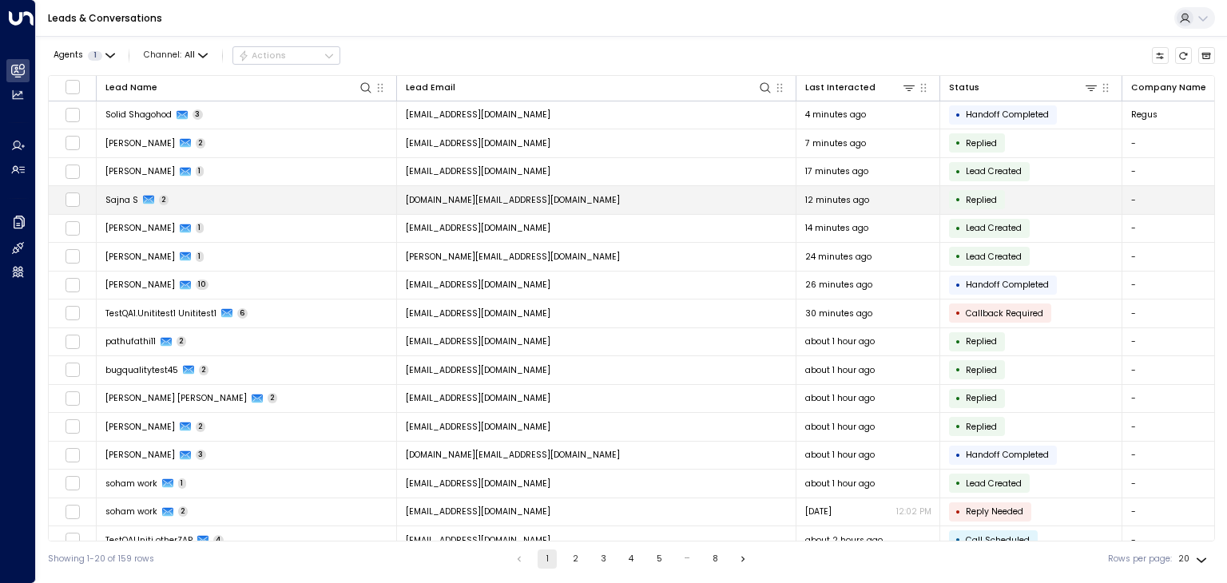
click at [466, 204] on span "sajna.as@iwgplc.com" at bounding box center [513, 200] width 214 height 12
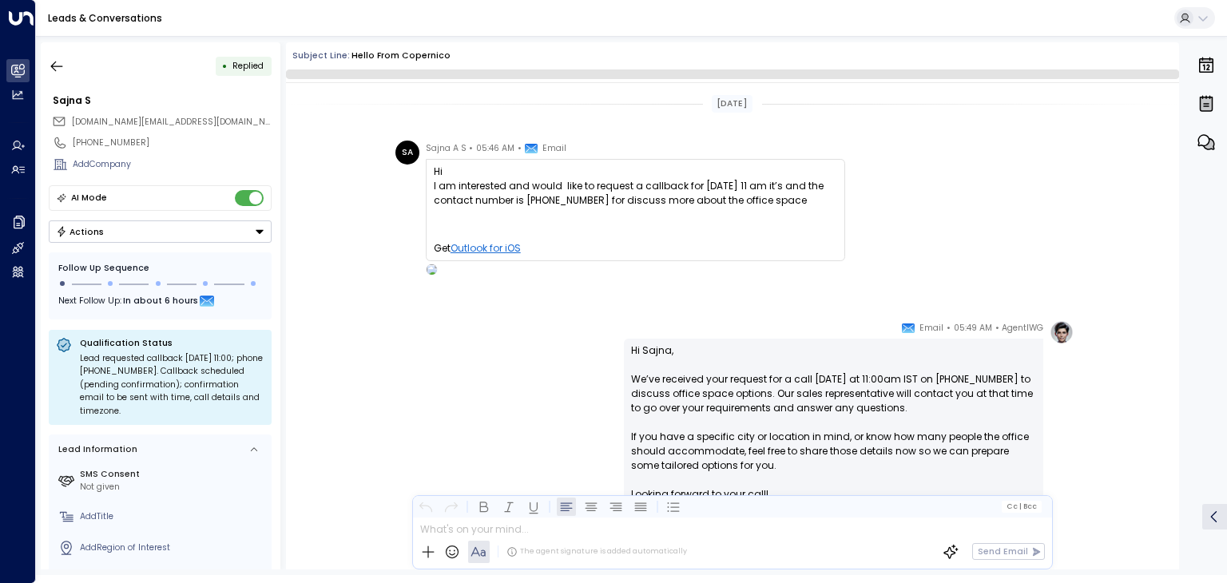
scroll to position [193, 0]
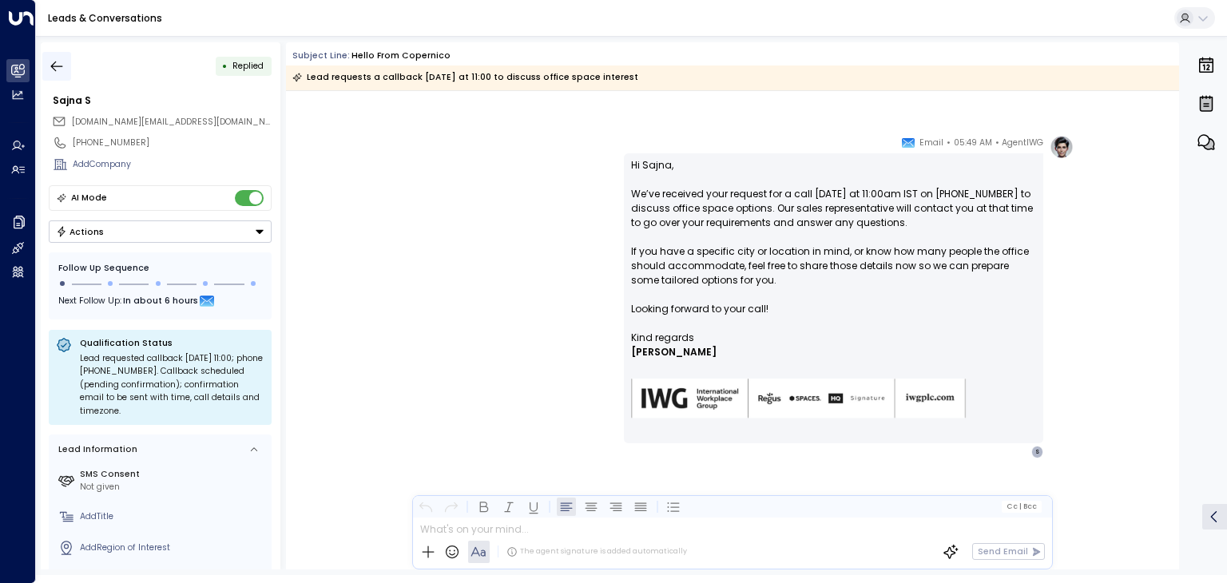
click at [58, 63] on icon "button" at bounding box center [57, 66] width 16 height 16
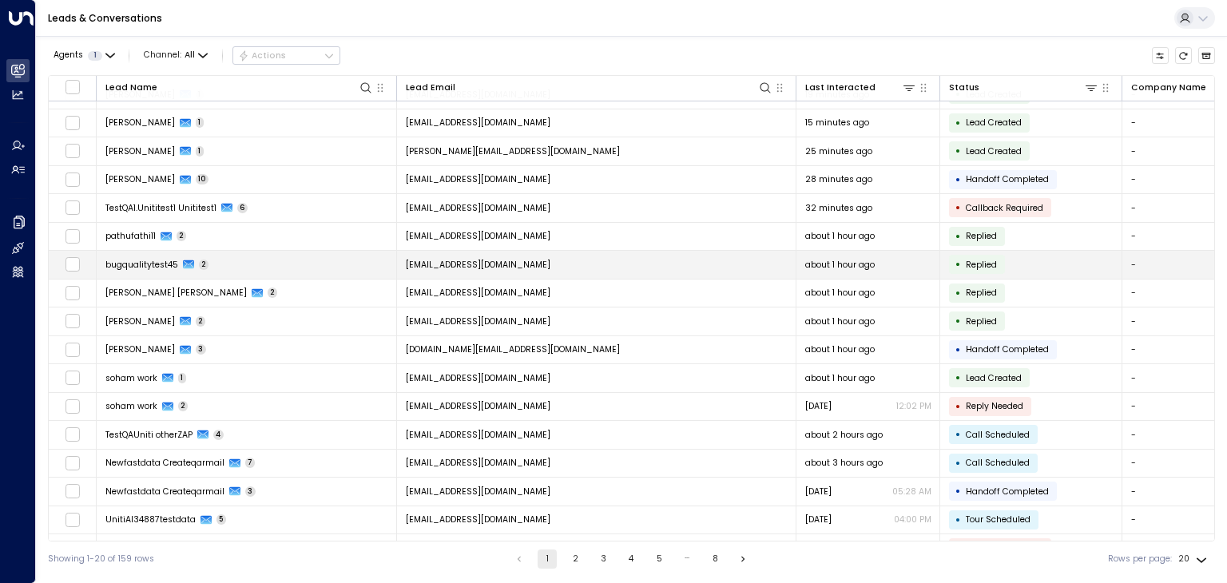
scroll to position [127, 0]
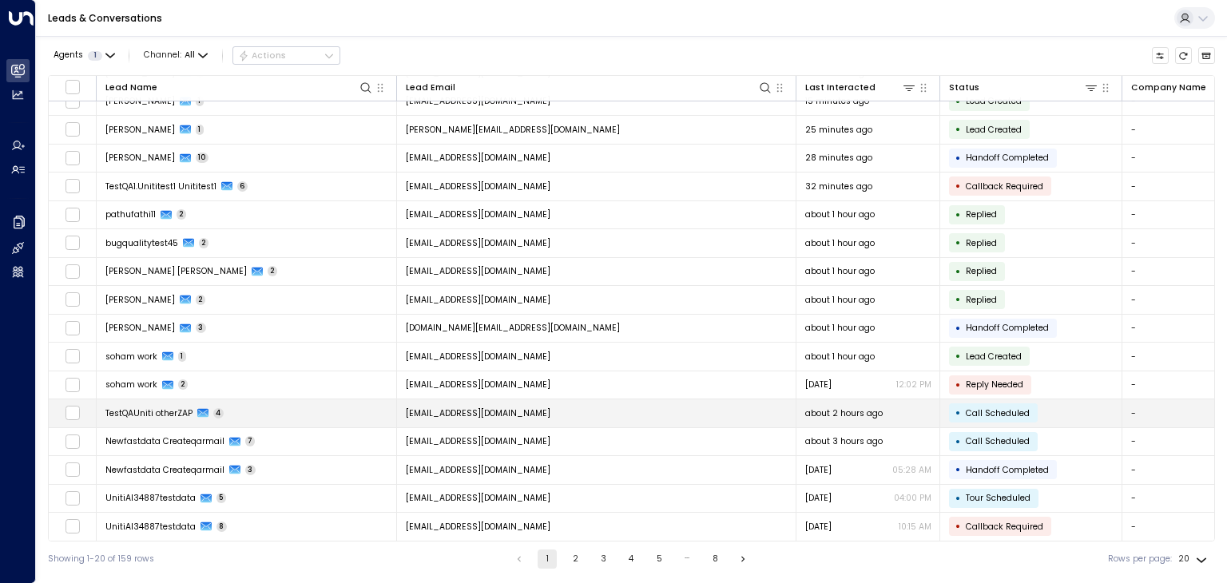
click at [547, 407] on td "[EMAIL_ADDRESS][DOMAIN_NAME]" at bounding box center [597, 414] width 400 height 28
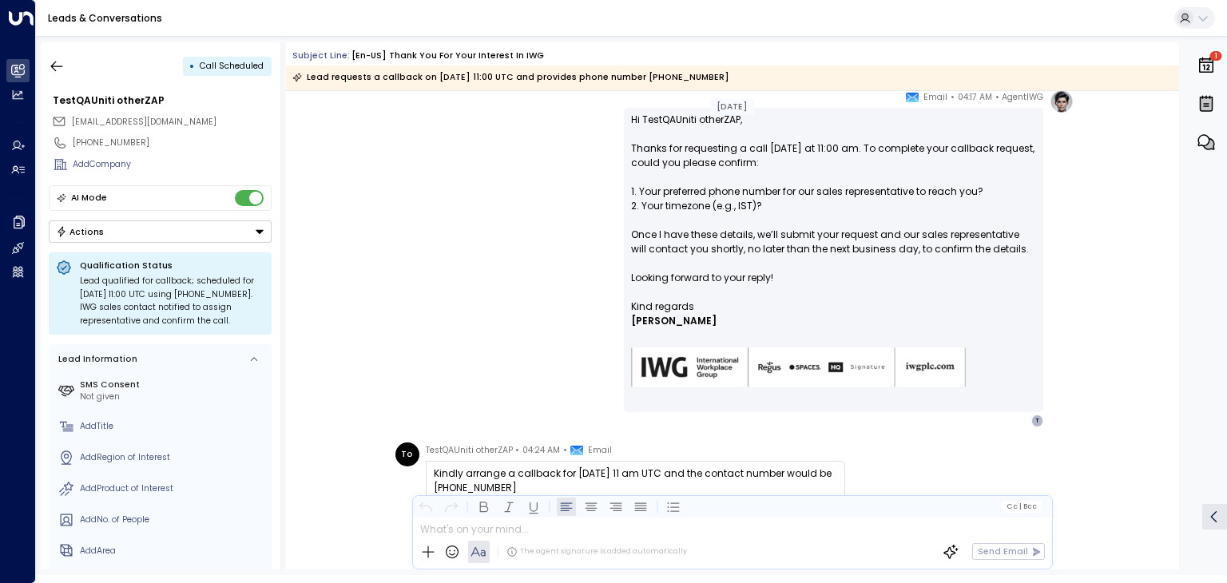
scroll to position [911, 0]
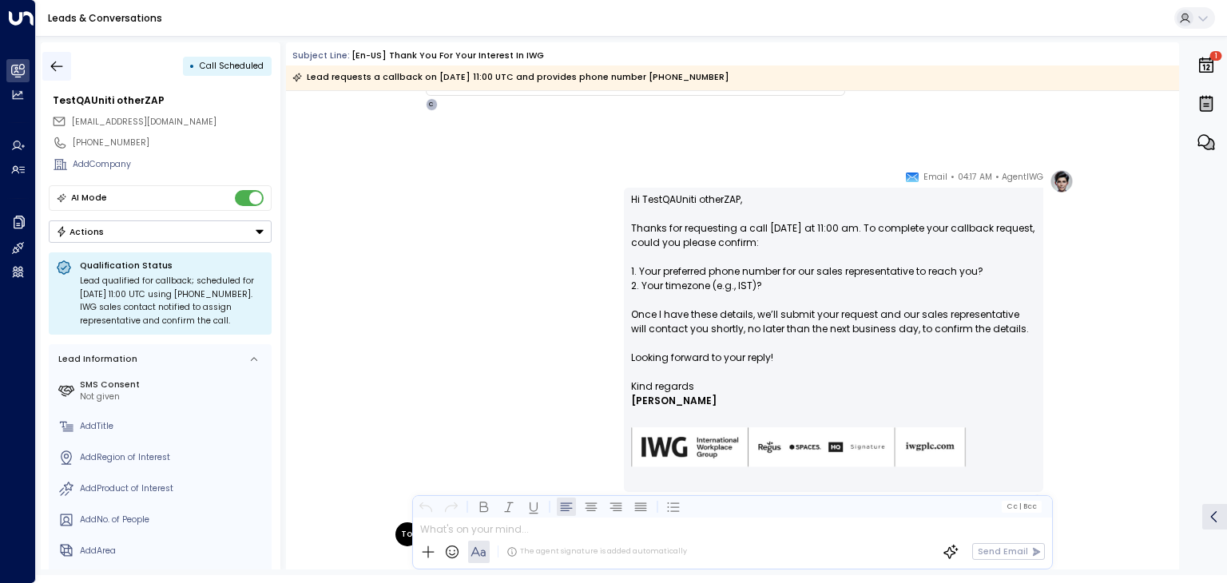
click at [58, 71] on icon "button" at bounding box center [57, 66] width 16 height 16
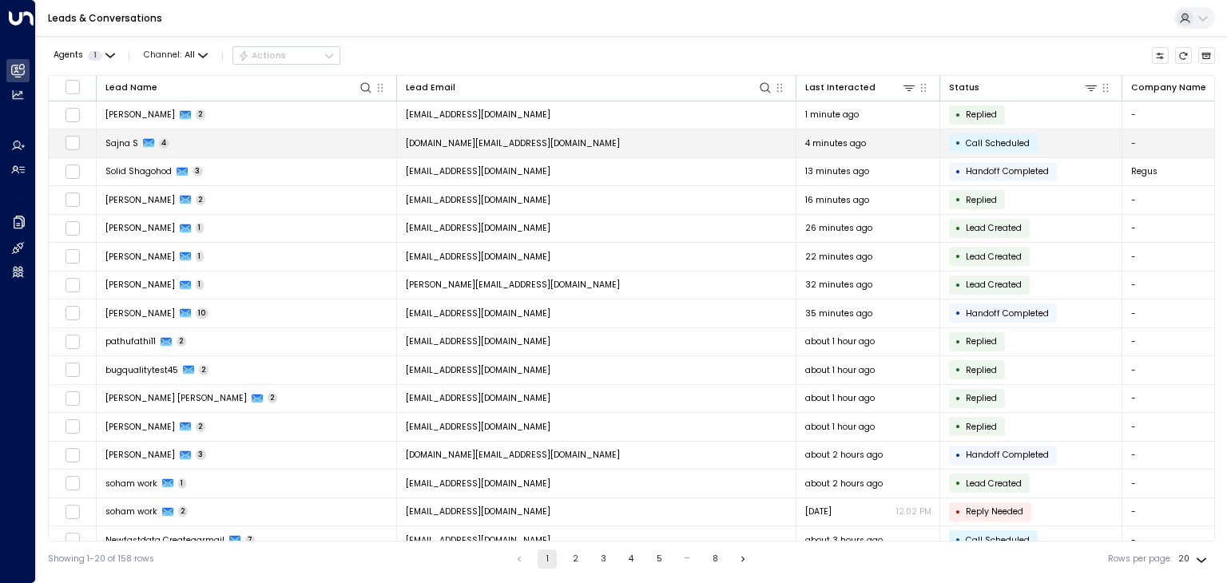
click at [476, 145] on span "sajna.as@iwgplc.com" at bounding box center [513, 143] width 214 height 12
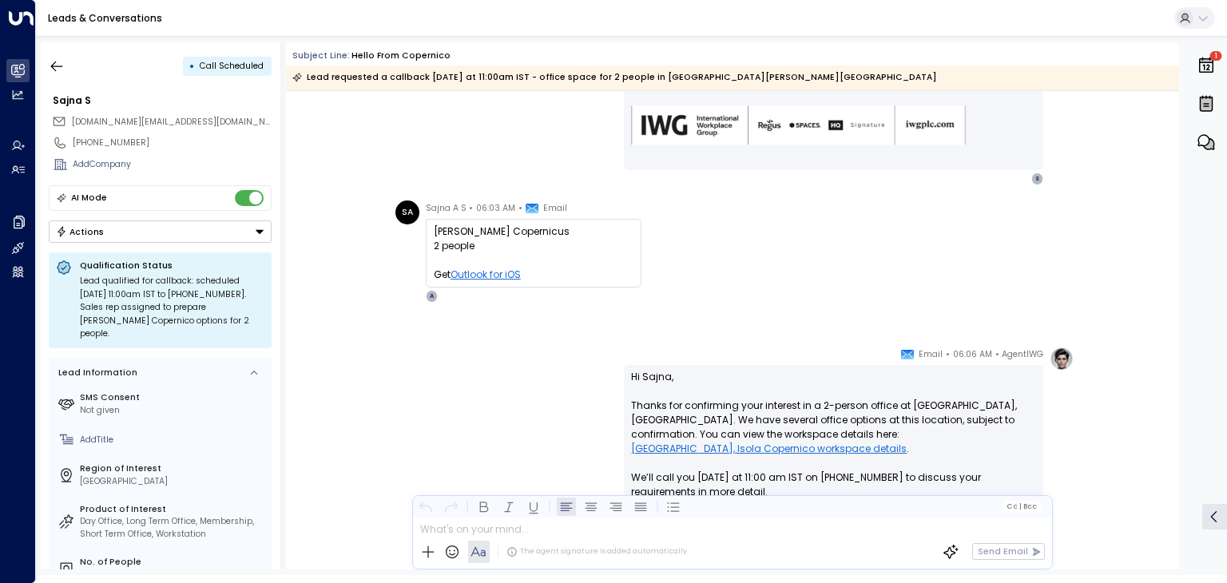
scroll to position [716, 0]
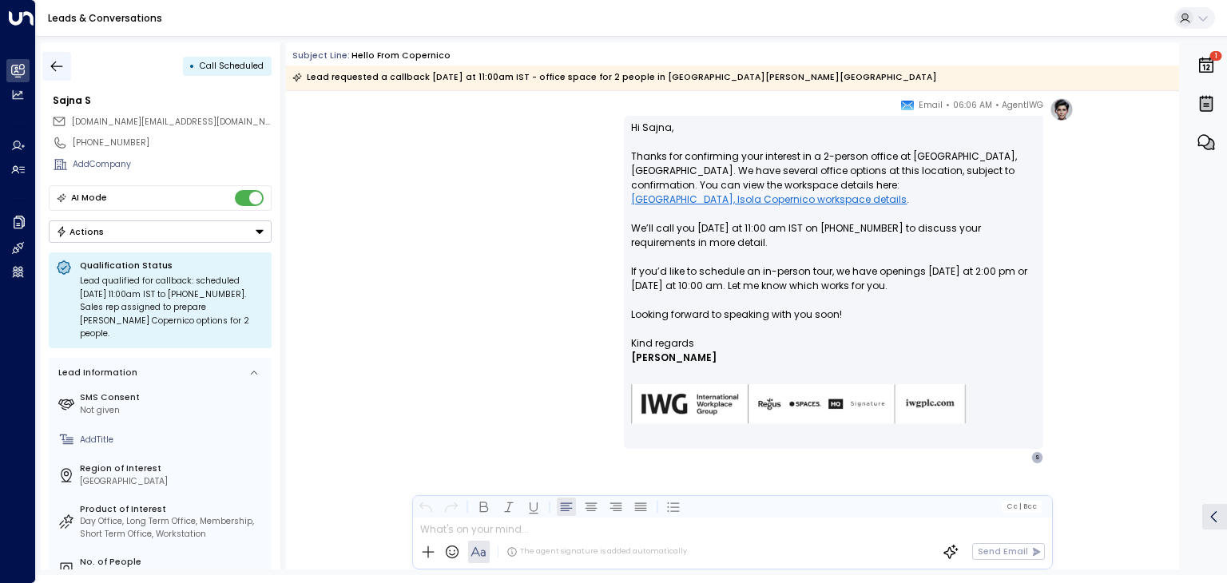
click at [55, 70] on icon "button" at bounding box center [57, 66] width 12 height 10
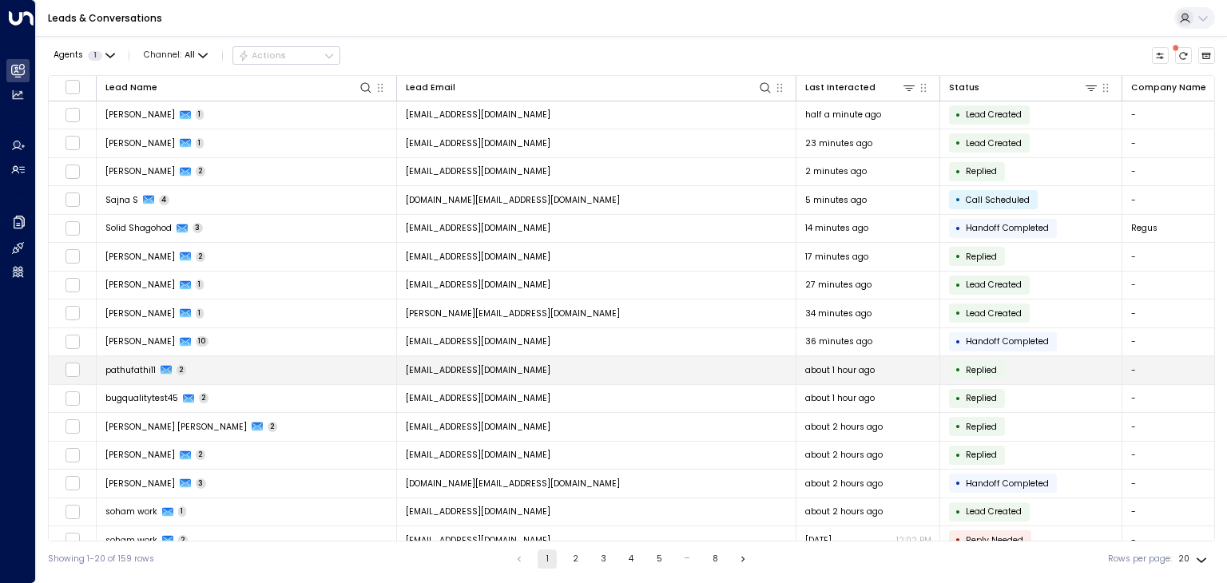
click at [455, 368] on span "[EMAIL_ADDRESS][DOMAIN_NAME]" at bounding box center [478, 370] width 145 height 12
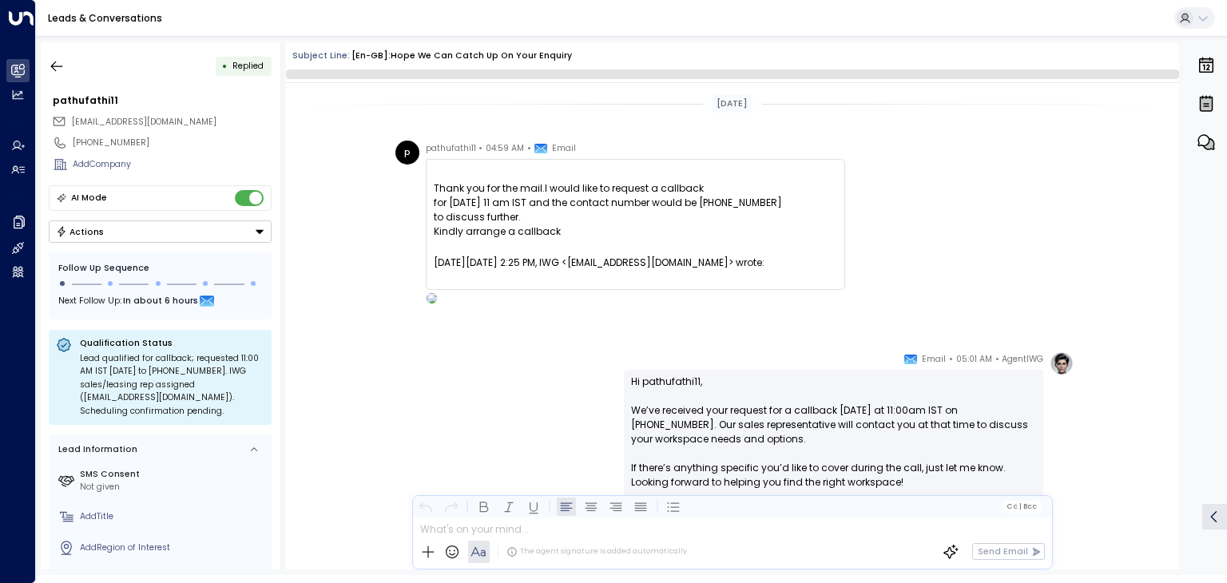
scroll to position [181, 0]
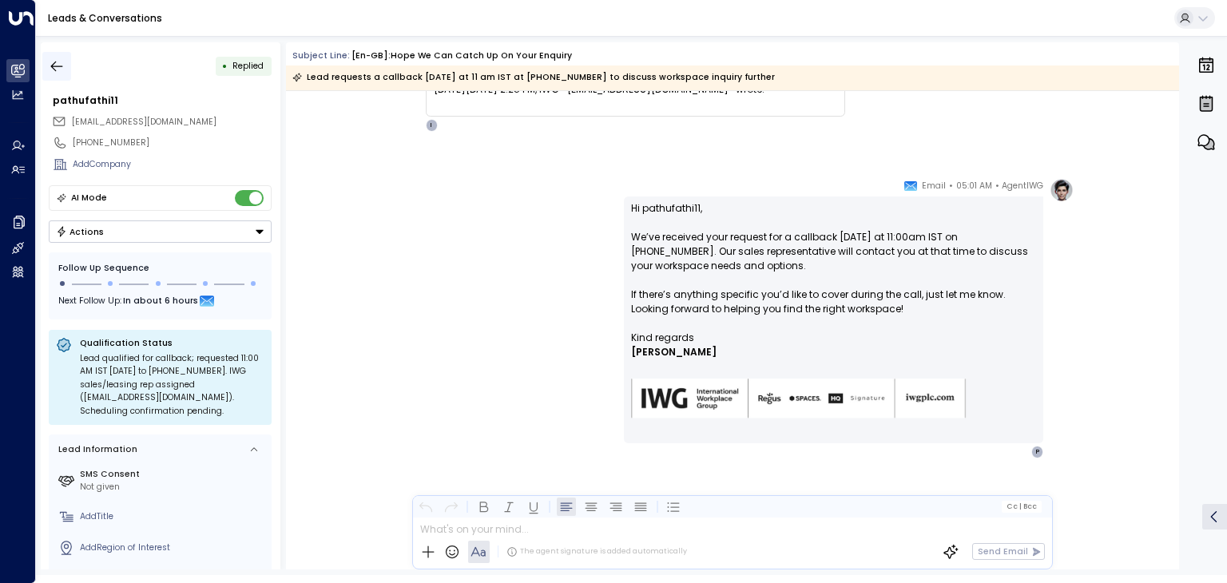
click at [61, 71] on icon "button" at bounding box center [57, 66] width 16 height 16
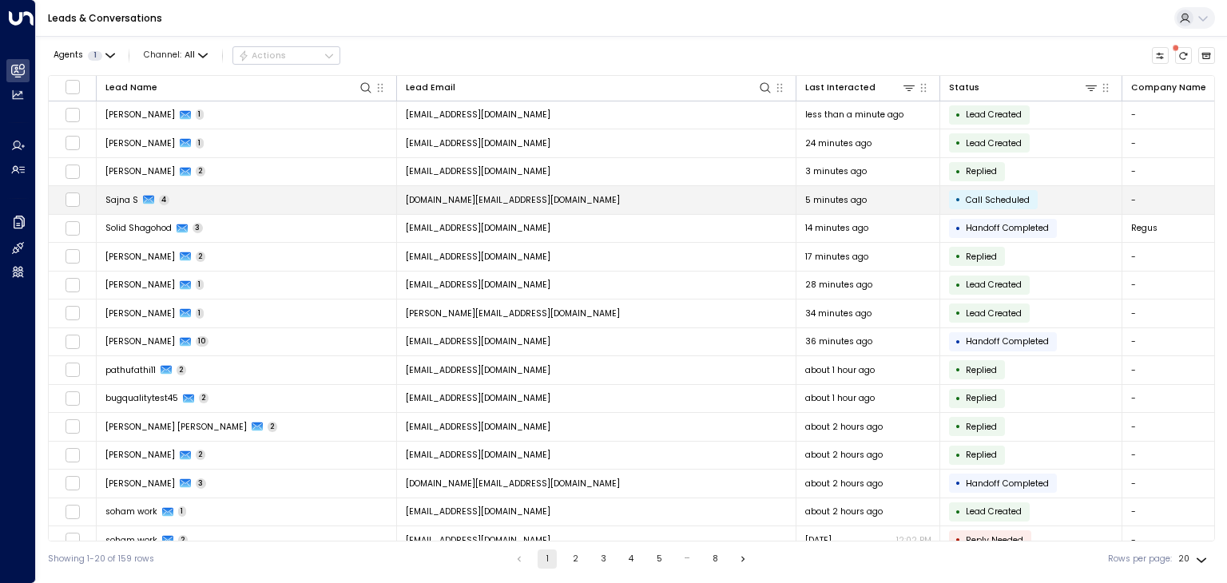
click at [455, 194] on span "sajna.as@iwgplc.com" at bounding box center [513, 200] width 214 height 12
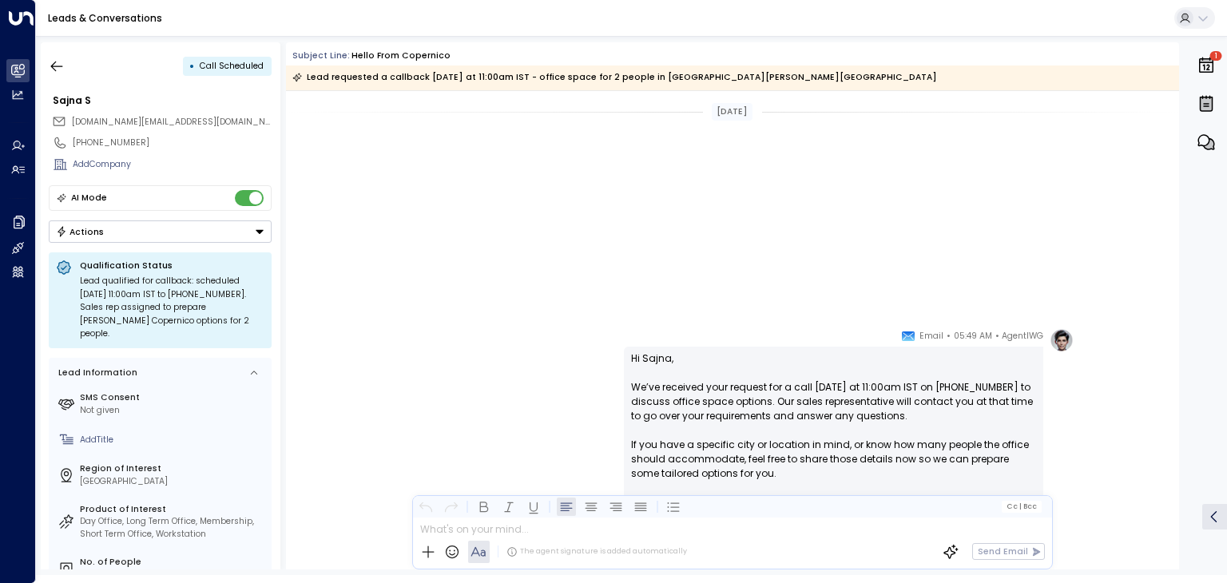
scroll to position [643, 0]
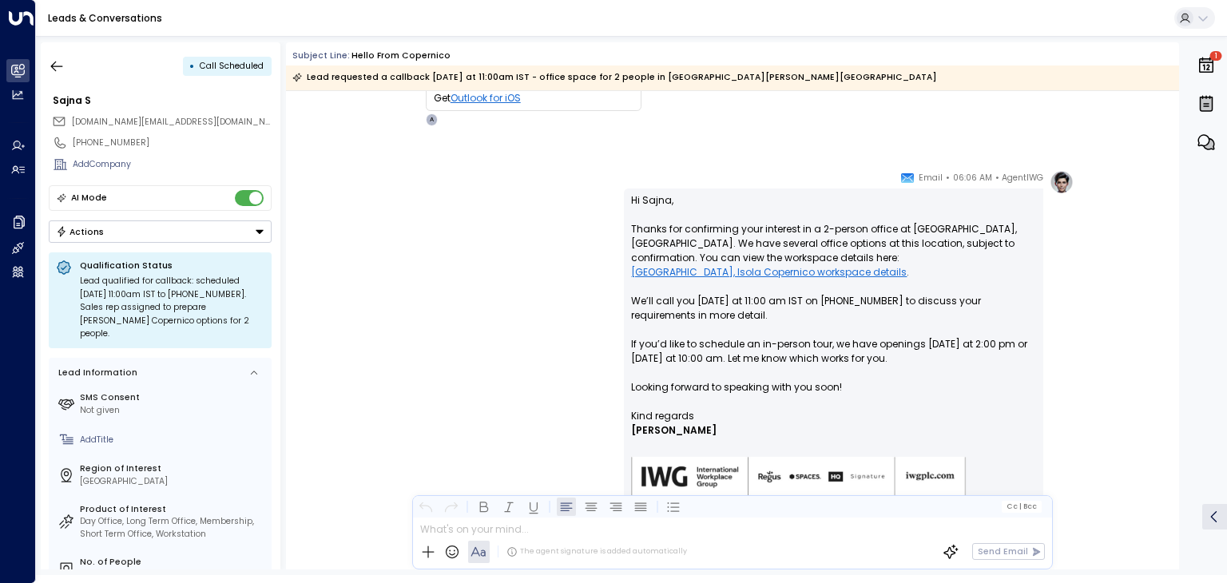
click at [237, 236] on button "Actions" at bounding box center [160, 232] width 223 height 22
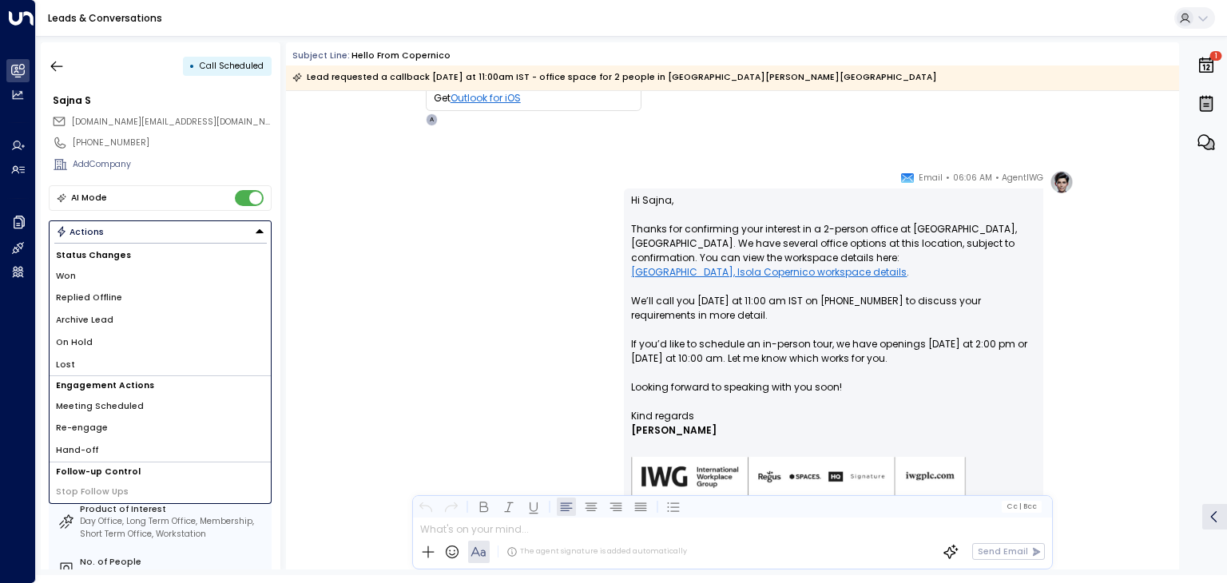
click at [189, 313] on li "Archive Lead" at bounding box center [160, 320] width 221 height 22
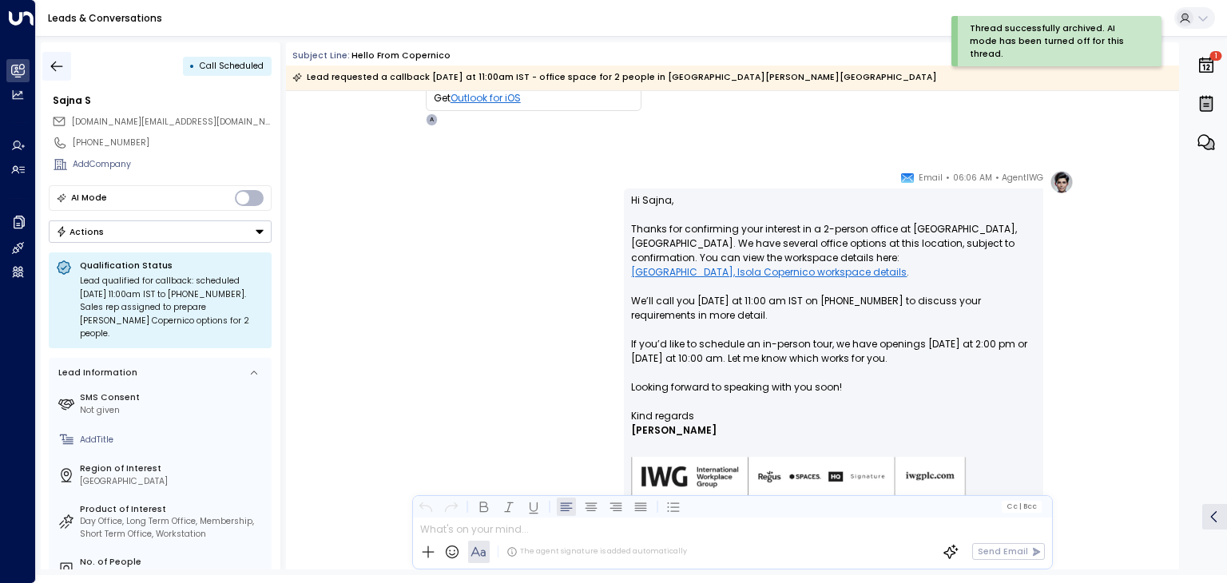
click at [64, 65] on icon "button" at bounding box center [57, 66] width 16 height 16
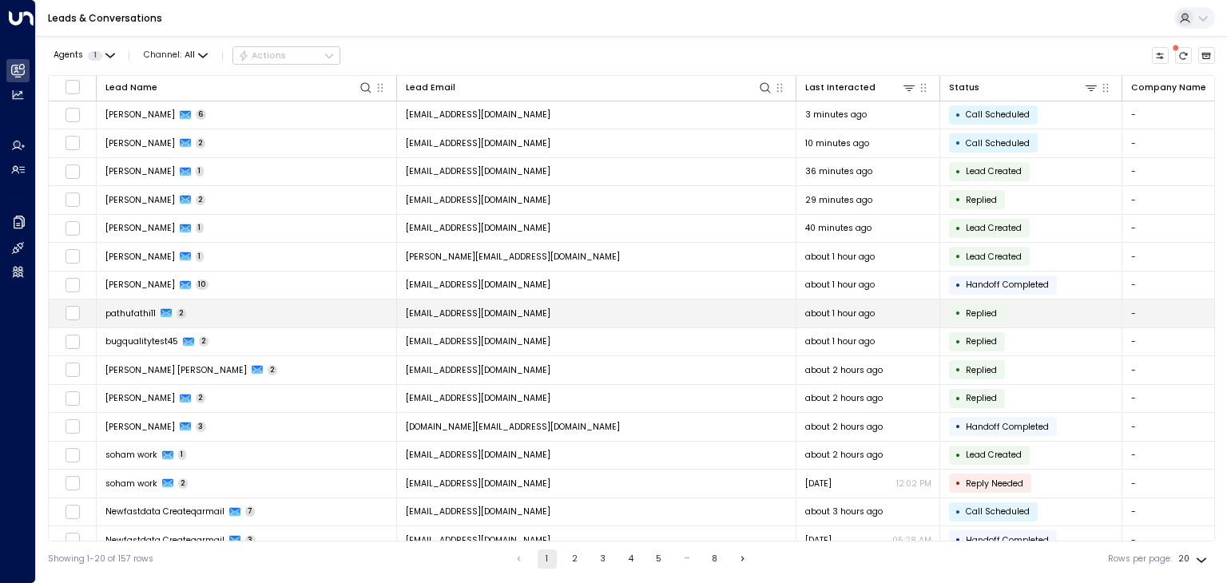
click at [482, 311] on span "[EMAIL_ADDRESS][DOMAIN_NAME]" at bounding box center [478, 314] width 145 height 12
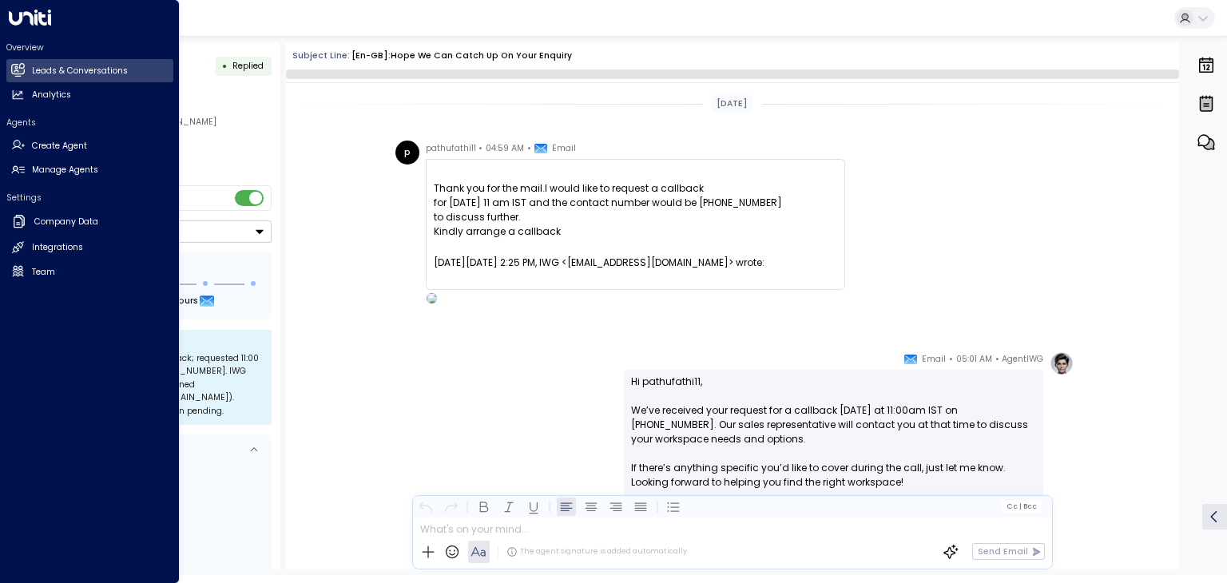
scroll to position [181, 0]
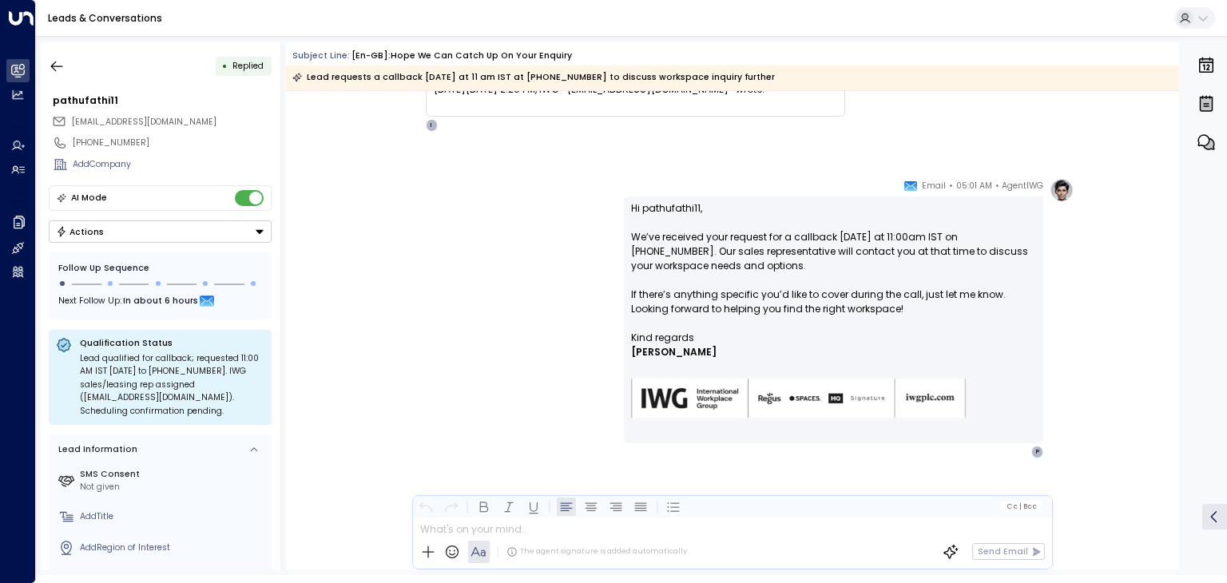
click at [205, 229] on button "Actions" at bounding box center [160, 232] width 223 height 22
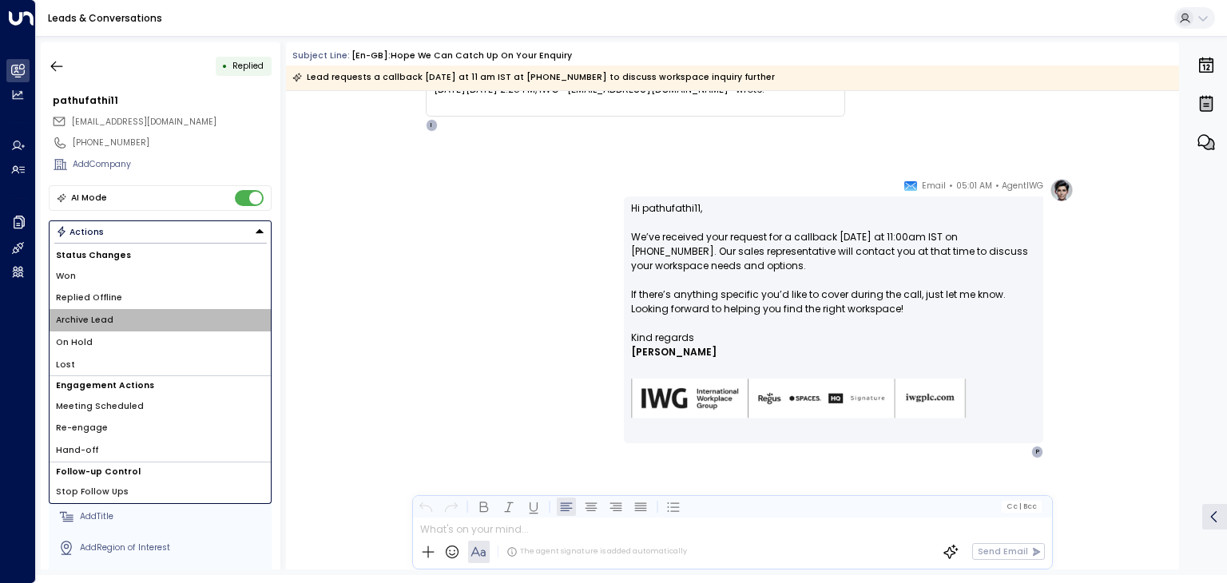
click at [177, 324] on li "Archive Lead" at bounding box center [160, 320] width 221 height 22
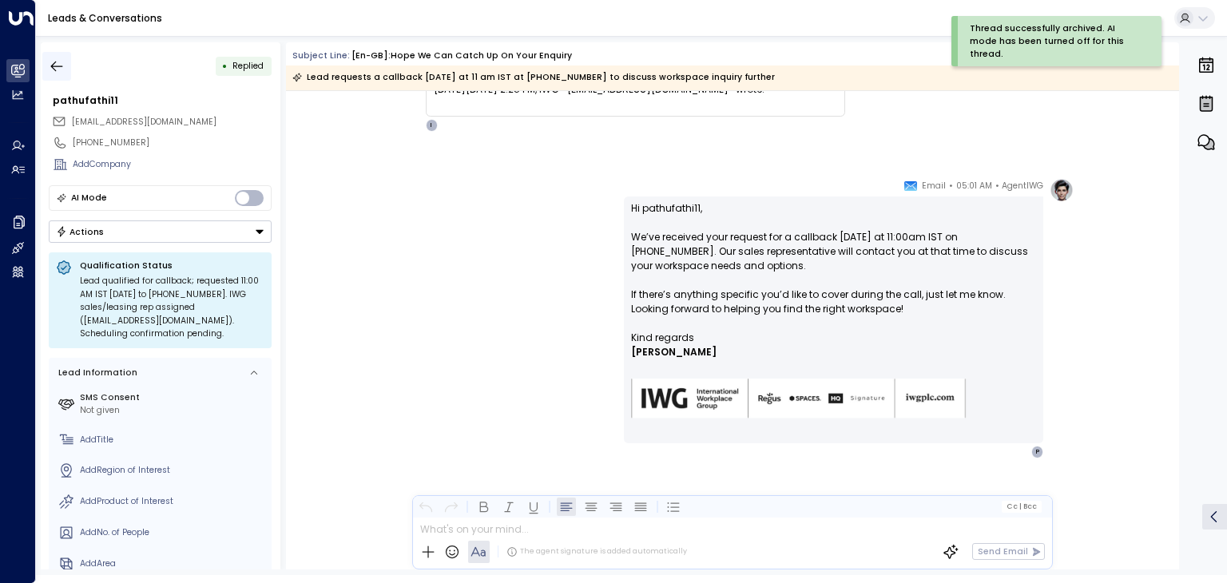
click at [54, 58] on icon "button" at bounding box center [57, 66] width 16 height 16
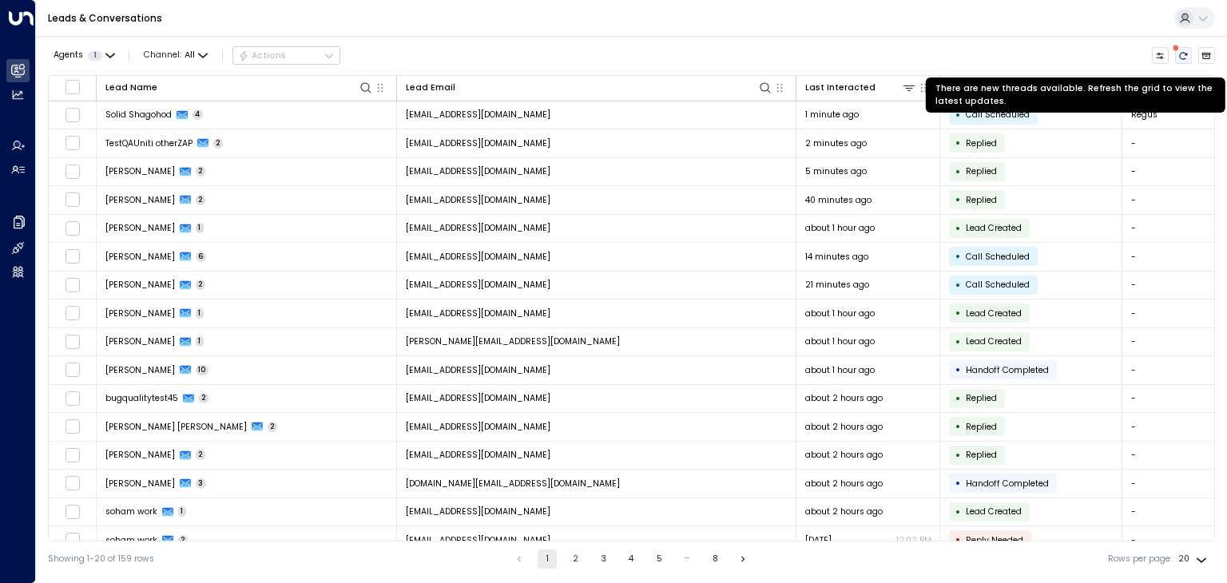
click at [1183, 59] on icon "There are new threads available. Refresh the grid to view the latest updates." at bounding box center [1184, 56] width 10 height 10
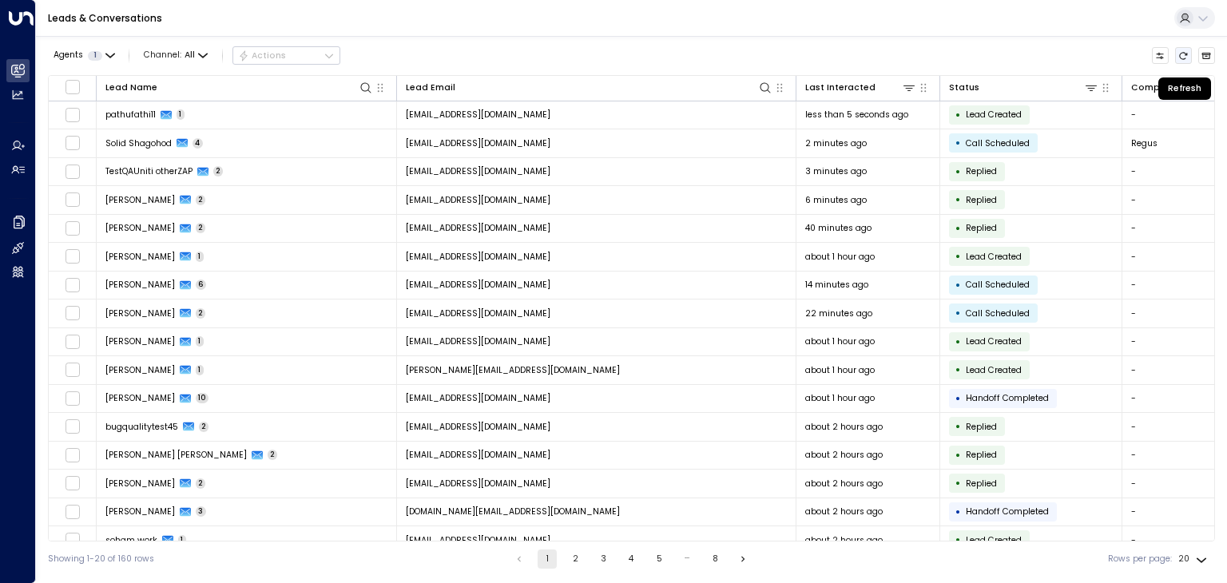
click at [1180, 58] on icon "Refresh" at bounding box center [1184, 56] width 10 height 10
click at [1183, 61] on button "Refresh" at bounding box center [1184, 56] width 18 height 18
click at [1185, 49] on button "Refresh" at bounding box center [1184, 56] width 18 height 18
click at [1183, 55] on icon "Refresh" at bounding box center [1184, 56] width 10 height 10
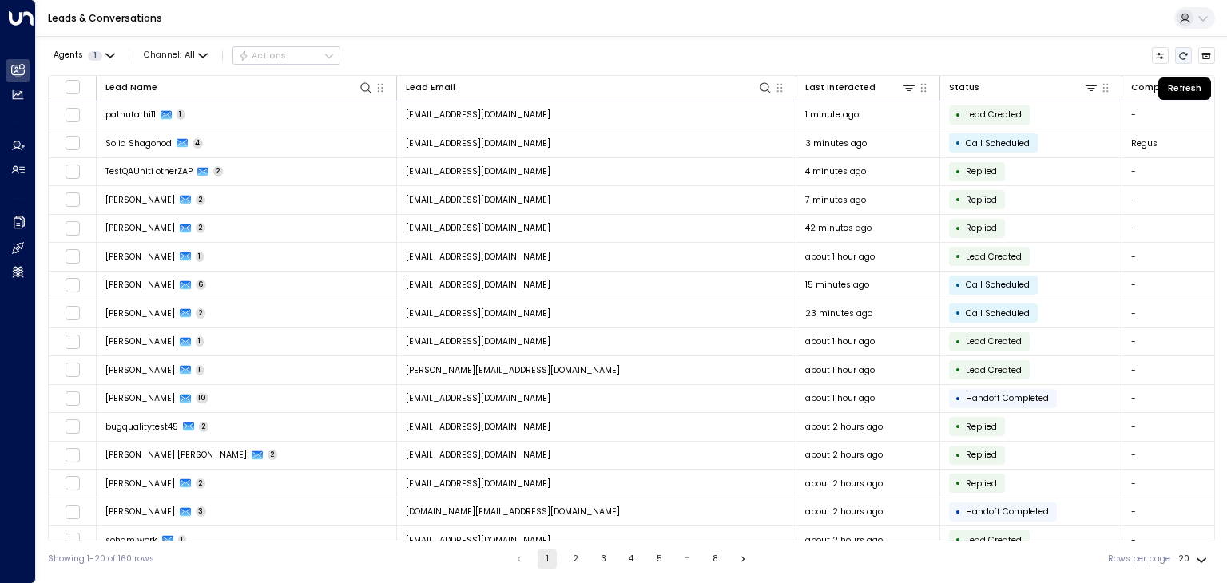
click at [1183, 55] on icon "Refresh" at bounding box center [1184, 56] width 10 height 10
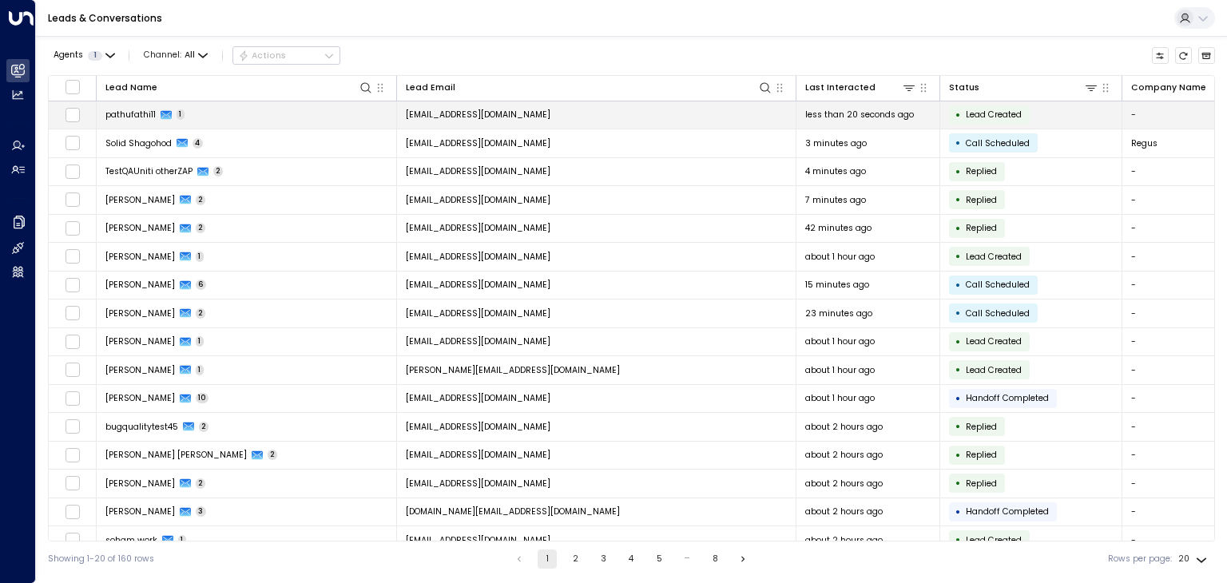
click at [638, 108] on td "[EMAIL_ADDRESS][DOMAIN_NAME]" at bounding box center [597, 115] width 400 height 28
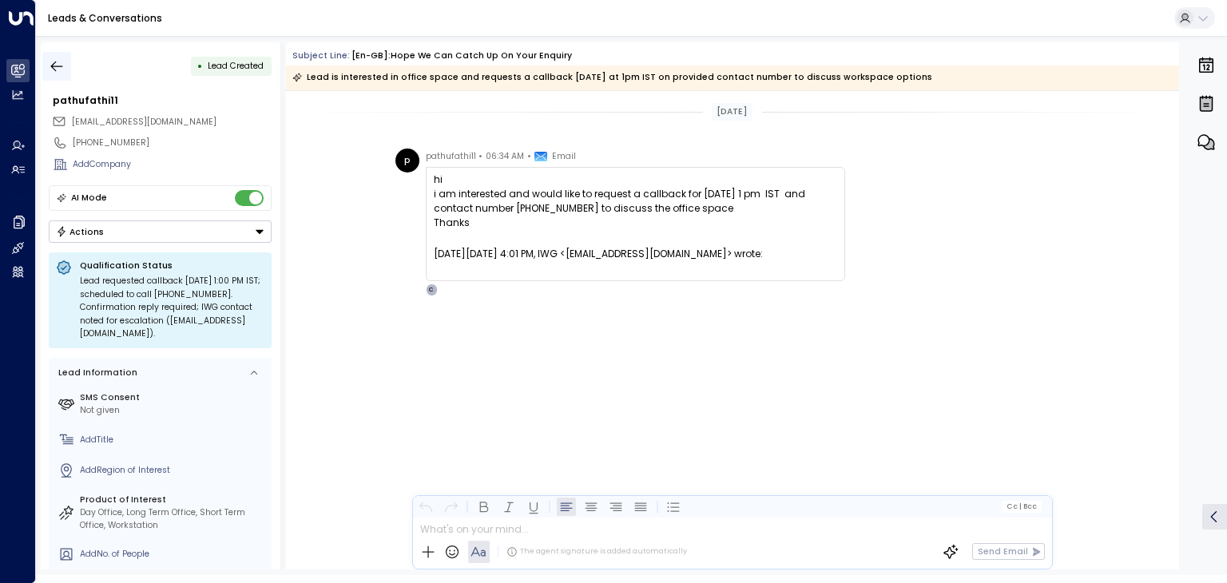
click at [58, 61] on icon "button" at bounding box center [57, 66] width 16 height 16
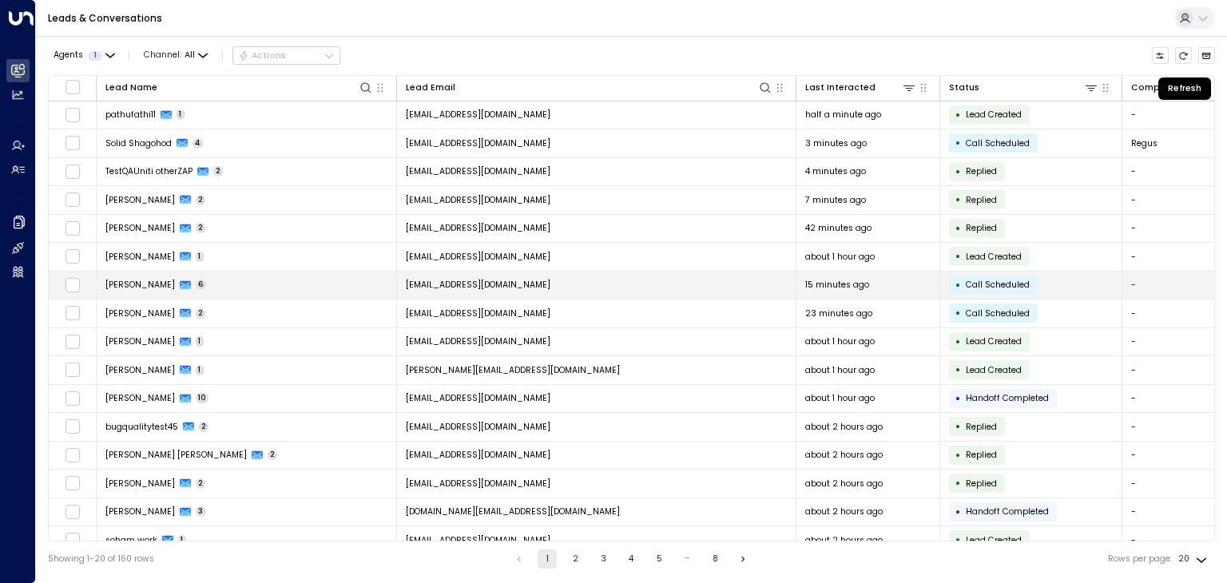
click at [1184, 57] on icon "Refresh" at bounding box center [1184, 56] width 10 height 10
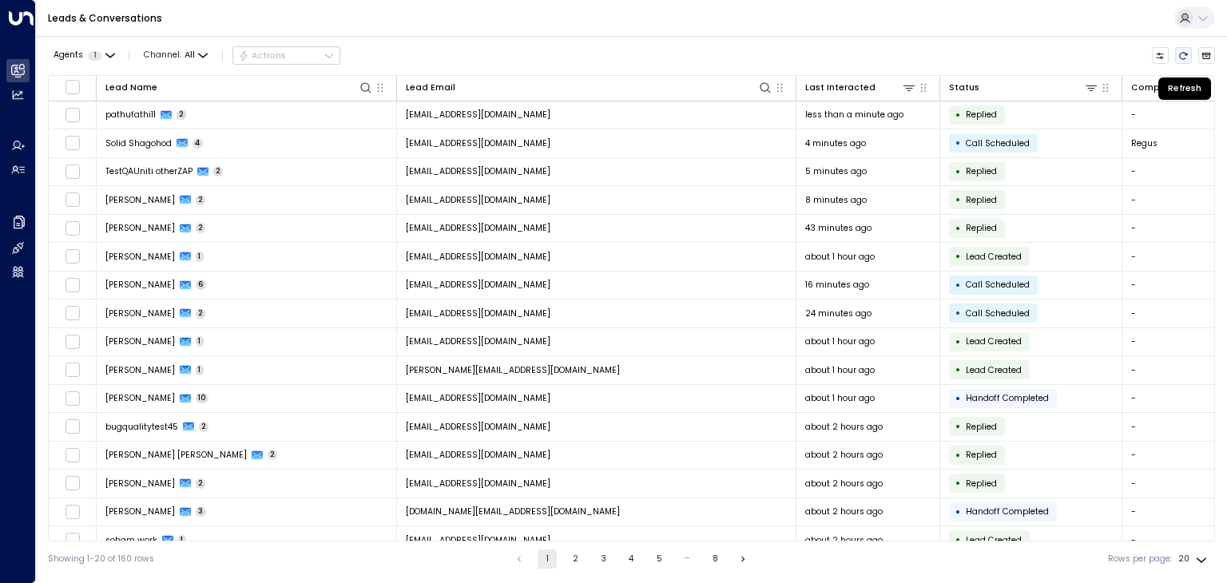
click at [1183, 59] on icon "Refresh" at bounding box center [1184, 56] width 10 height 10
click at [1184, 58] on icon "Refresh" at bounding box center [1184, 55] width 8 height 7
click at [1184, 60] on icon "Refresh" at bounding box center [1184, 56] width 10 height 10
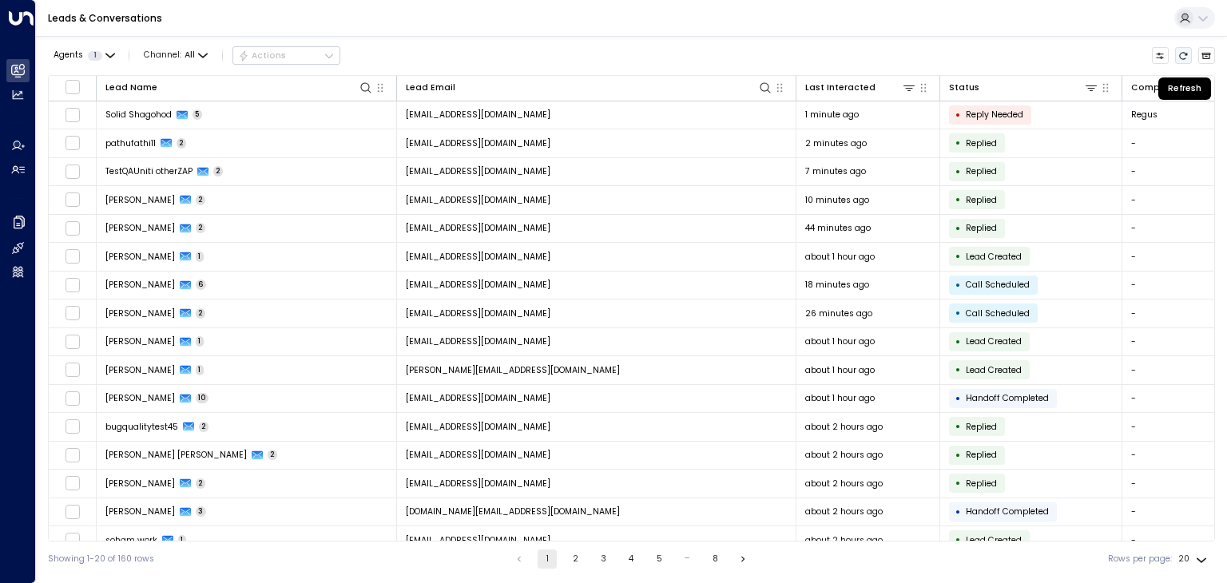
click at [1183, 56] on icon "Refresh" at bounding box center [1184, 56] width 10 height 10
click at [1185, 54] on icon "Refresh" at bounding box center [1184, 56] width 10 height 10
click at [1184, 56] on icon "Refresh" at bounding box center [1184, 56] width 10 height 10
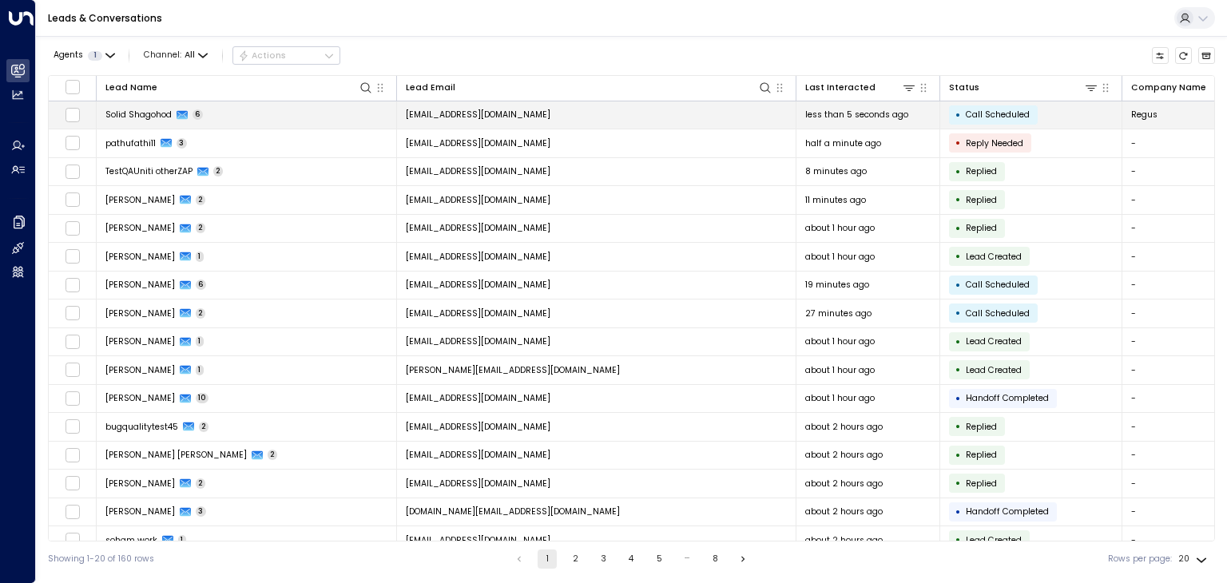
click at [527, 109] on td "[EMAIL_ADDRESS][DOMAIN_NAME]" at bounding box center [597, 115] width 400 height 28
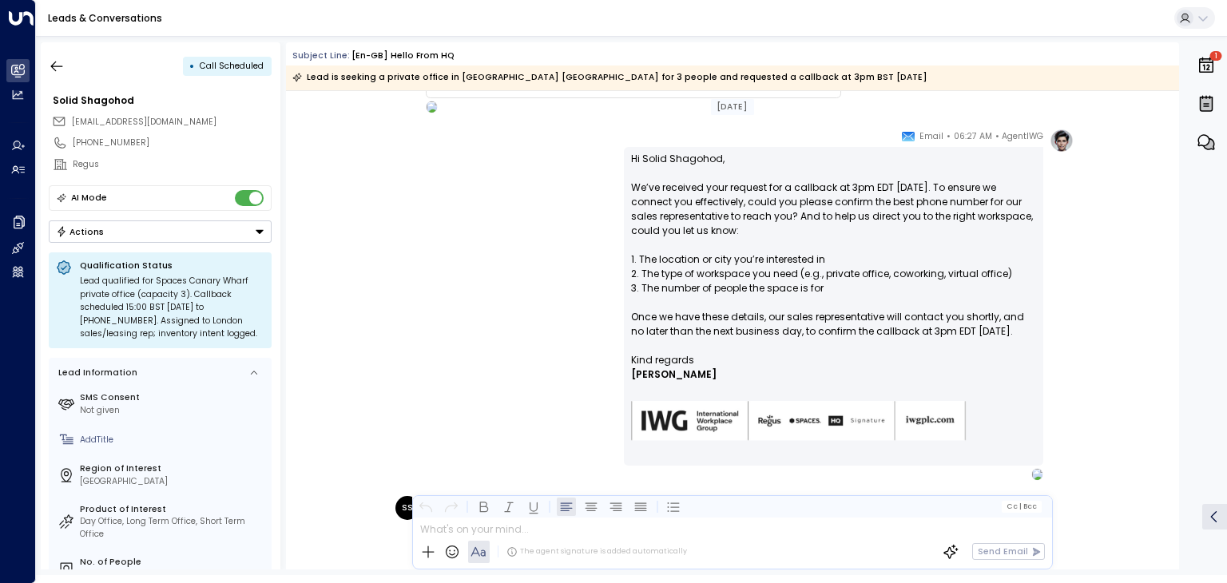
scroll to position [42, 0]
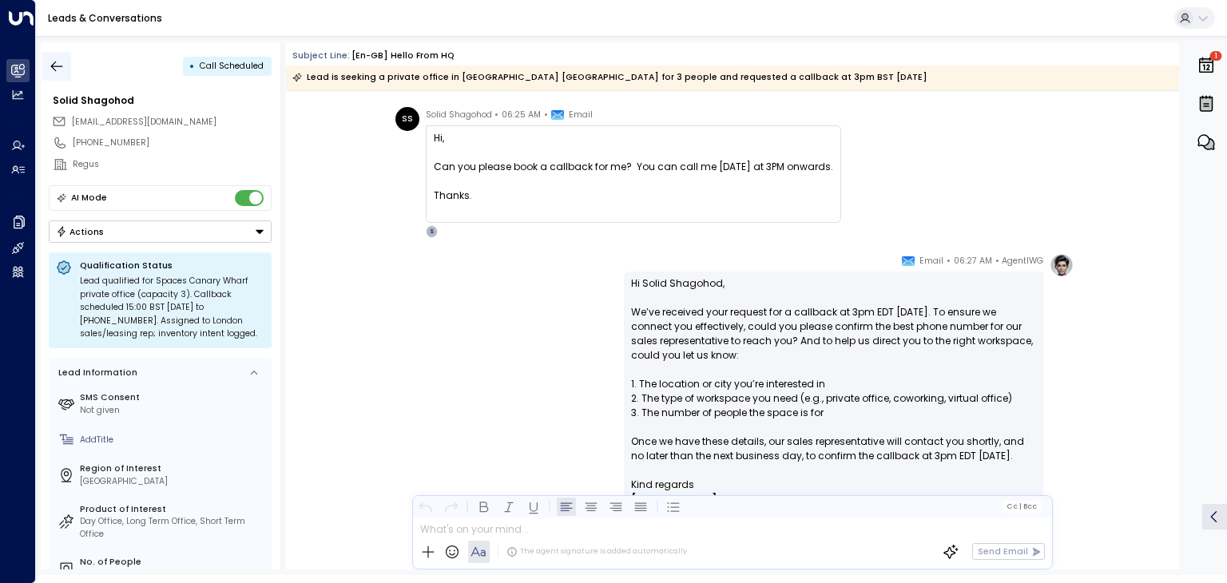
click at [55, 62] on icon "button" at bounding box center [57, 66] width 12 height 10
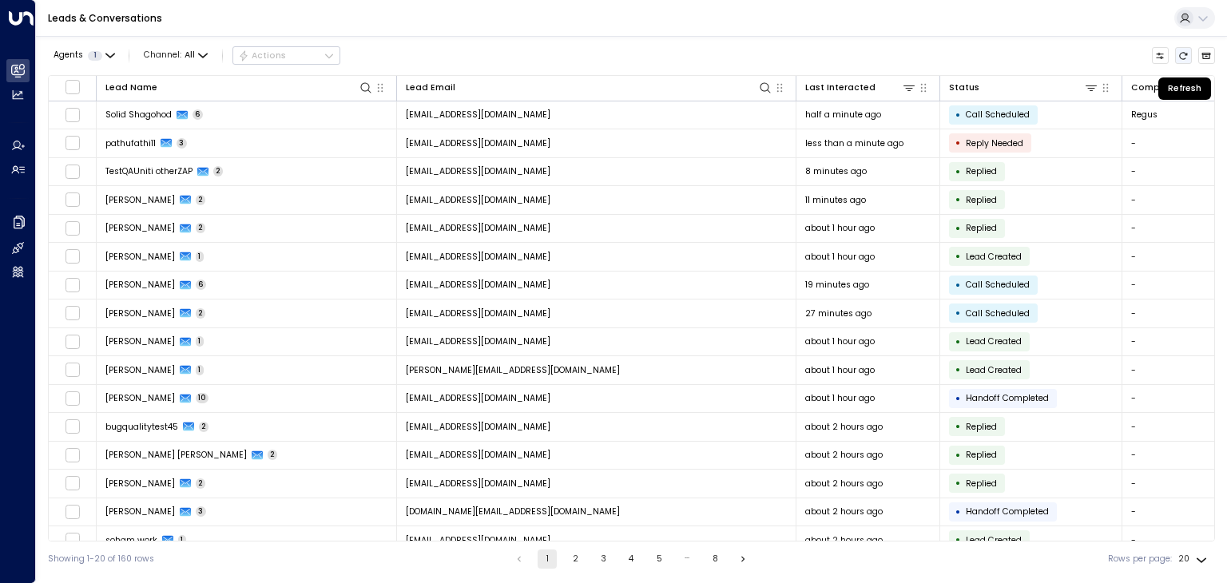
click at [1183, 57] on icon "Refresh" at bounding box center [1184, 56] width 10 height 10
click at [1183, 55] on icon "Refresh" at bounding box center [1184, 56] width 10 height 10
click at [1186, 57] on icon "Refresh" at bounding box center [1184, 56] width 10 height 10
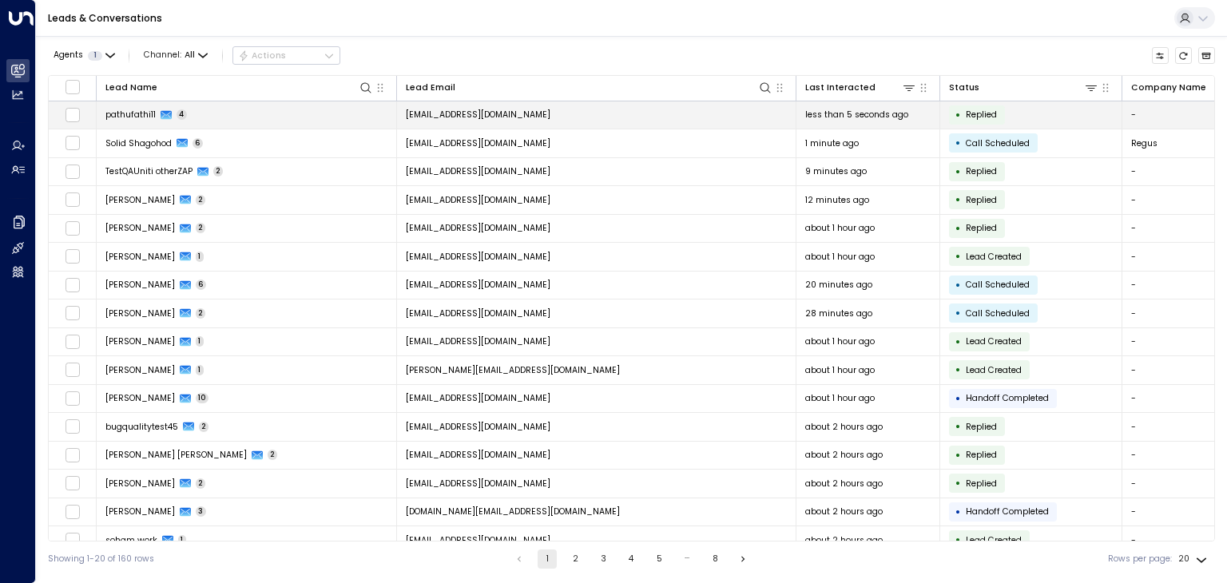
click at [607, 114] on td "[EMAIL_ADDRESS][DOMAIN_NAME]" at bounding box center [597, 115] width 400 height 28
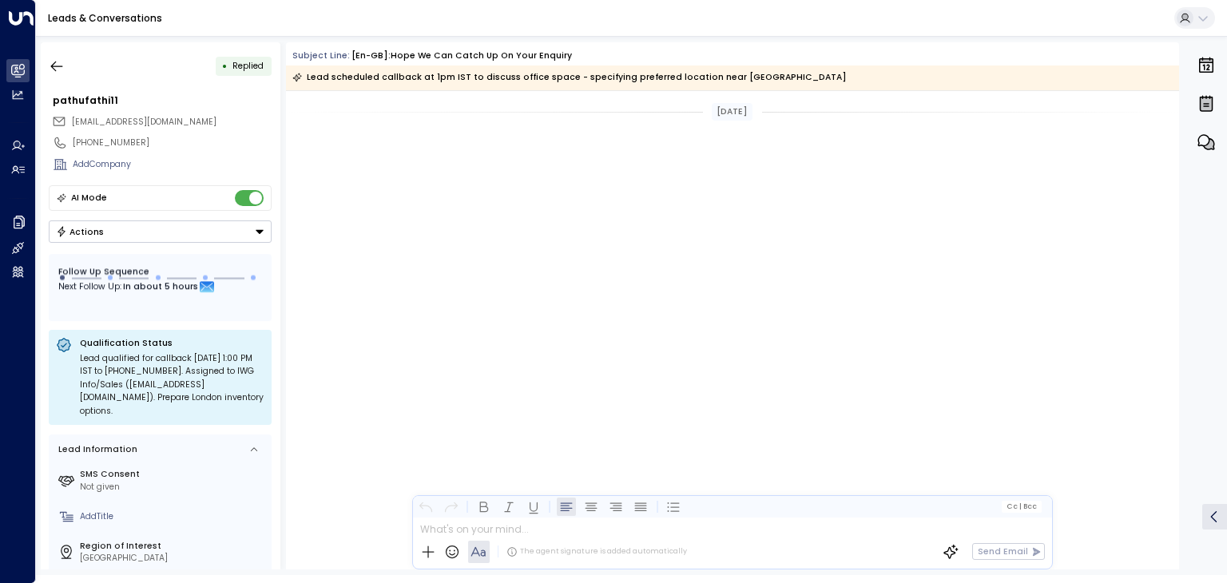
scroll to position [924, 0]
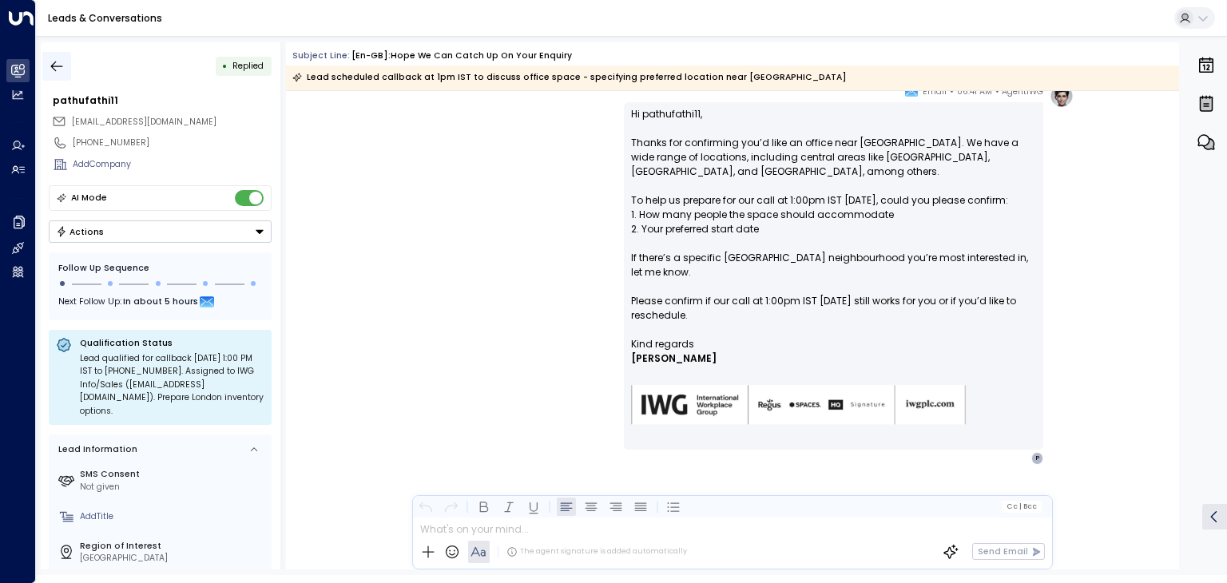
click at [61, 61] on icon "button" at bounding box center [57, 66] width 16 height 16
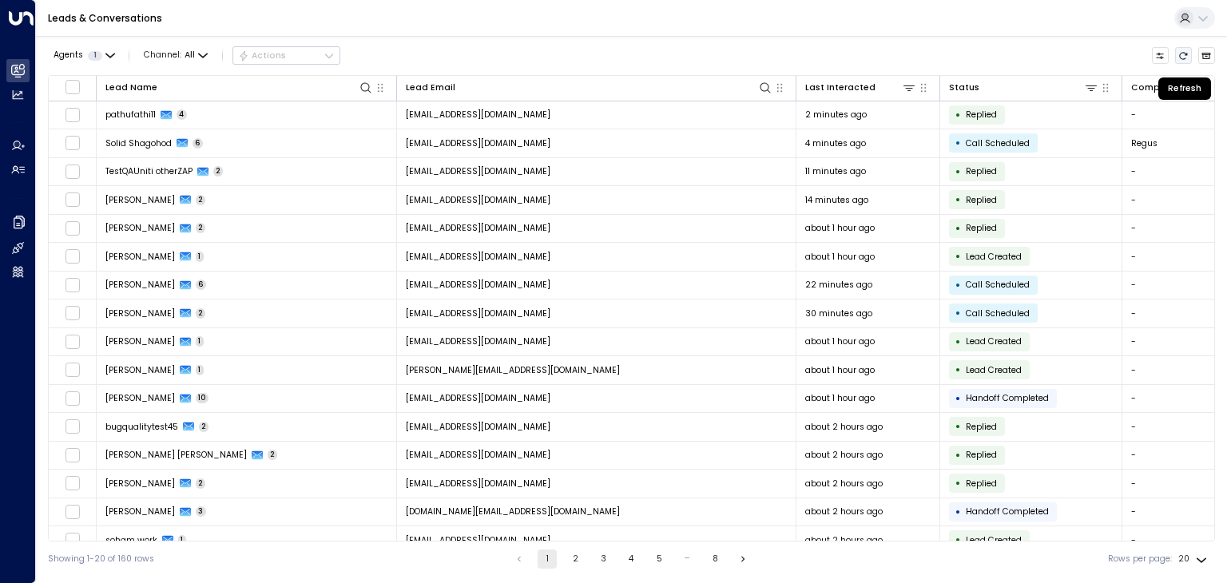
click at [1187, 52] on icon "Refresh" at bounding box center [1184, 56] width 10 height 10
click at [1186, 58] on icon "Refresh" at bounding box center [1184, 55] width 8 height 7
click at [1183, 57] on icon "Refresh" at bounding box center [1184, 56] width 10 height 10
click at [1187, 56] on icon "Refresh" at bounding box center [1184, 56] width 10 height 10
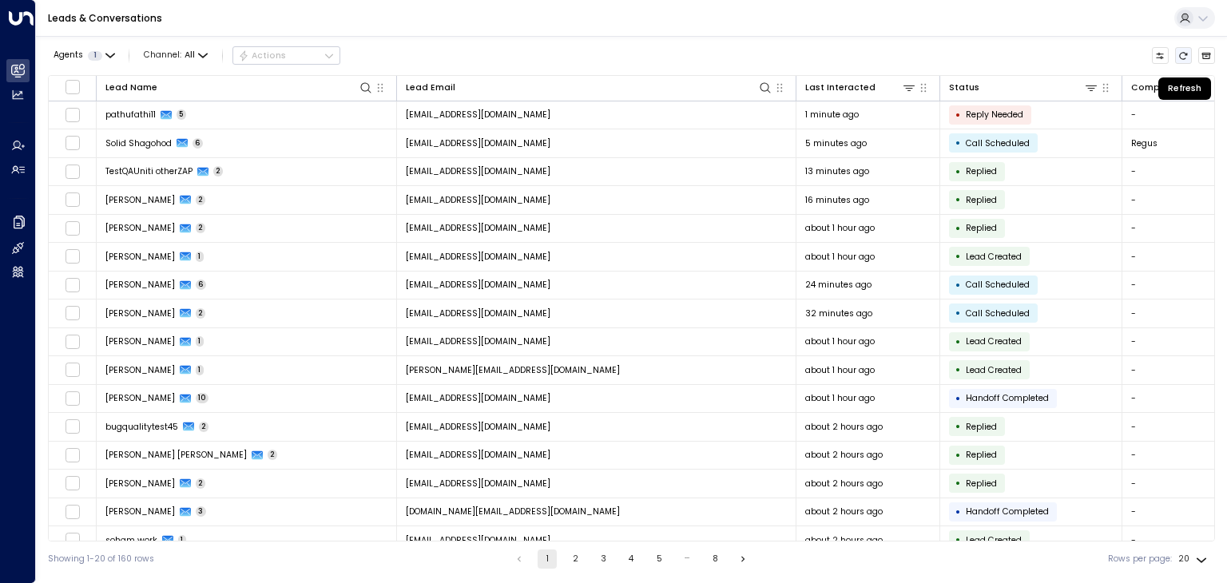
click at [1180, 55] on icon "Refresh" at bounding box center [1184, 55] width 8 height 7
click at [1183, 55] on icon "Refresh" at bounding box center [1184, 56] width 10 height 10
click at [1186, 62] on button "Refresh" at bounding box center [1184, 56] width 18 height 18
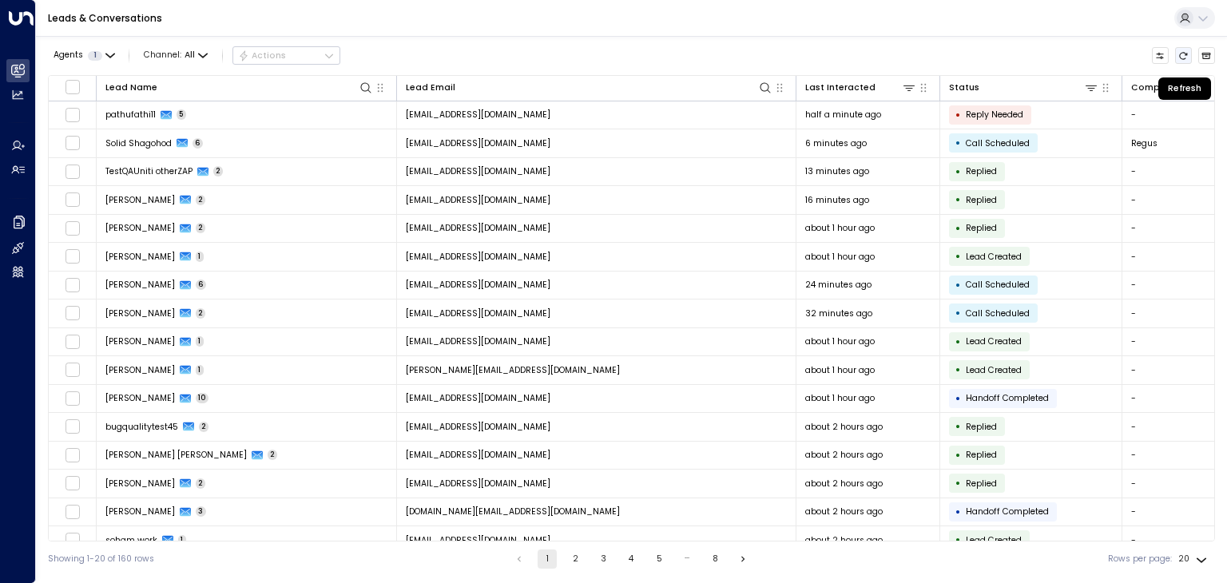
click at [1187, 54] on icon "Refresh" at bounding box center [1184, 55] width 8 height 7
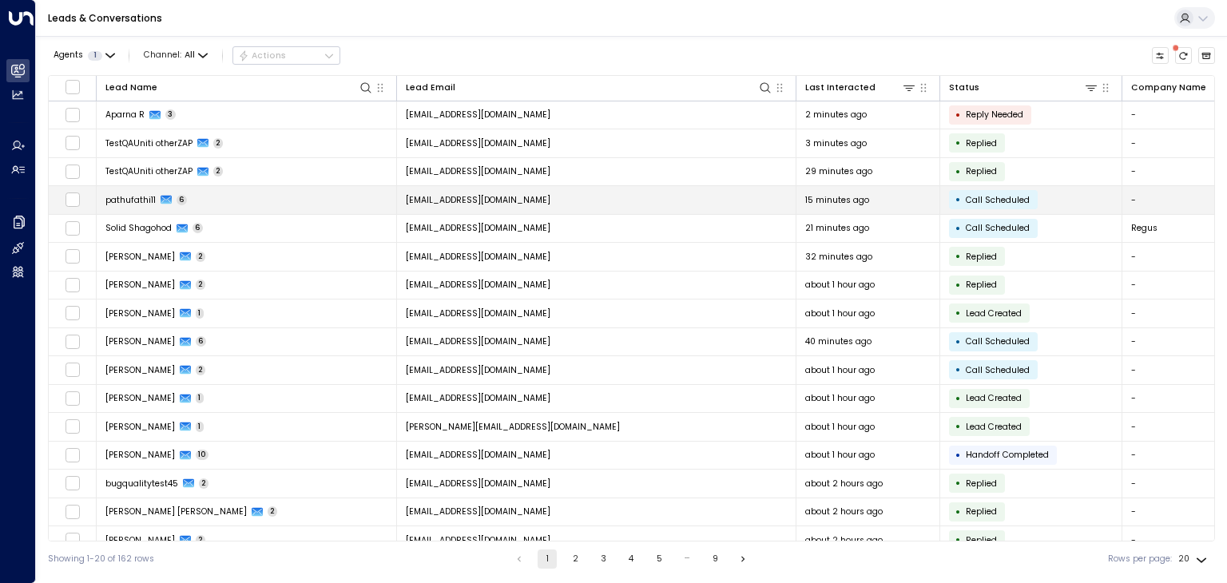
click at [495, 196] on span "[EMAIL_ADDRESS][DOMAIN_NAME]" at bounding box center [478, 200] width 145 height 12
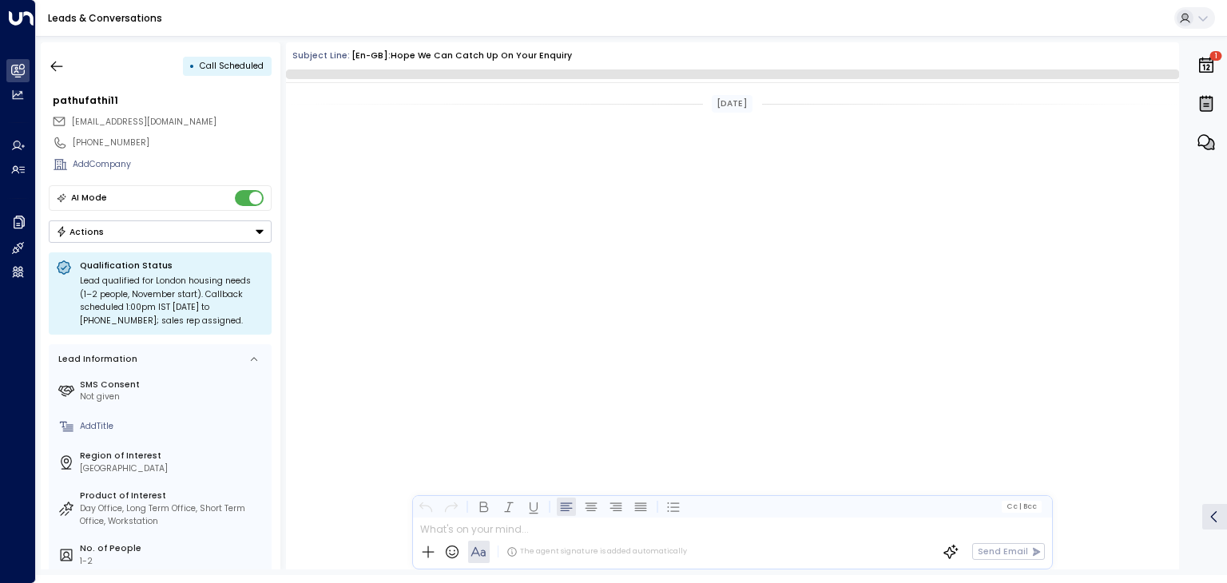
scroll to position [1346, 0]
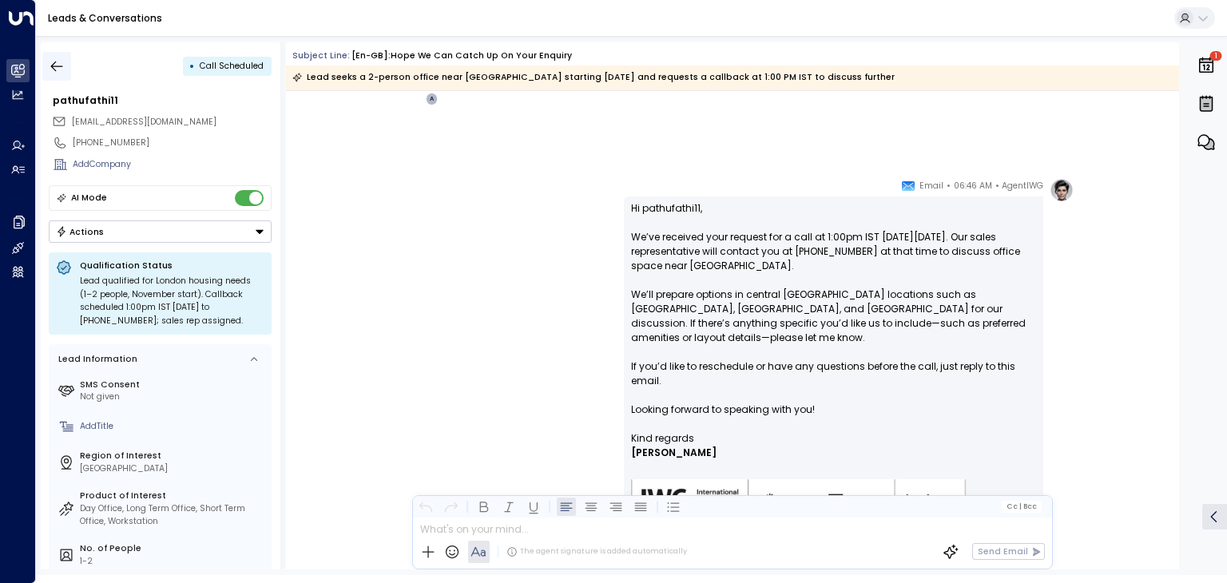
click at [58, 64] on icon "button" at bounding box center [57, 66] width 16 height 16
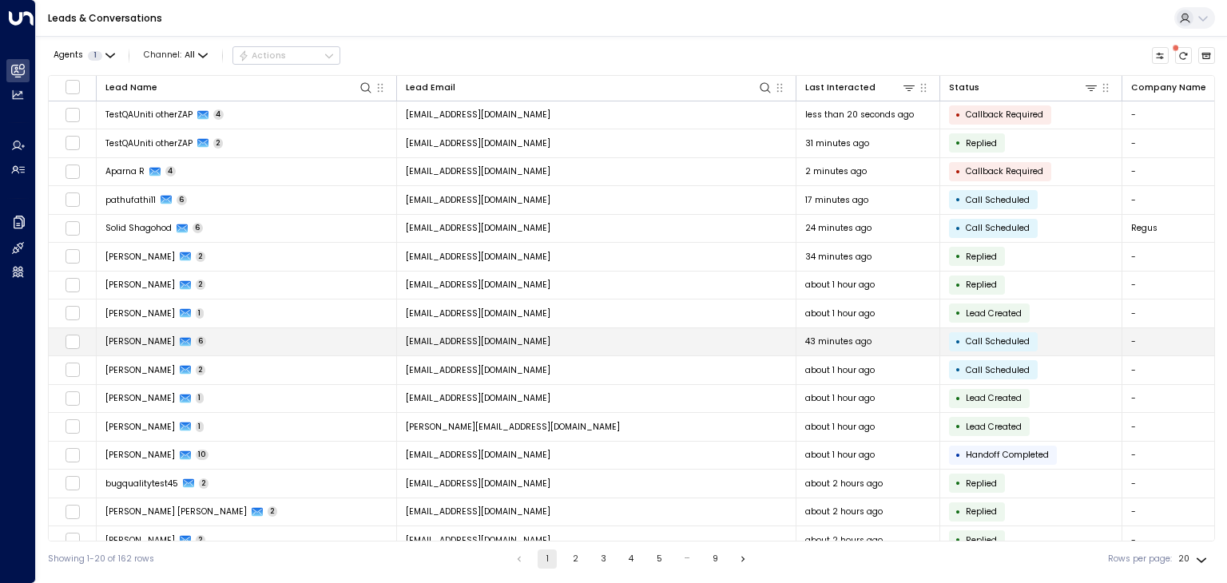
click at [524, 340] on span "[EMAIL_ADDRESS][DOMAIN_NAME]" at bounding box center [478, 342] width 145 height 12
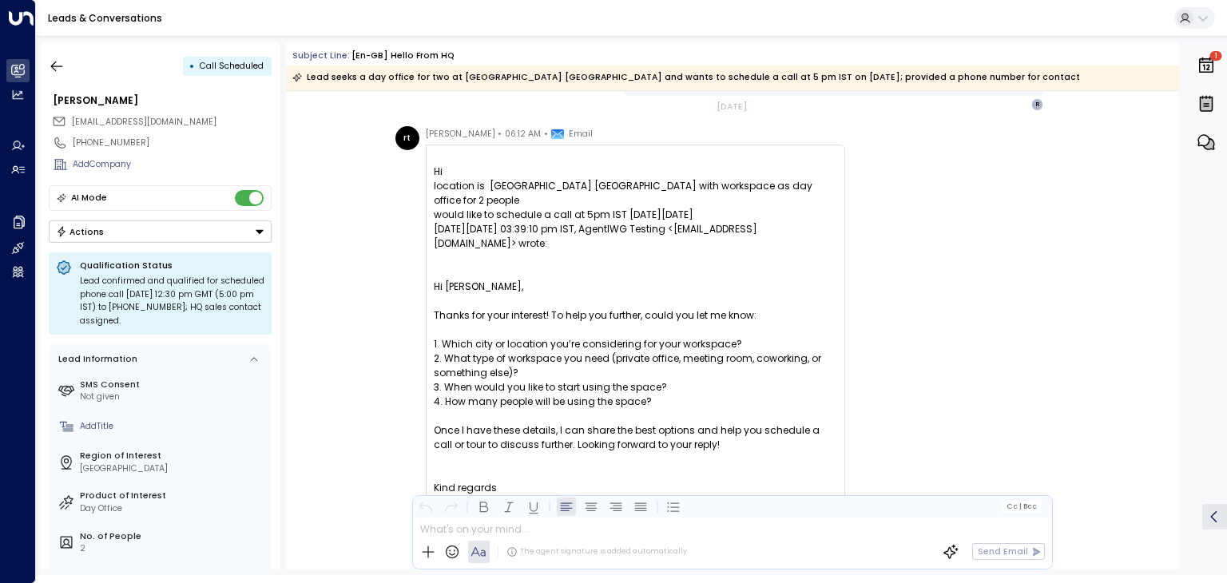
scroll to position [1480, 0]
